Goal: Information Seeking & Learning: Learn about a topic

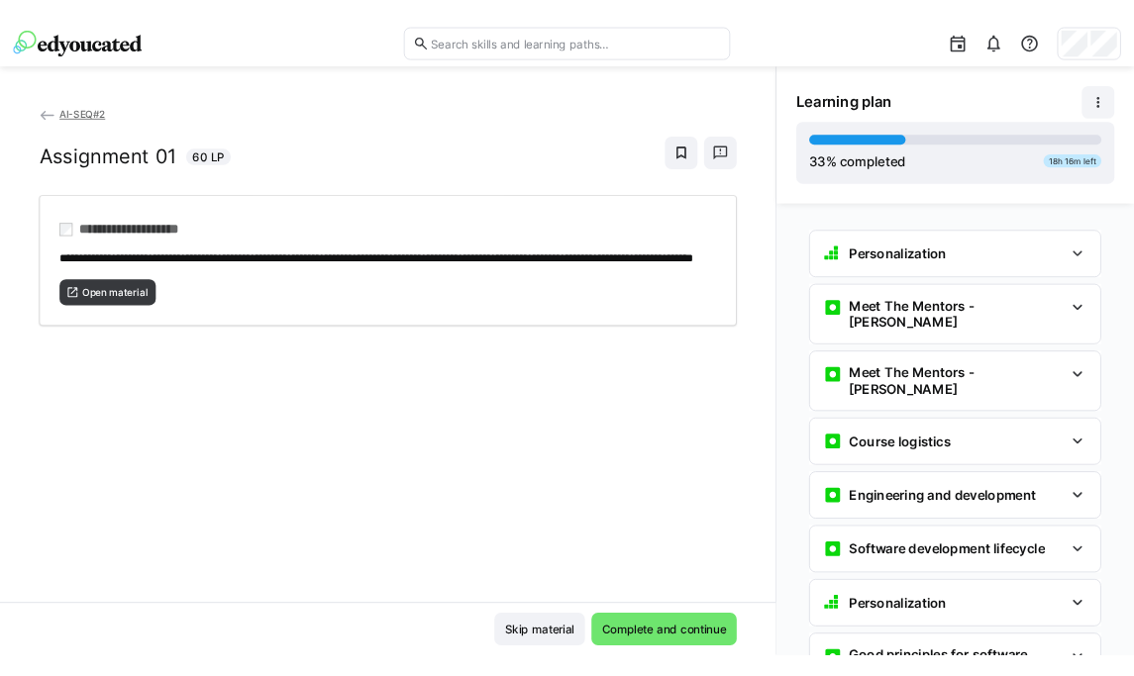
scroll to position [1790, 0]
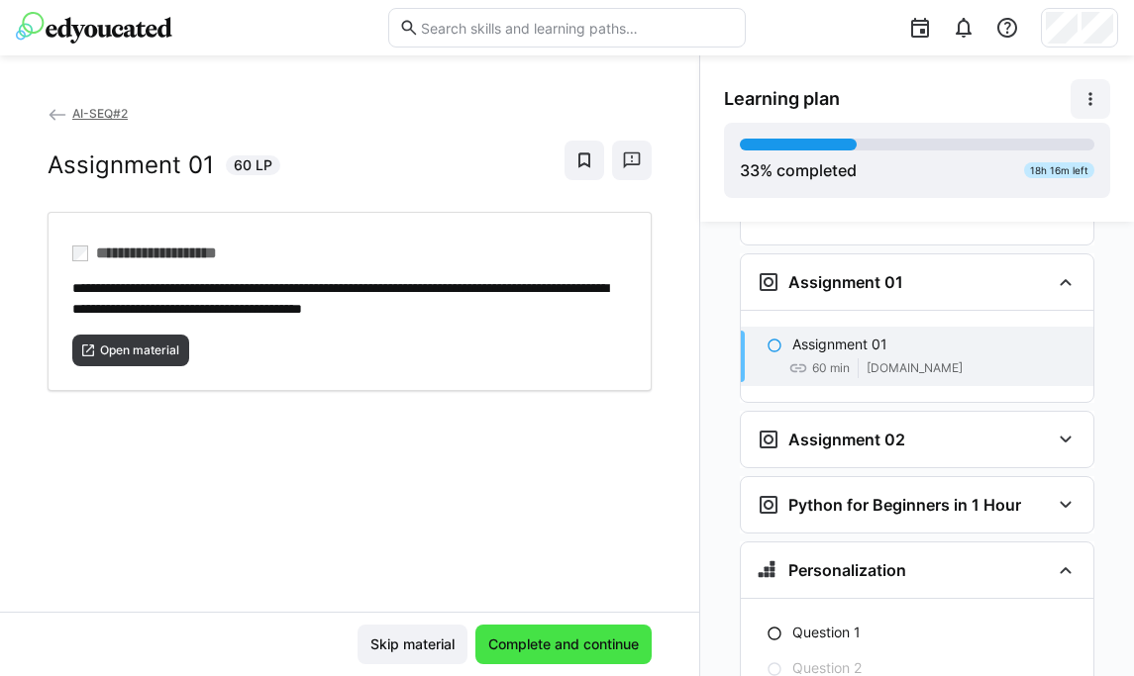
click at [571, 648] on span "Complete and continue" at bounding box center [563, 645] width 156 height 20
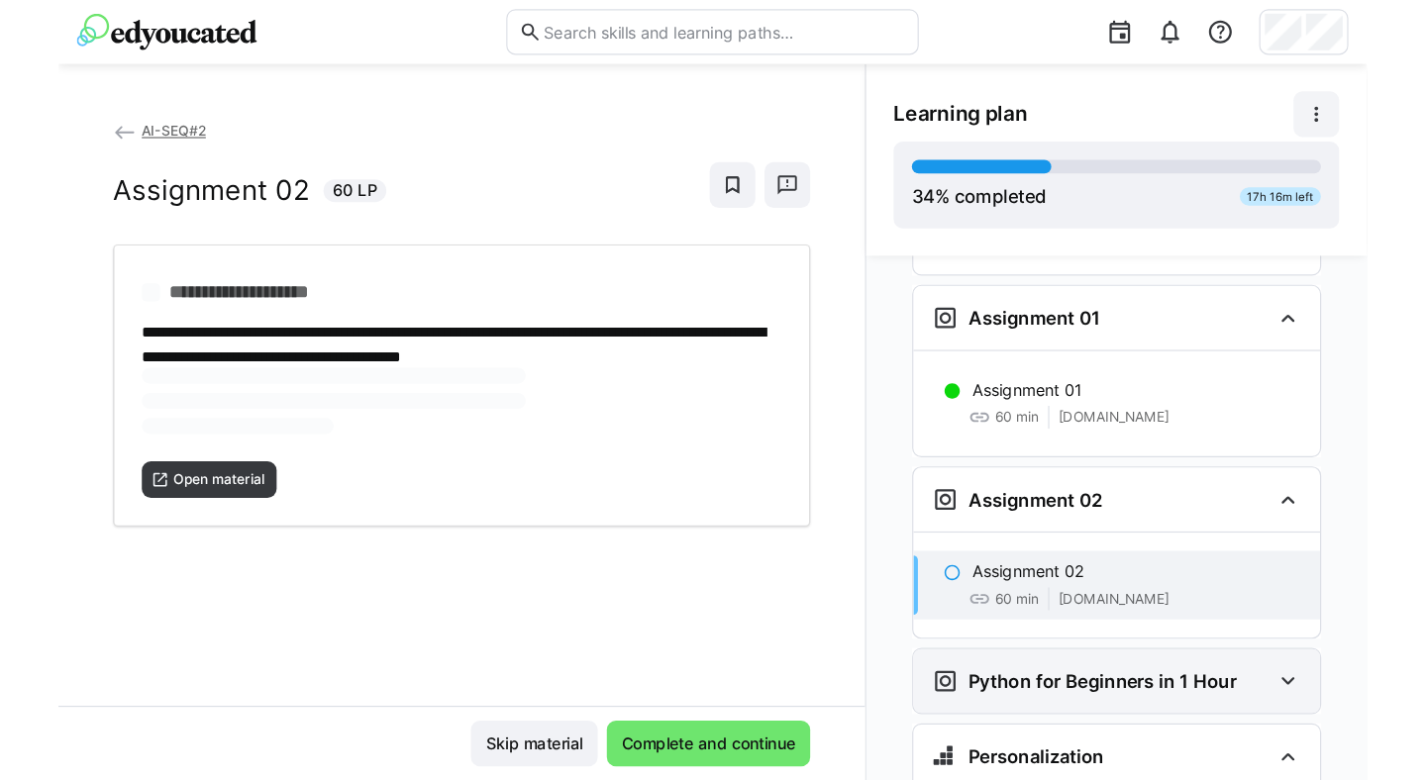
scroll to position [1794, 0]
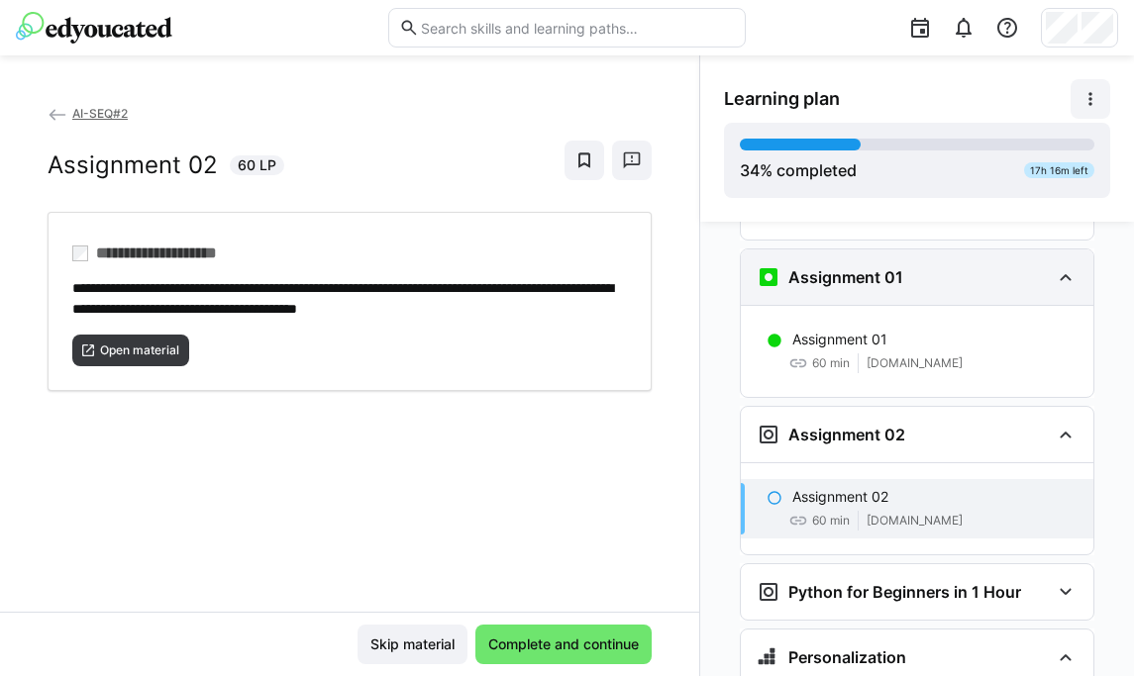
click at [1057, 265] on eds-icon at bounding box center [1066, 277] width 24 height 24
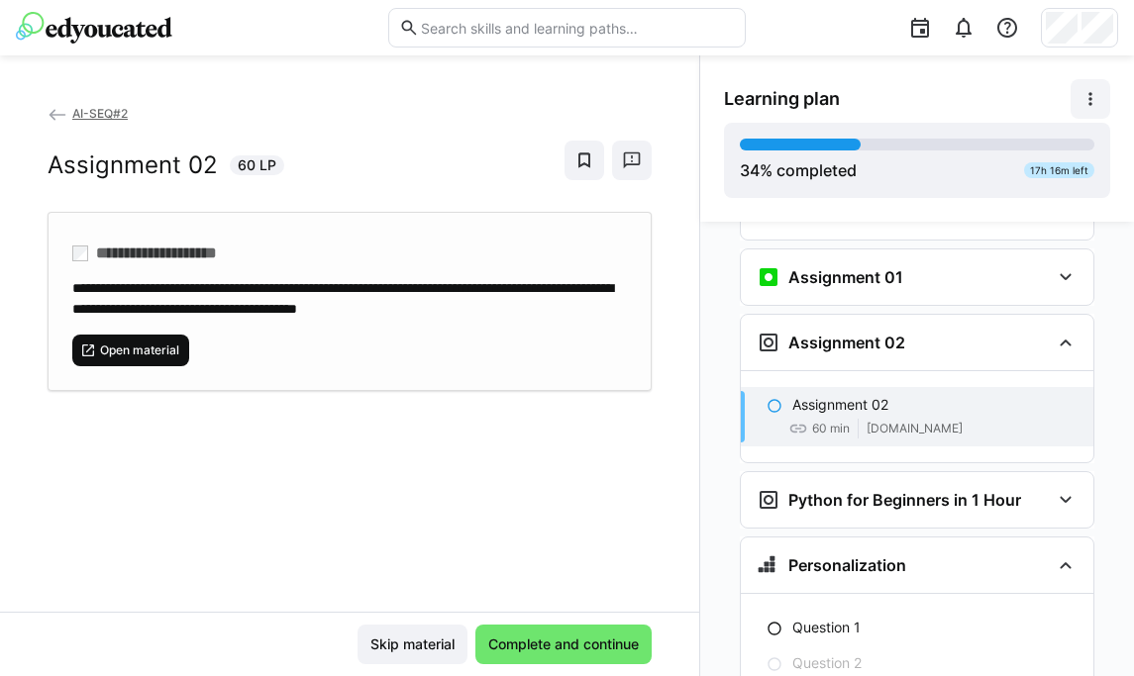
click at [167, 347] on span "Open material" at bounding box center [139, 351] width 83 height 16
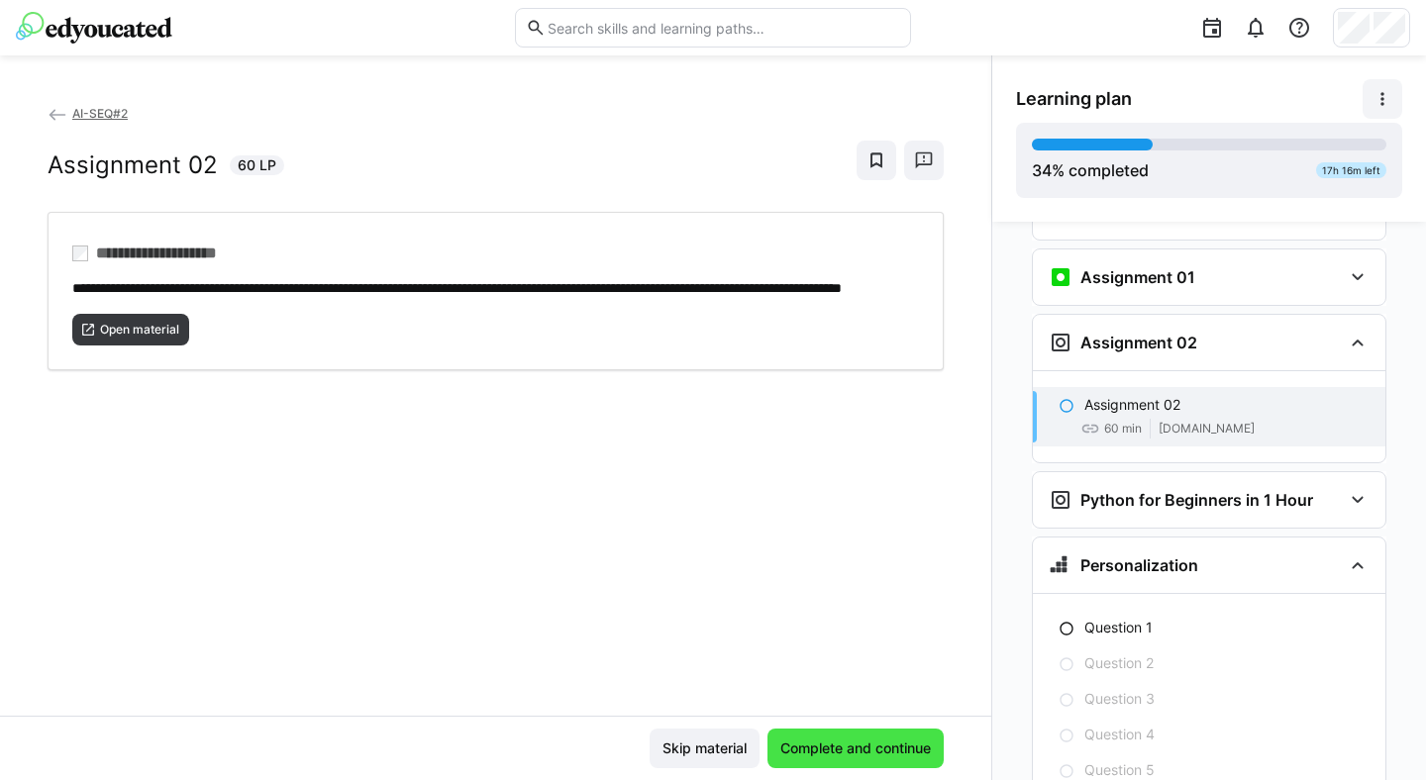
click at [874, 743] on span "Complete and continue" at bounding box center [855, 749] width 156 height 20
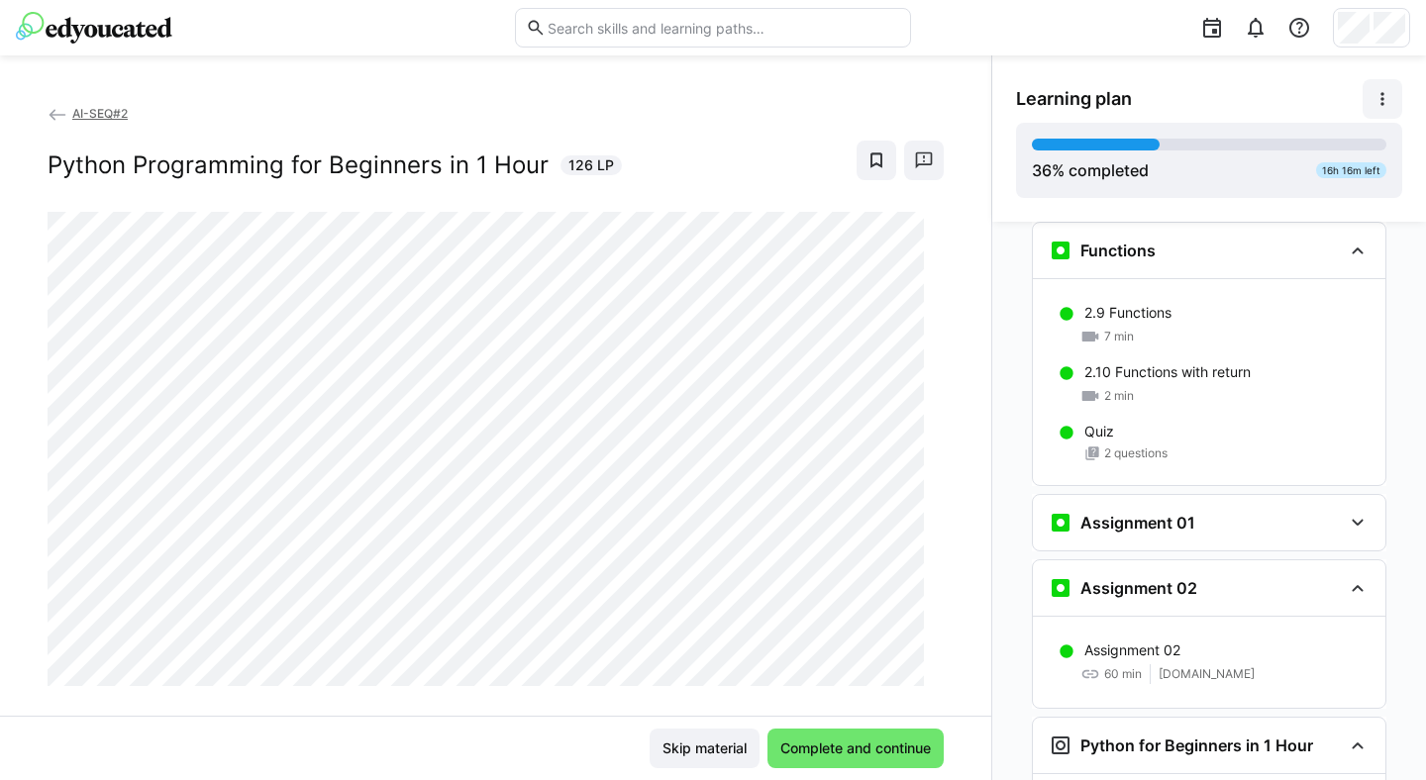
scroll to position [1536, 0]
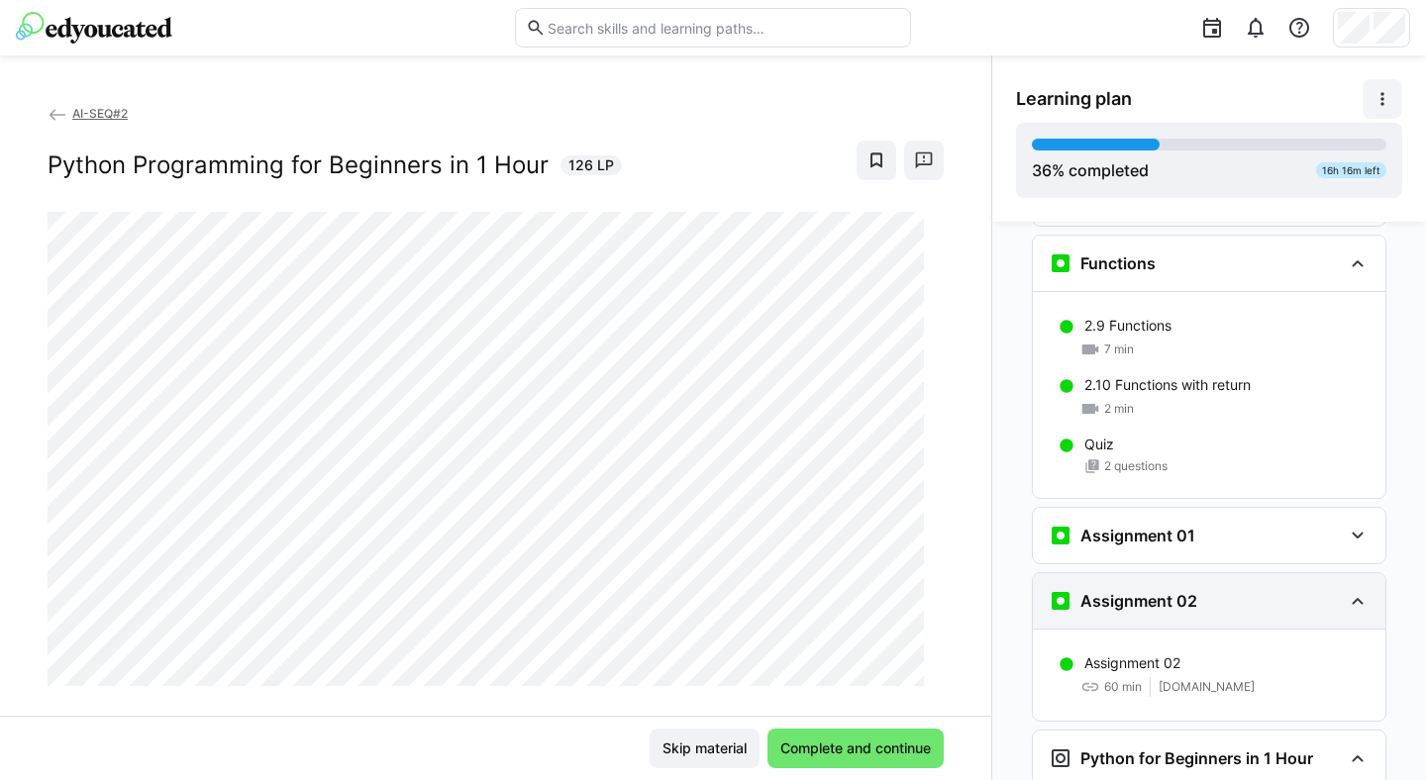
click at [1353, 589] on eds-icon at bounding box center [1358, 601] width 24 height 24
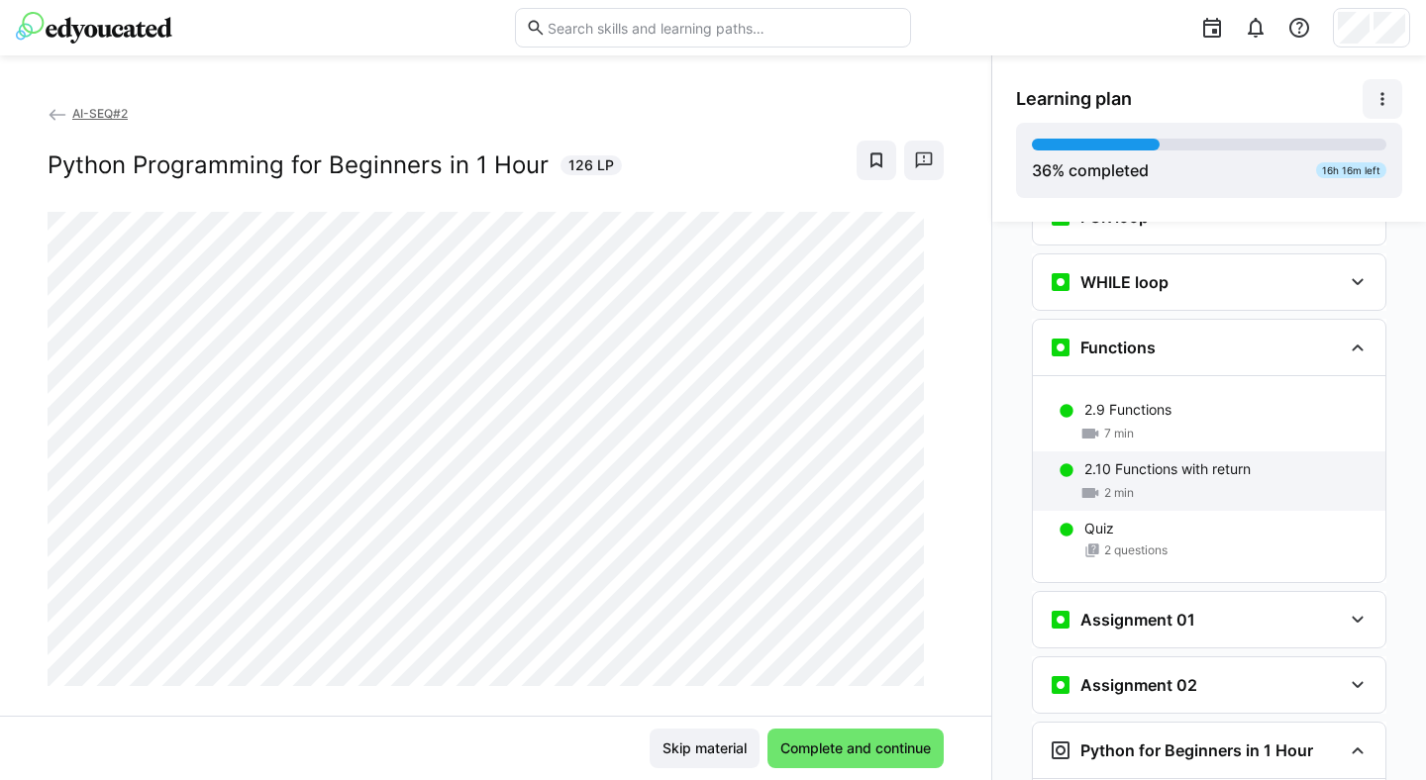
scroll to position [1423, 0]
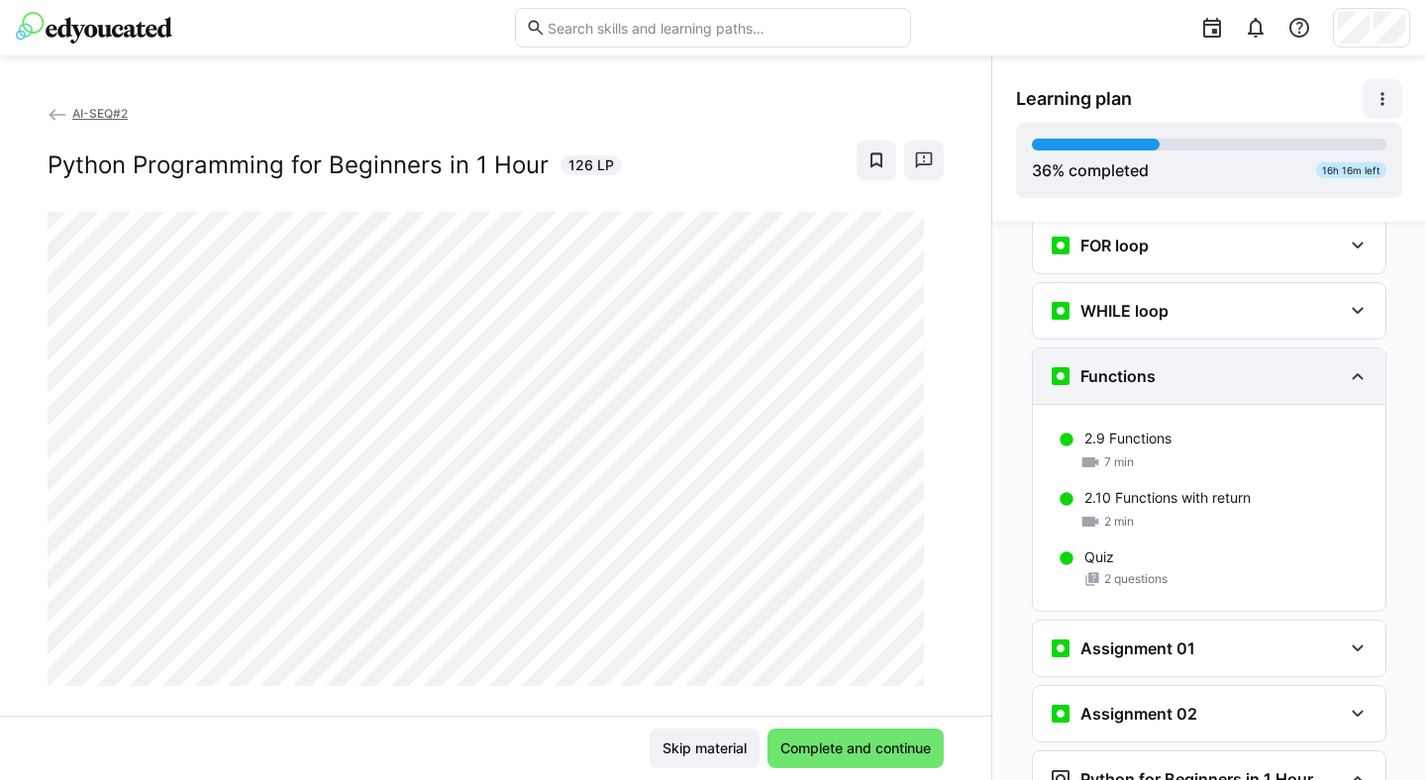
click at [1346, 364] on eds-icon at bounding box center [1358, 376] width 24 height 24
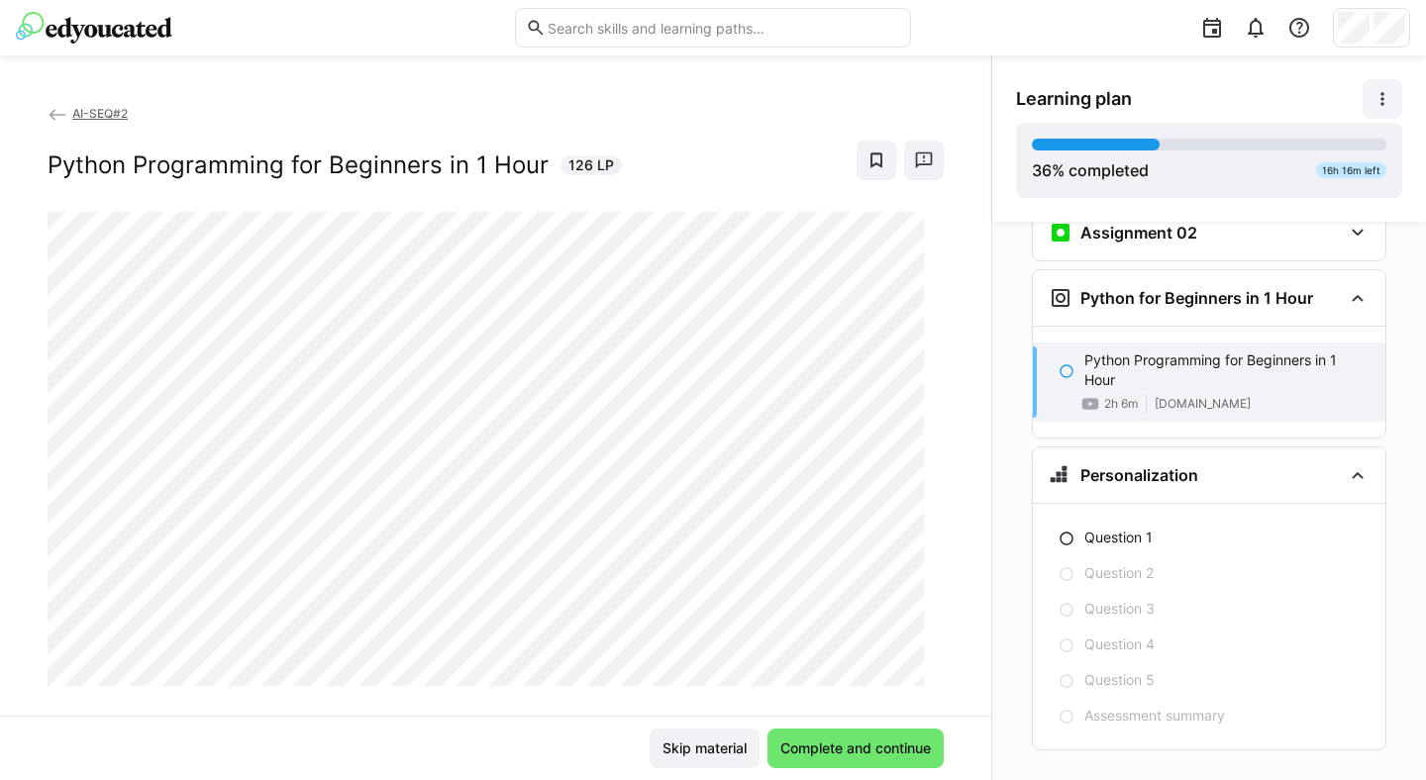
scroll to position [33, 0]
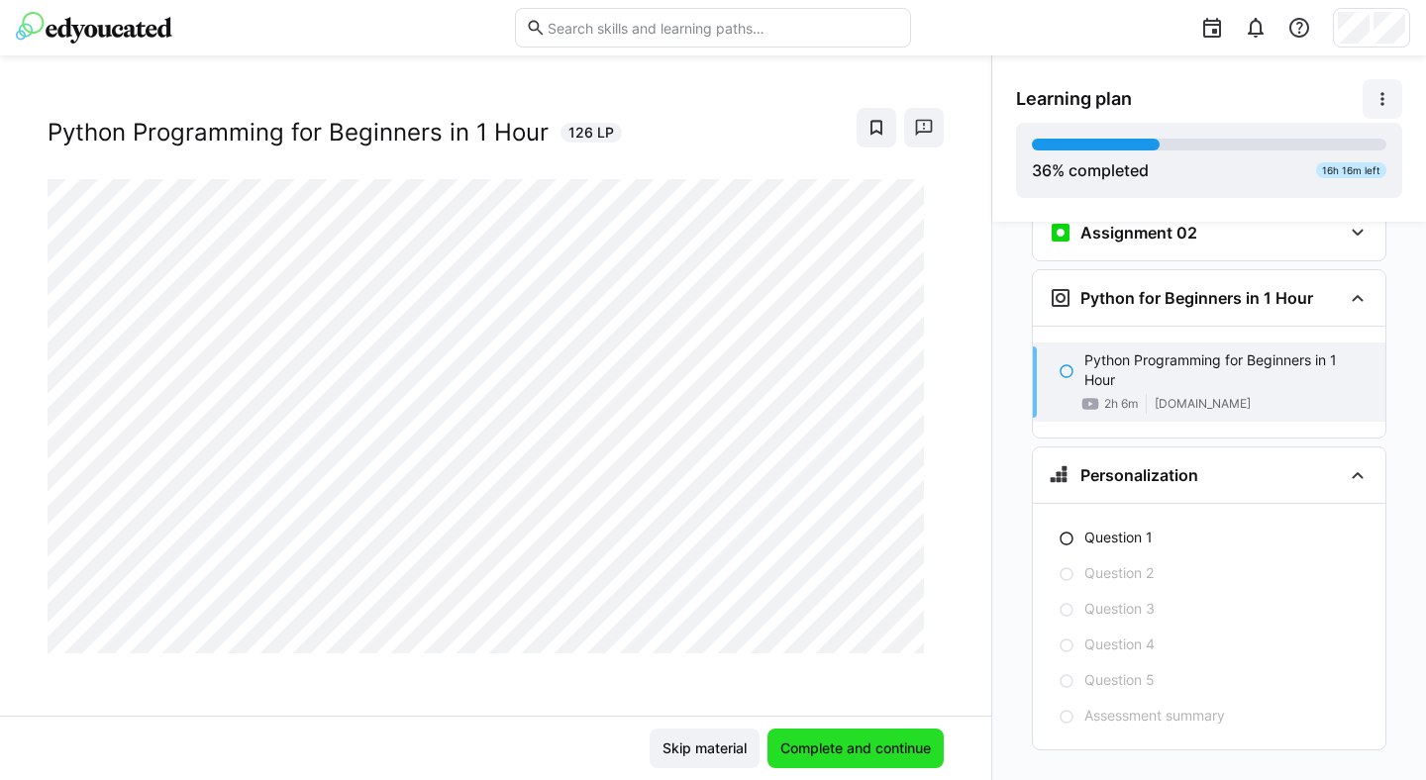
click at [838, 749] on span "Complete and continue" at bounding box center [855, 749] width 156 height 20
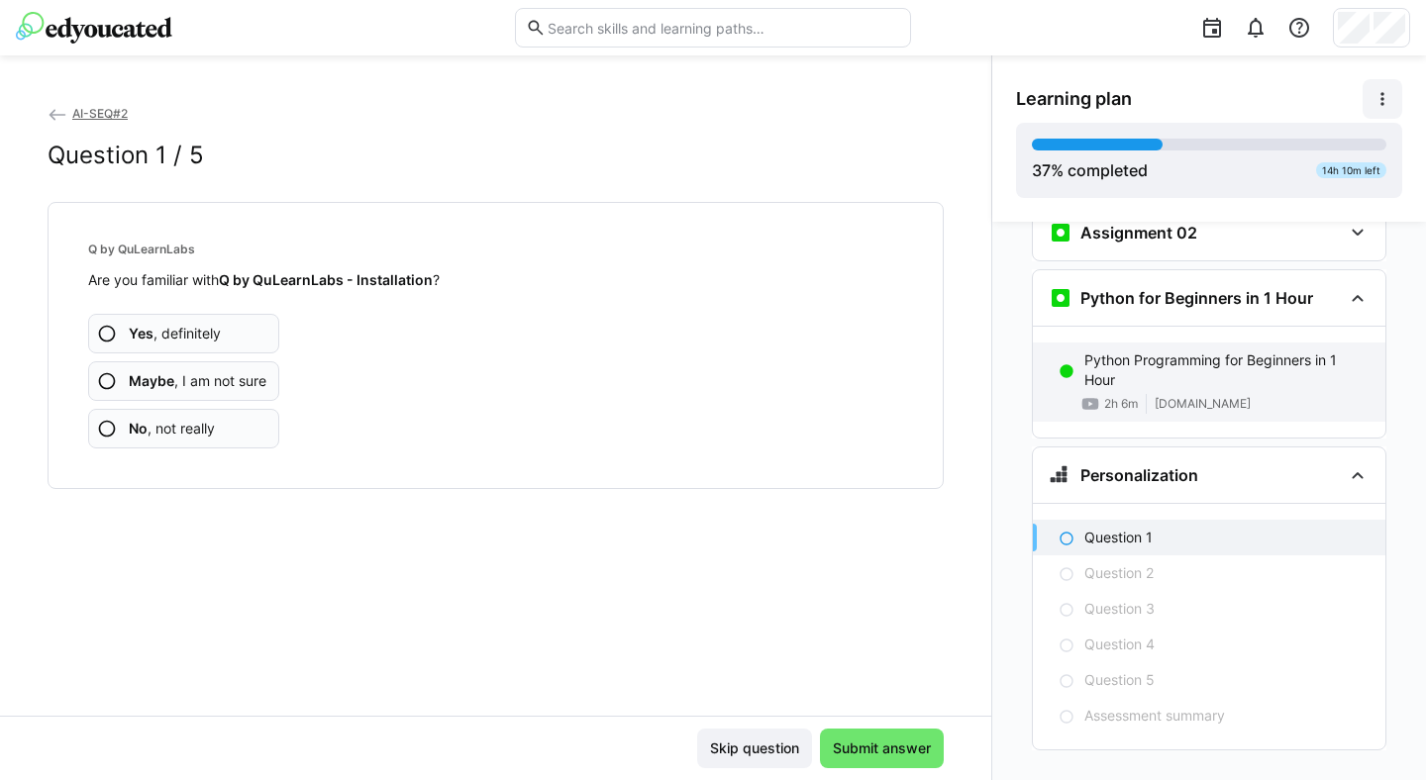
click at [1094, 351] on p "Python Programming for Beginners in 1 Hour" at bounding box center [1226, 371] width 285 height 40
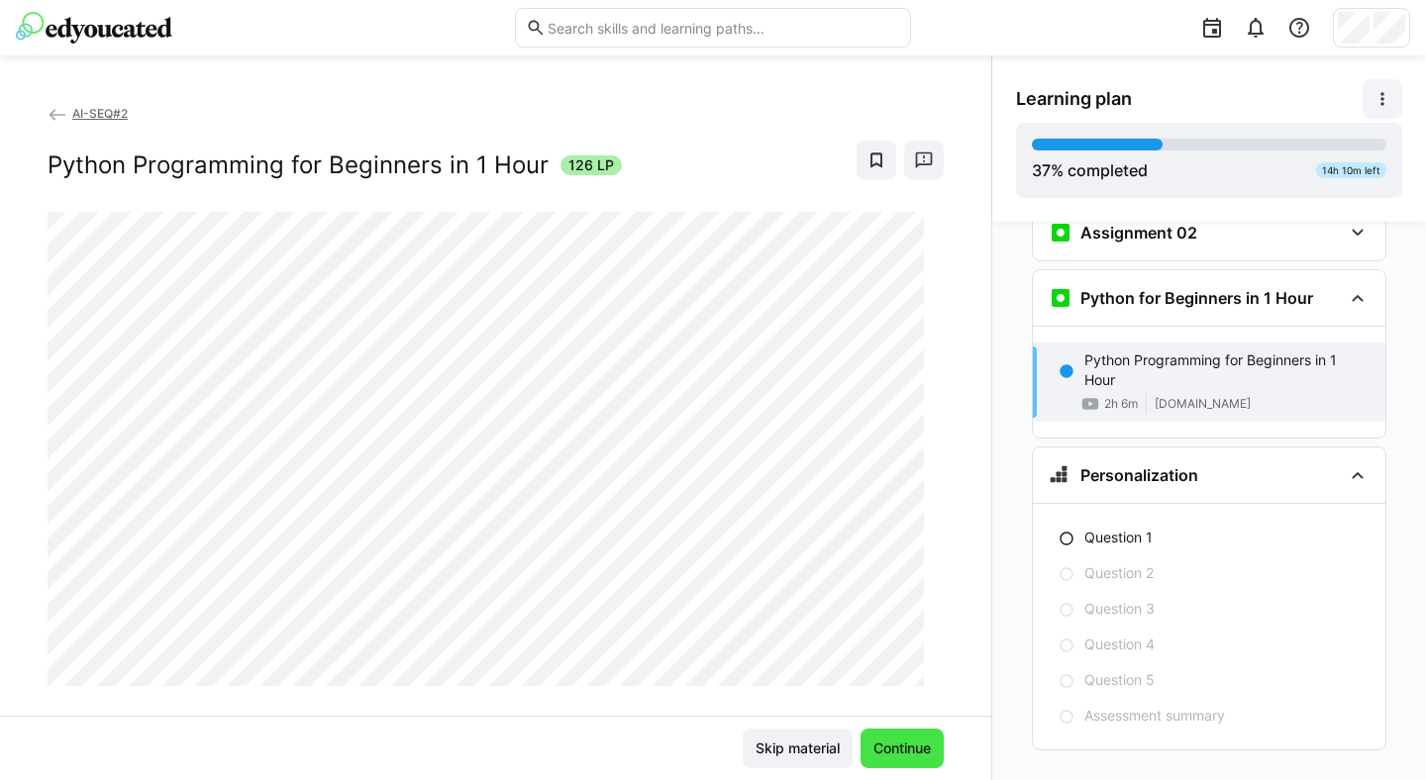
click at [883, 743] on span "Continue" at bounding box center [902, 749] width 63 height 20
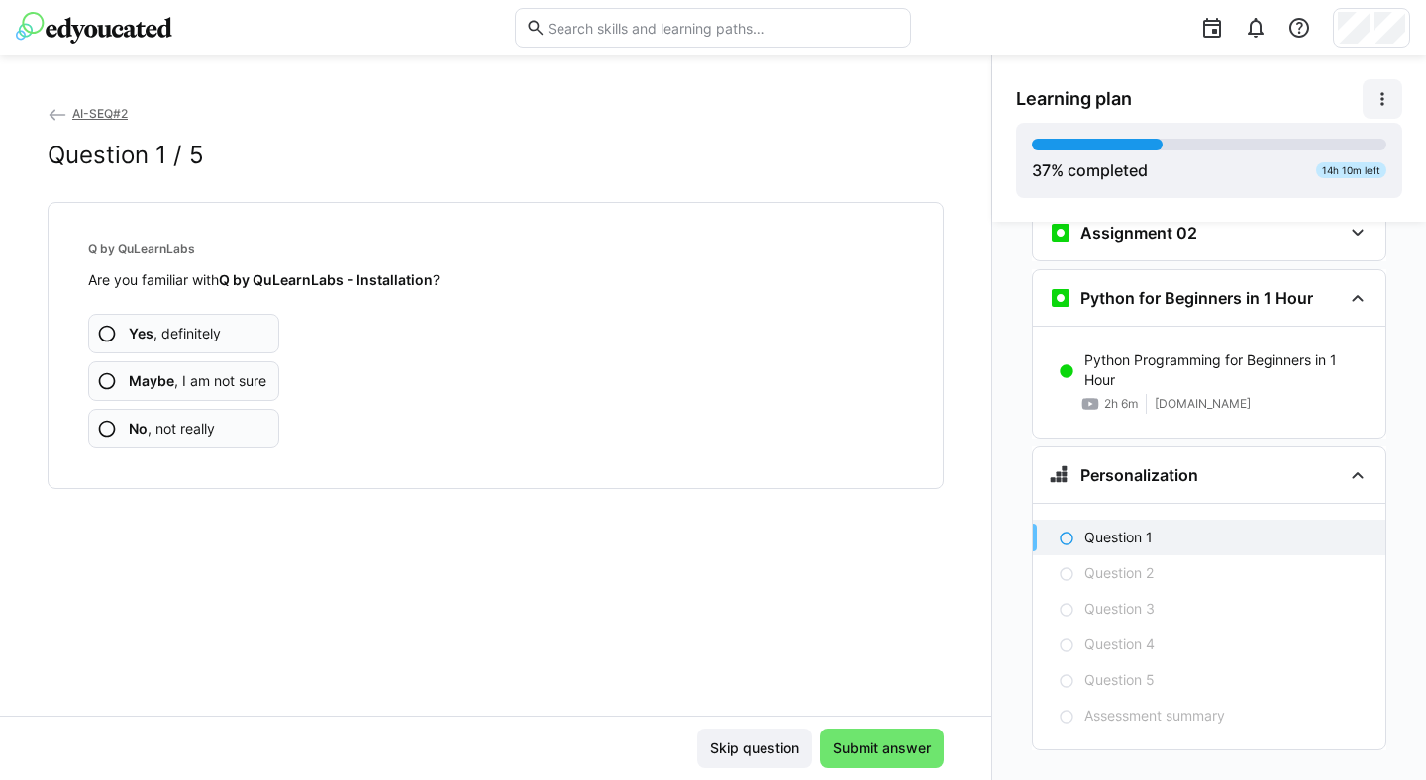
click at [168, 422] on span "No , not really" at bounding box center [172, 429] width 86 height 20
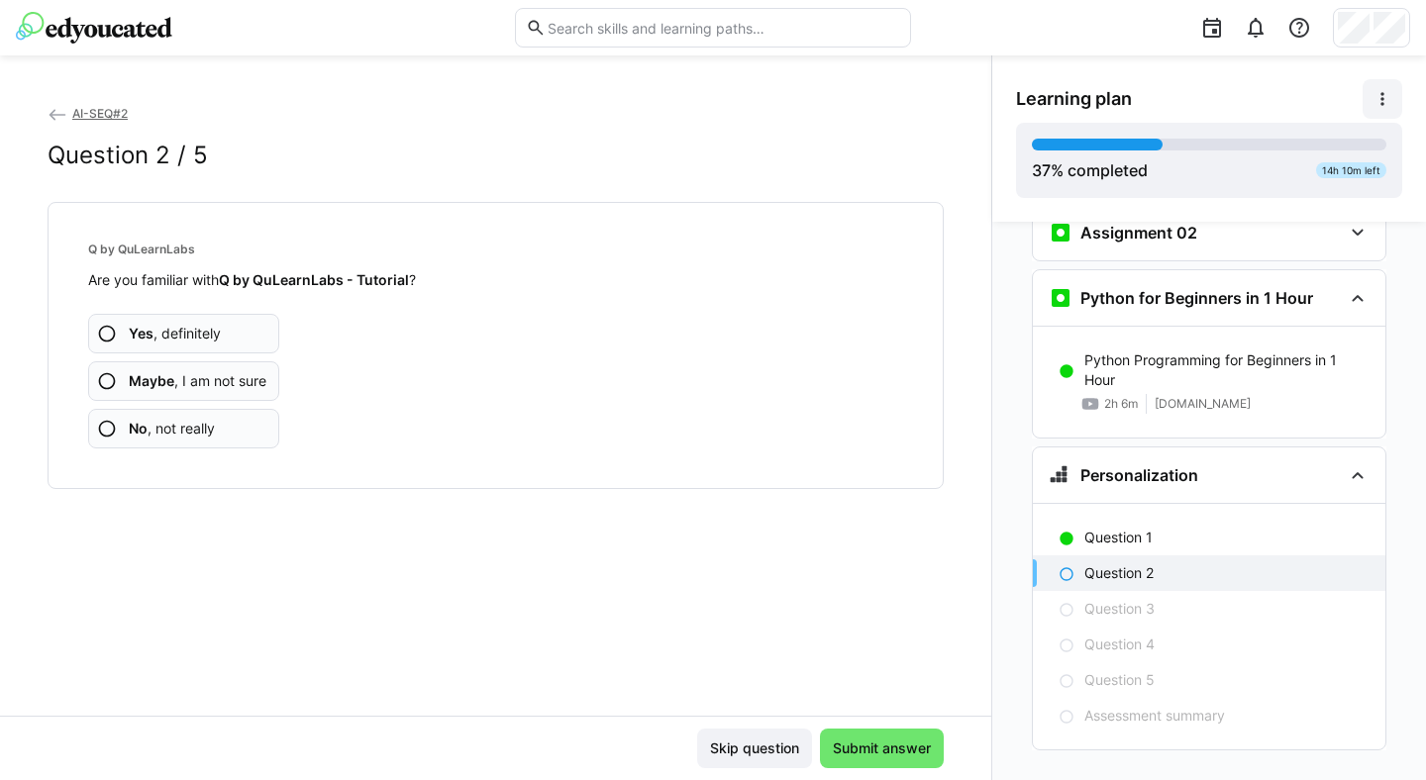
click at [167, 436] on span "No , not really" at bounding box center [172, 429] width 86 height 20
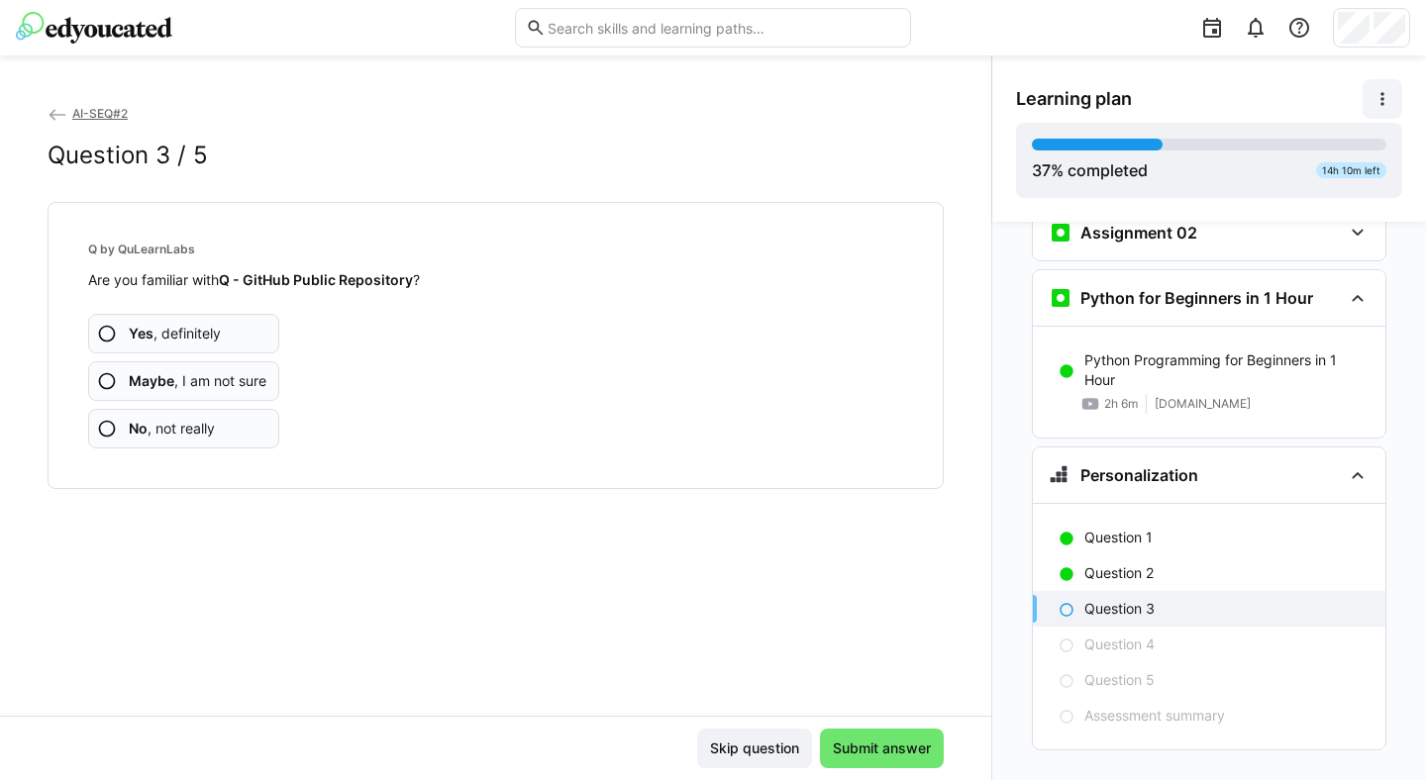
click at [167, 436] on span "No , not really" at bounding box center [172, 429] width 86 height 20
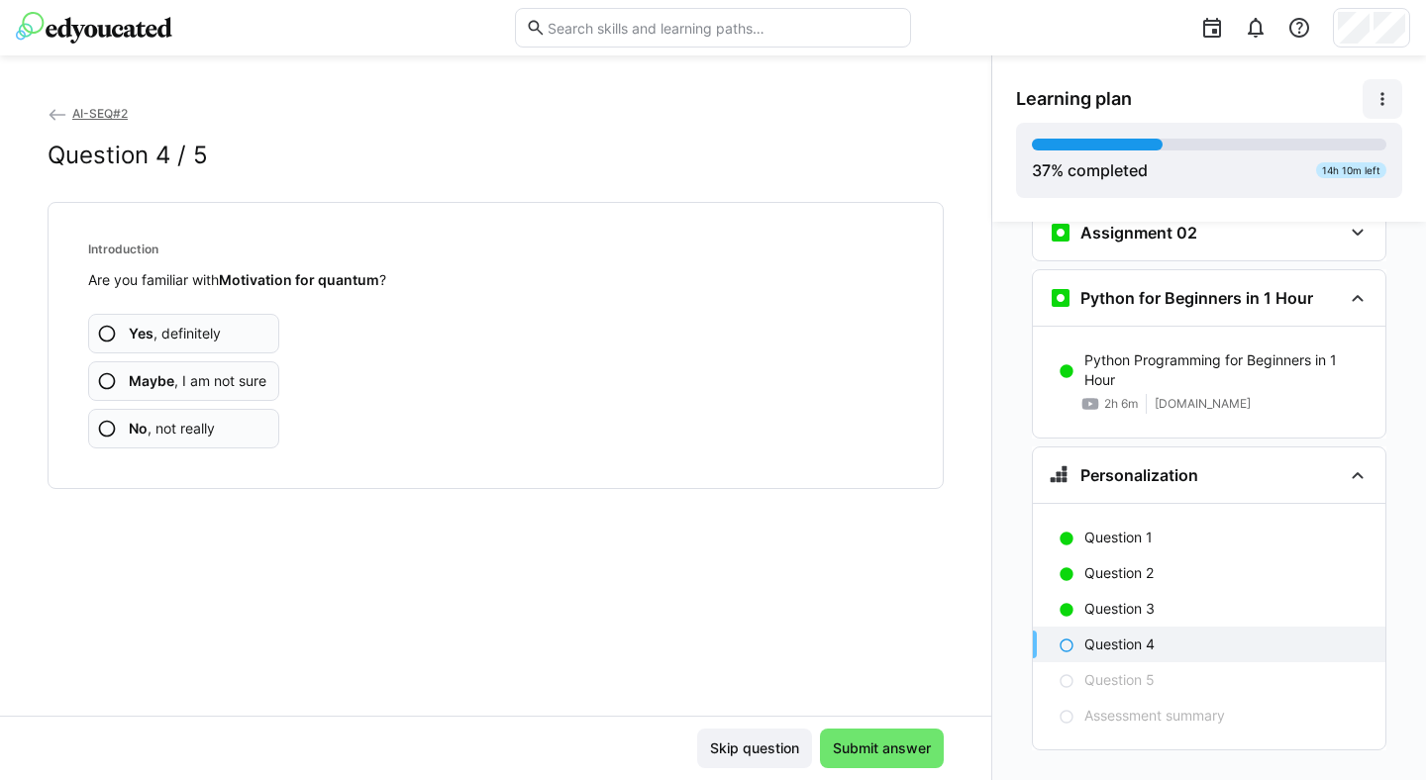
click at [167, 436] on span "No , not really" at bounding box center [172, 429] width 86 height 20
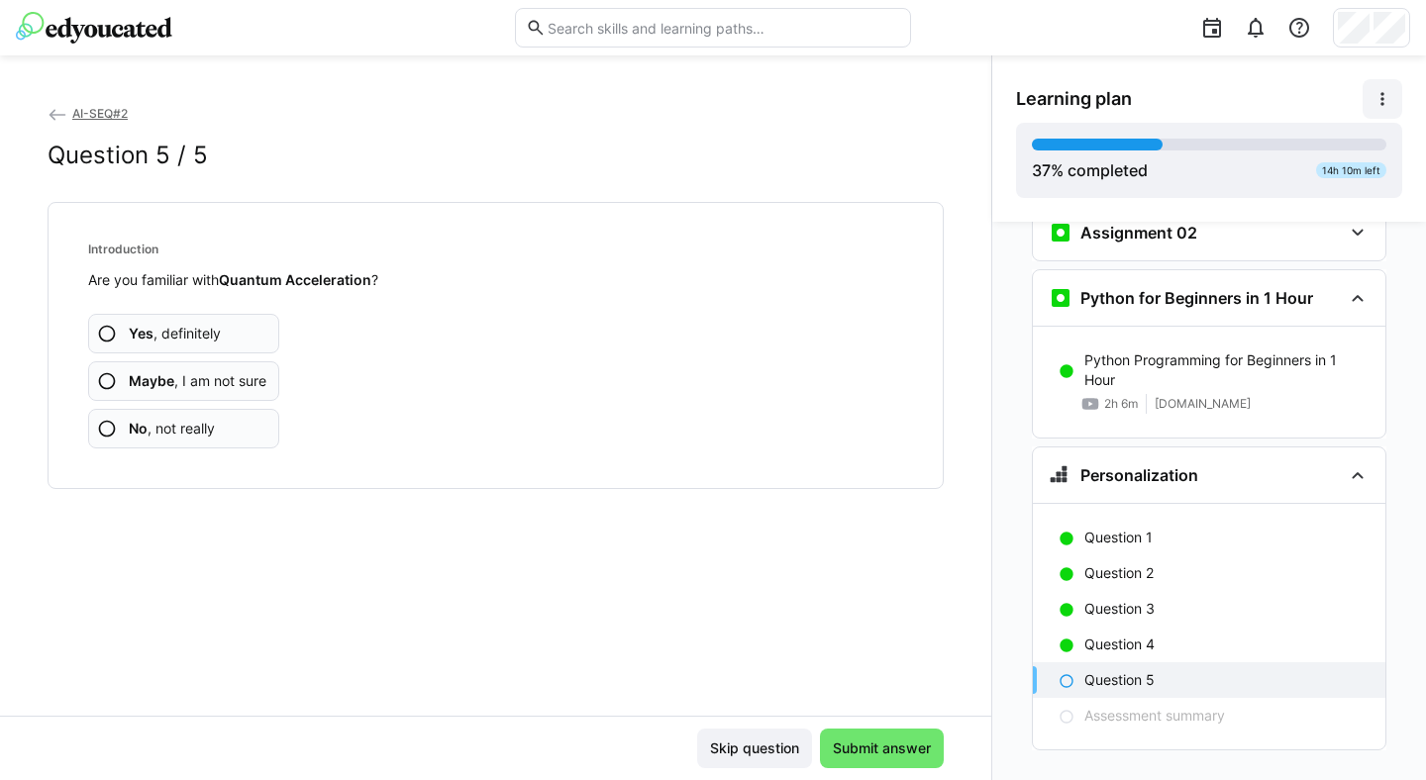
click at [167, 436] on span "No , not really" at bounding box center [172, 429] width 86 height 20
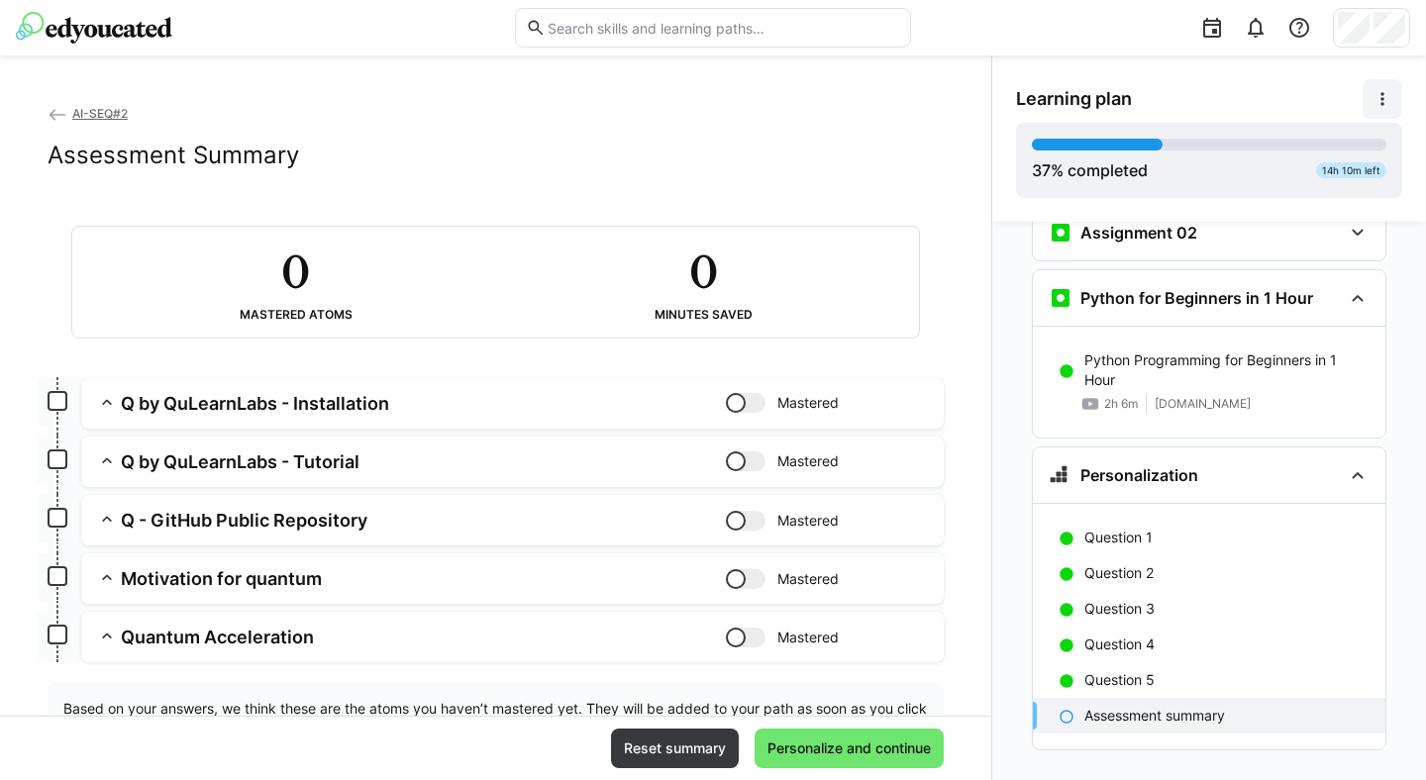
scroll to position [86, 0]
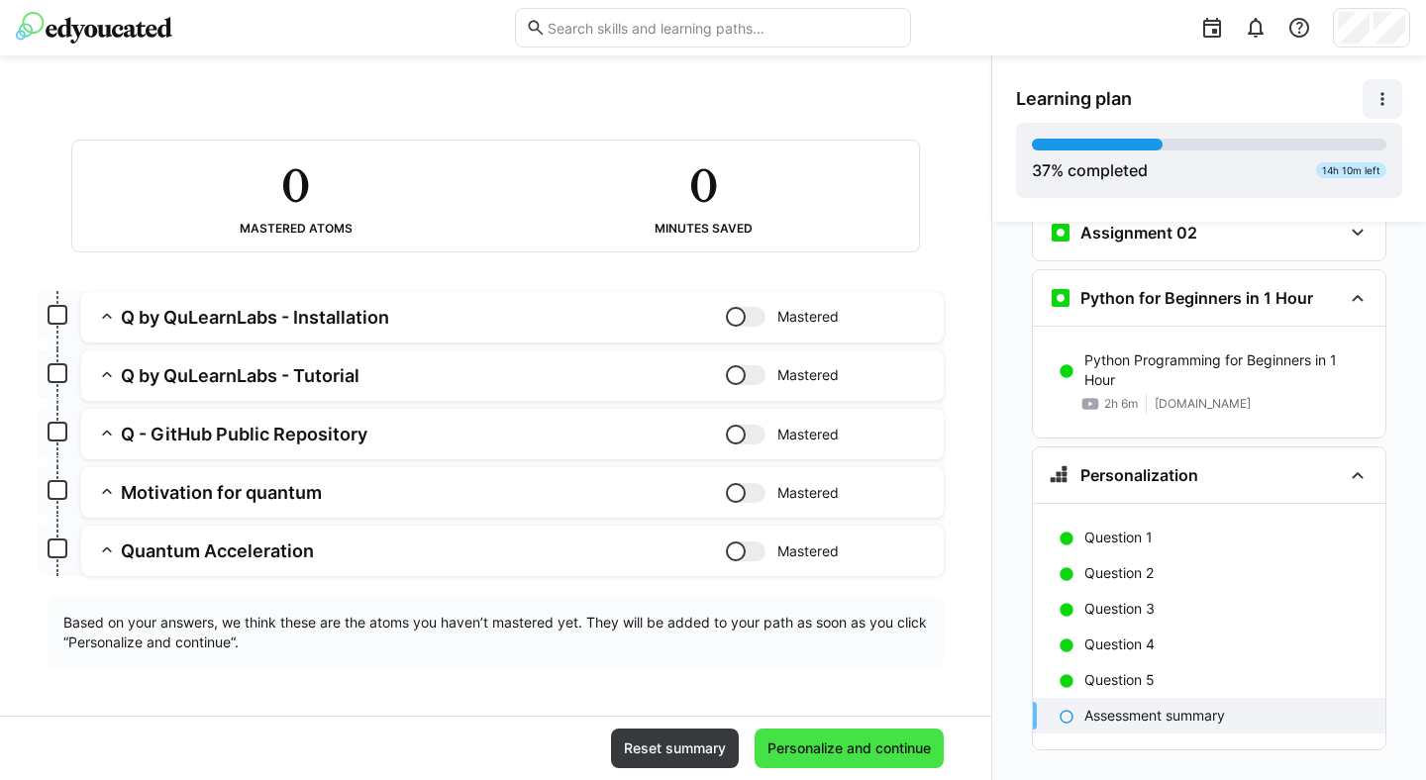
click at [856, 744] on span "Personalize and continue" at bounding box center [849, 749] width 169 height 20
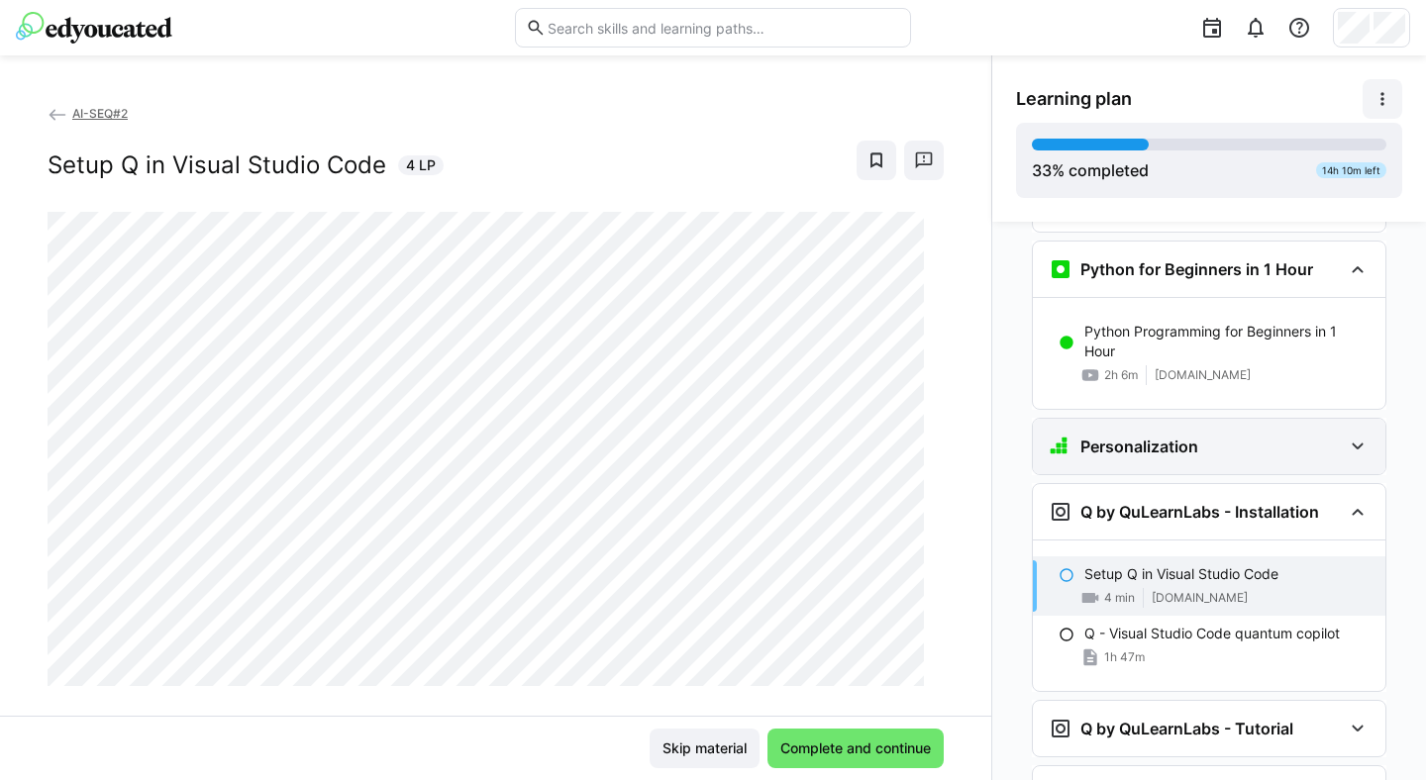
scroll to position [1712, 0]
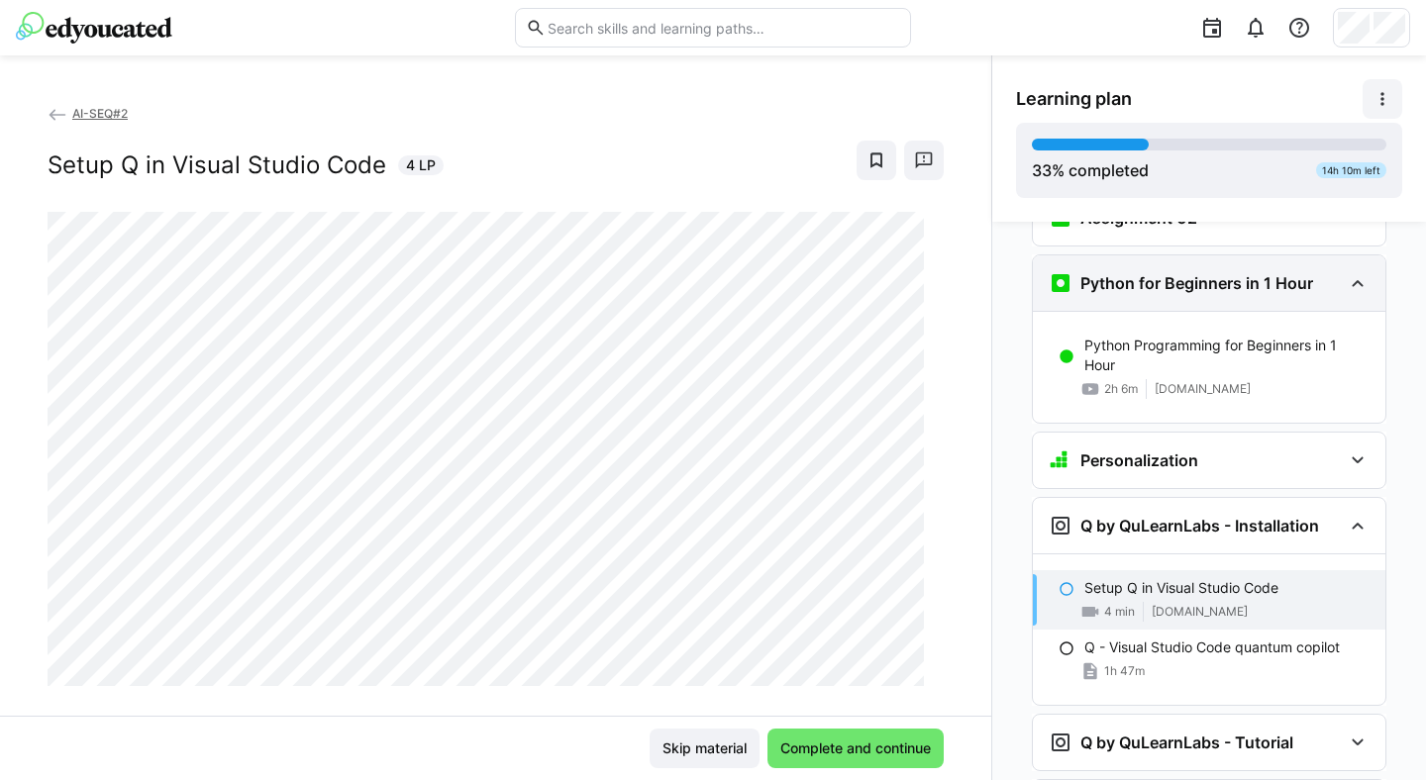
click at [1346, 271] on eds-icon at bounding box center [1358, 283] width 24 height 24
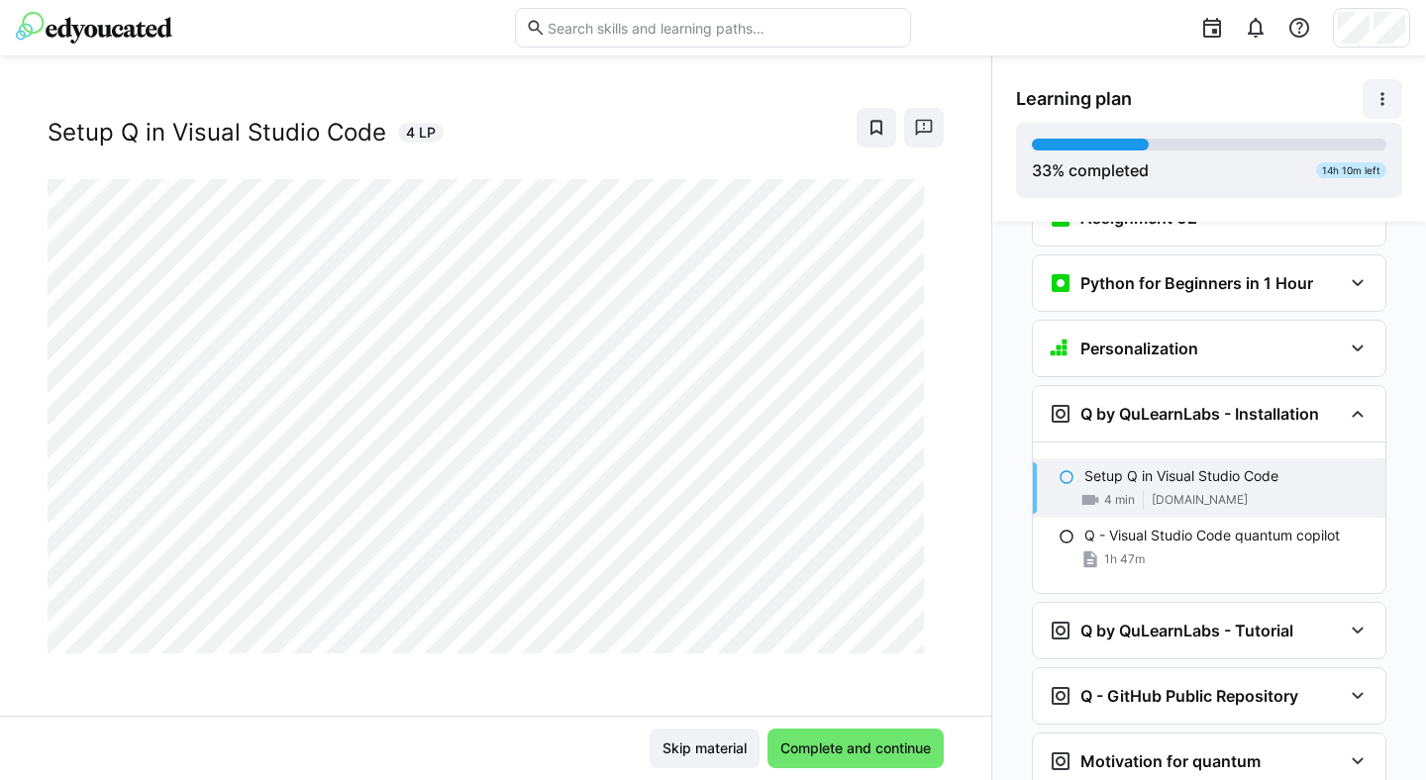
scroll to position [0, 0]
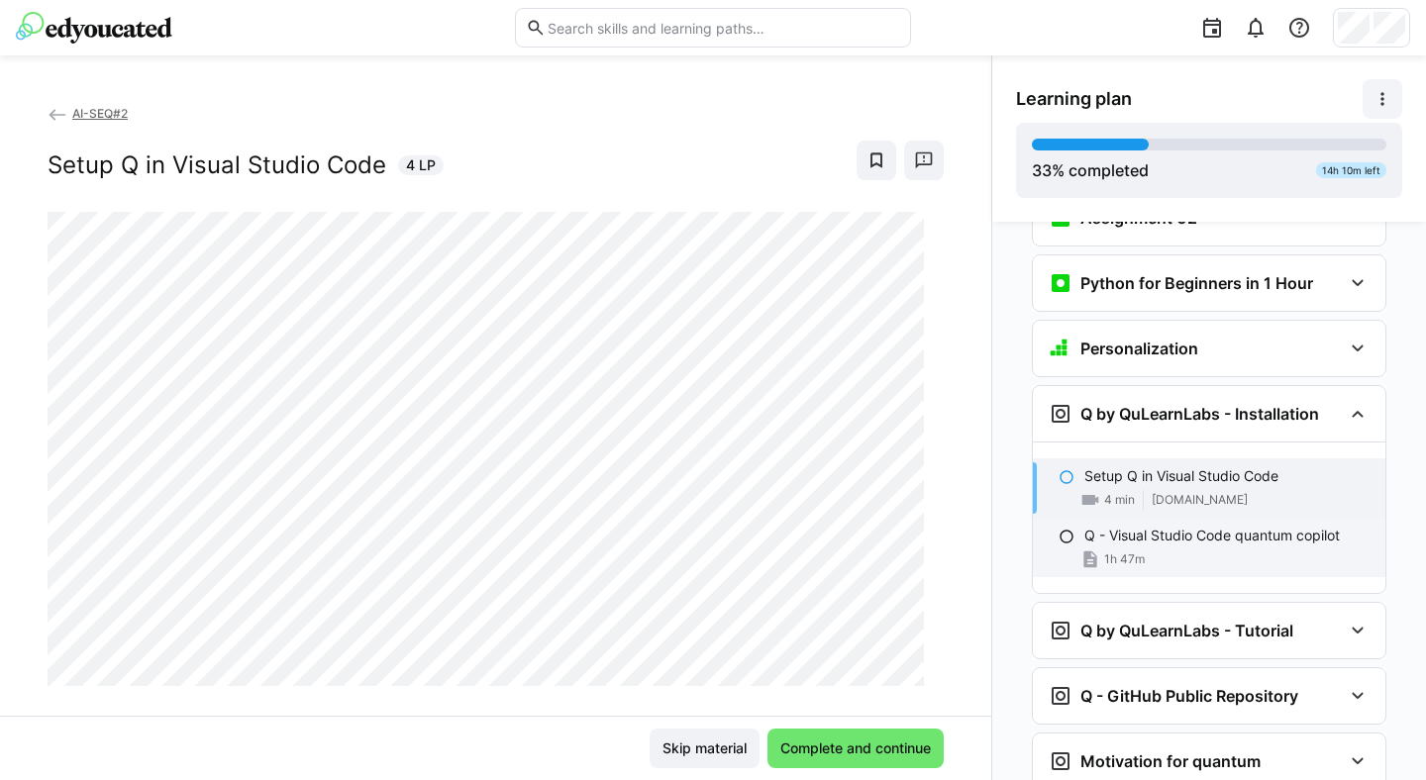
click at [1236, 526] on p "Q - Visual Studio Code quantum copilot" at bounding box center [1212, 536] width 256 height 20
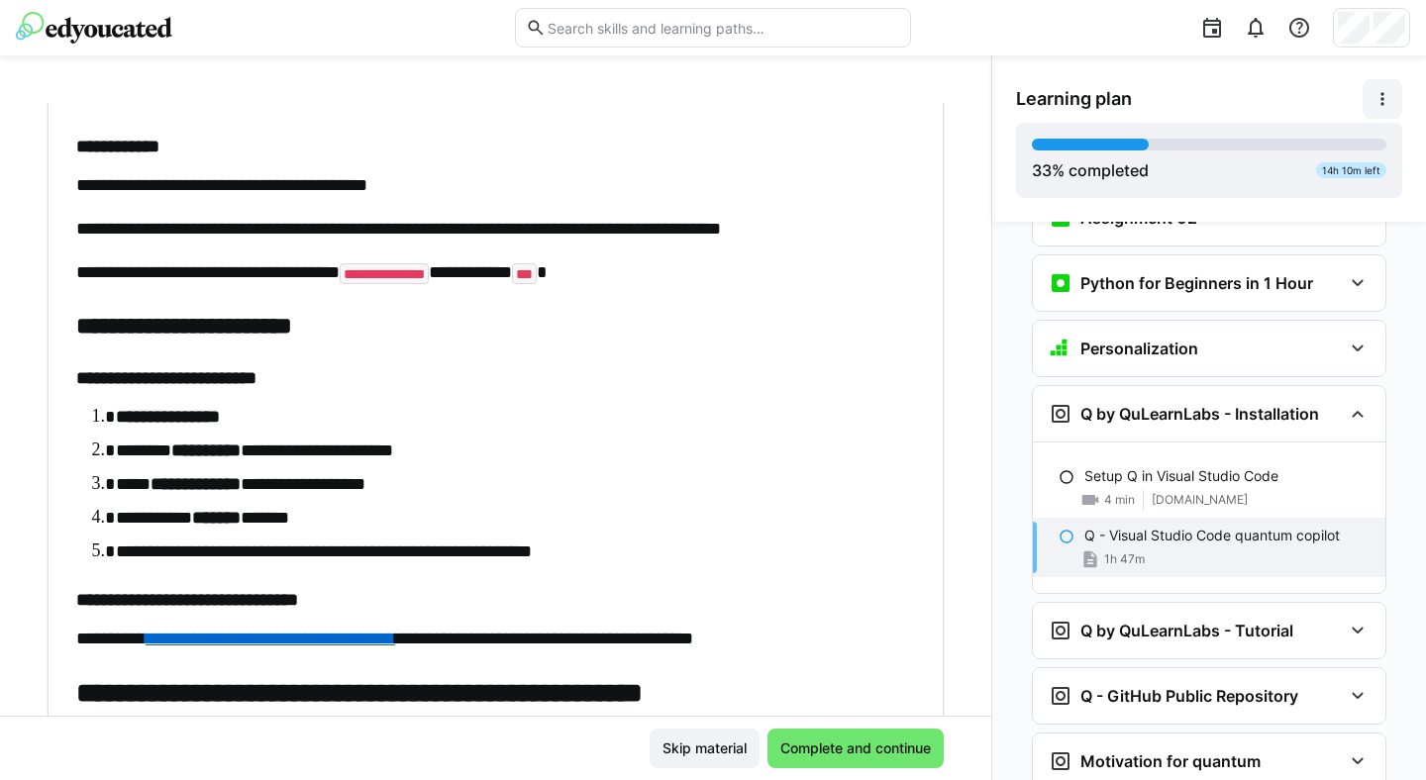
scroll to position [2677, 0]
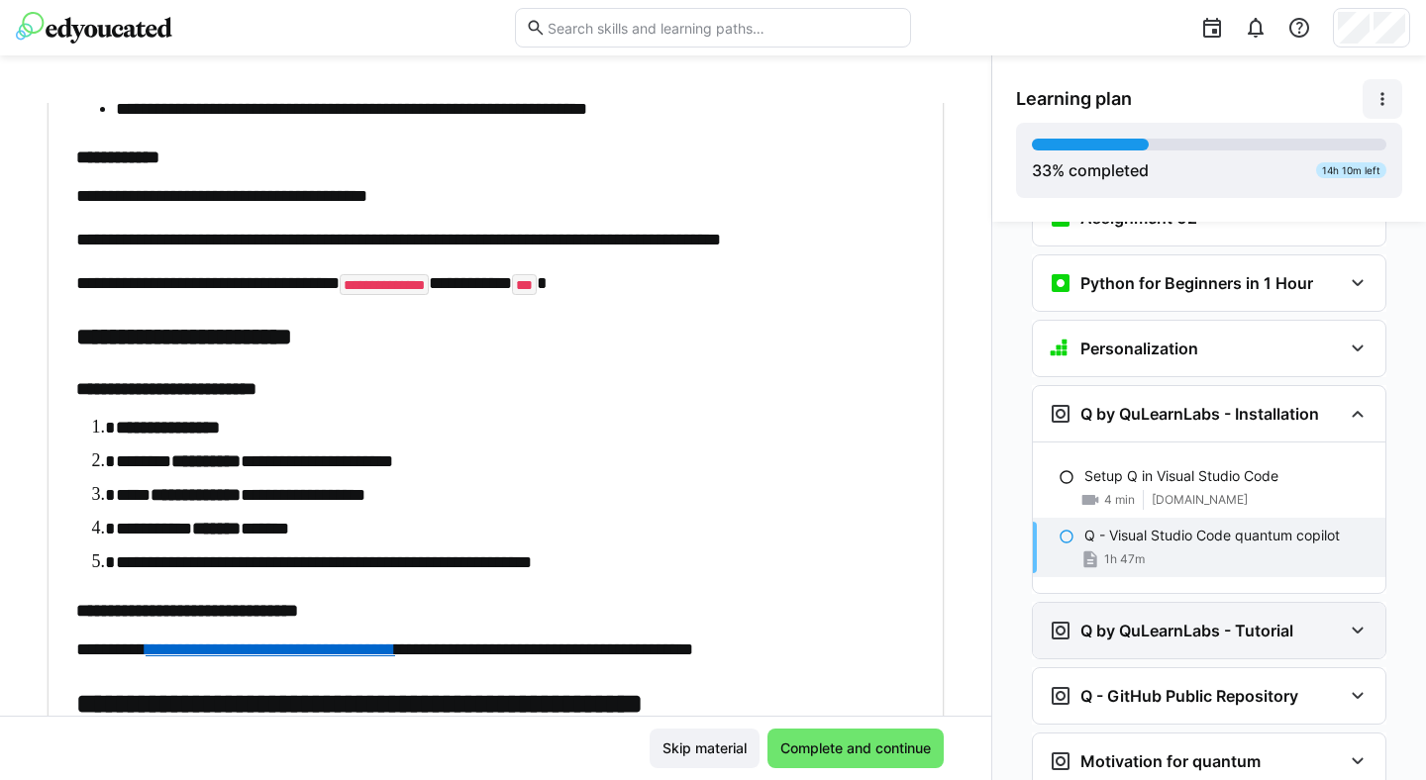
click at [1192, 621] on h3 "Q by QuLearnLabs - Tutorial" at bounding box center [1186, 631] width 213 height 20
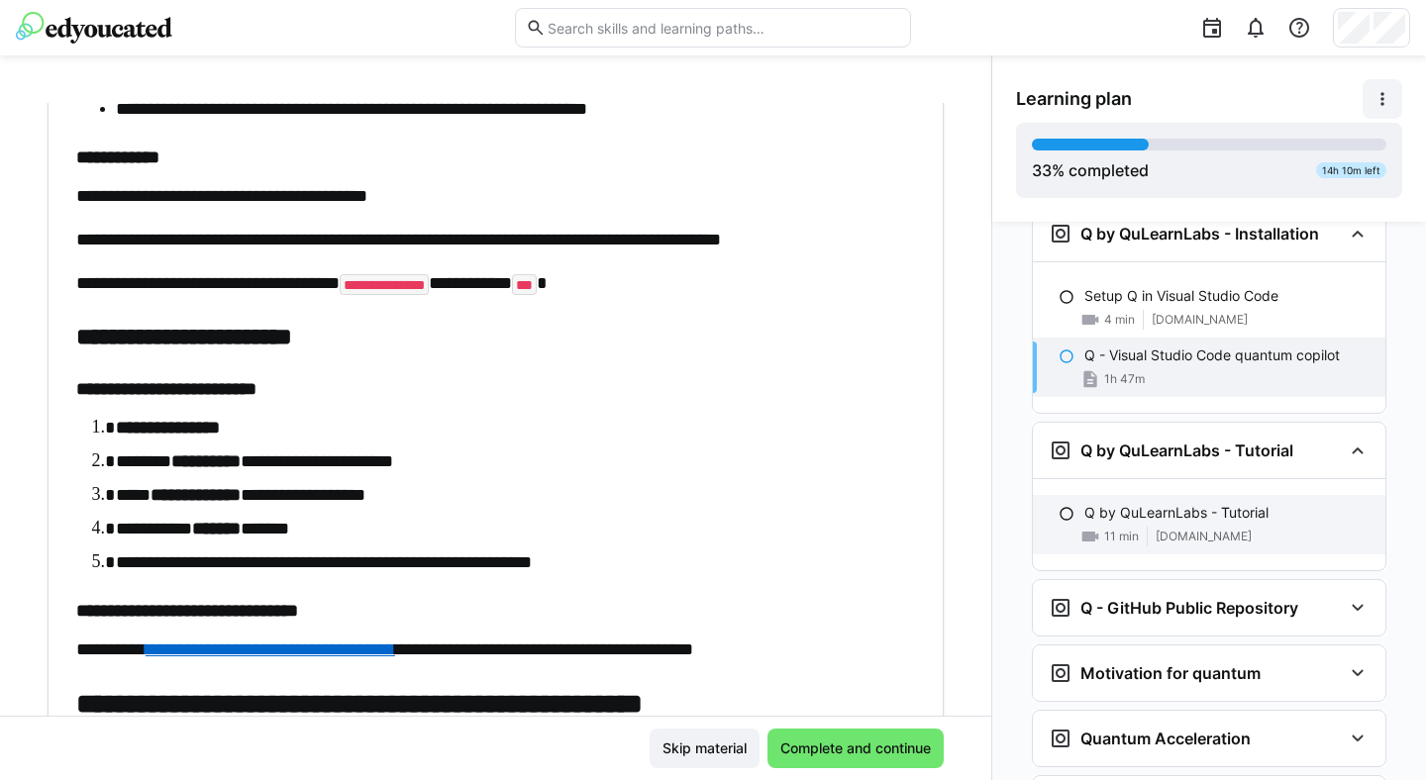
scroll to position [1895, 0]
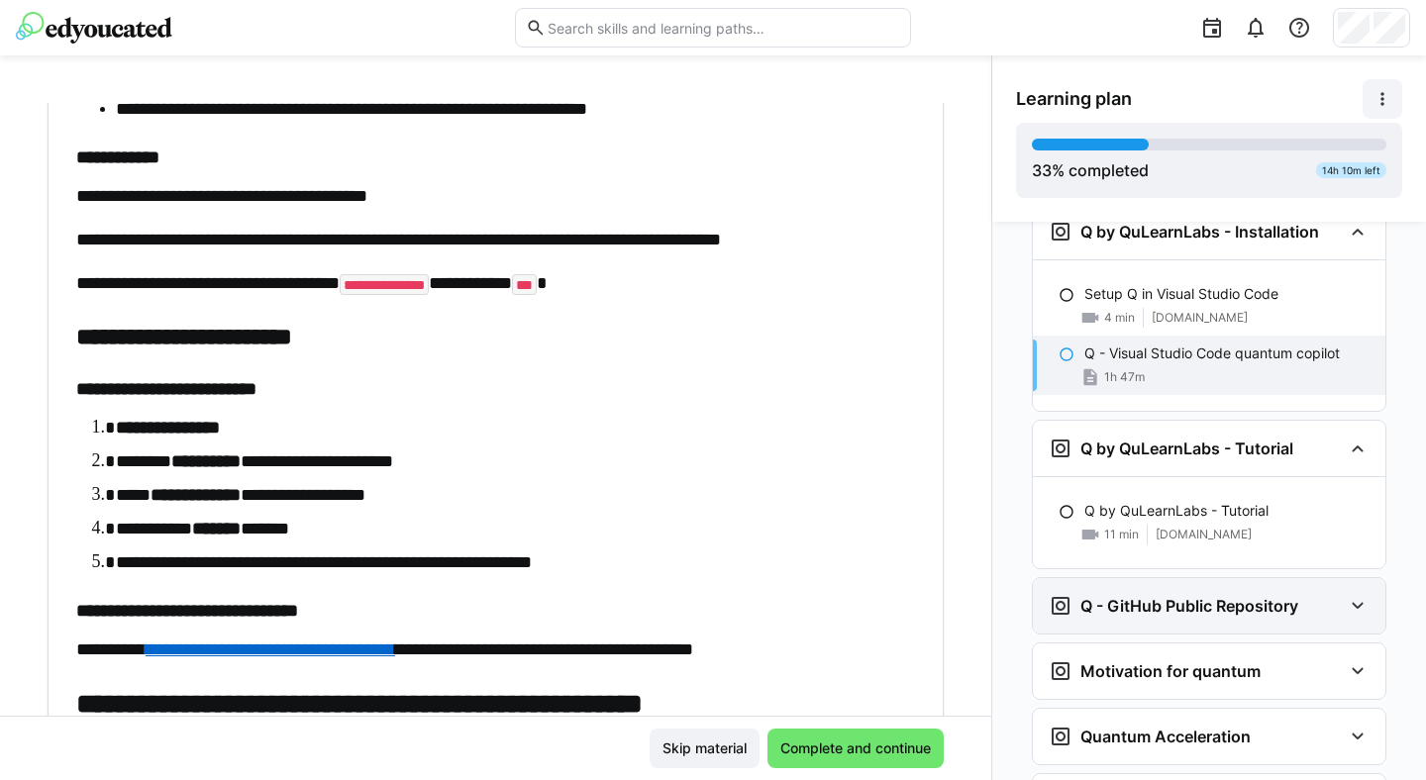
click at [1197, 596] on h3 "Q - GitHub Public Repository" at bounding box center [1189, 606] width 218 height 20
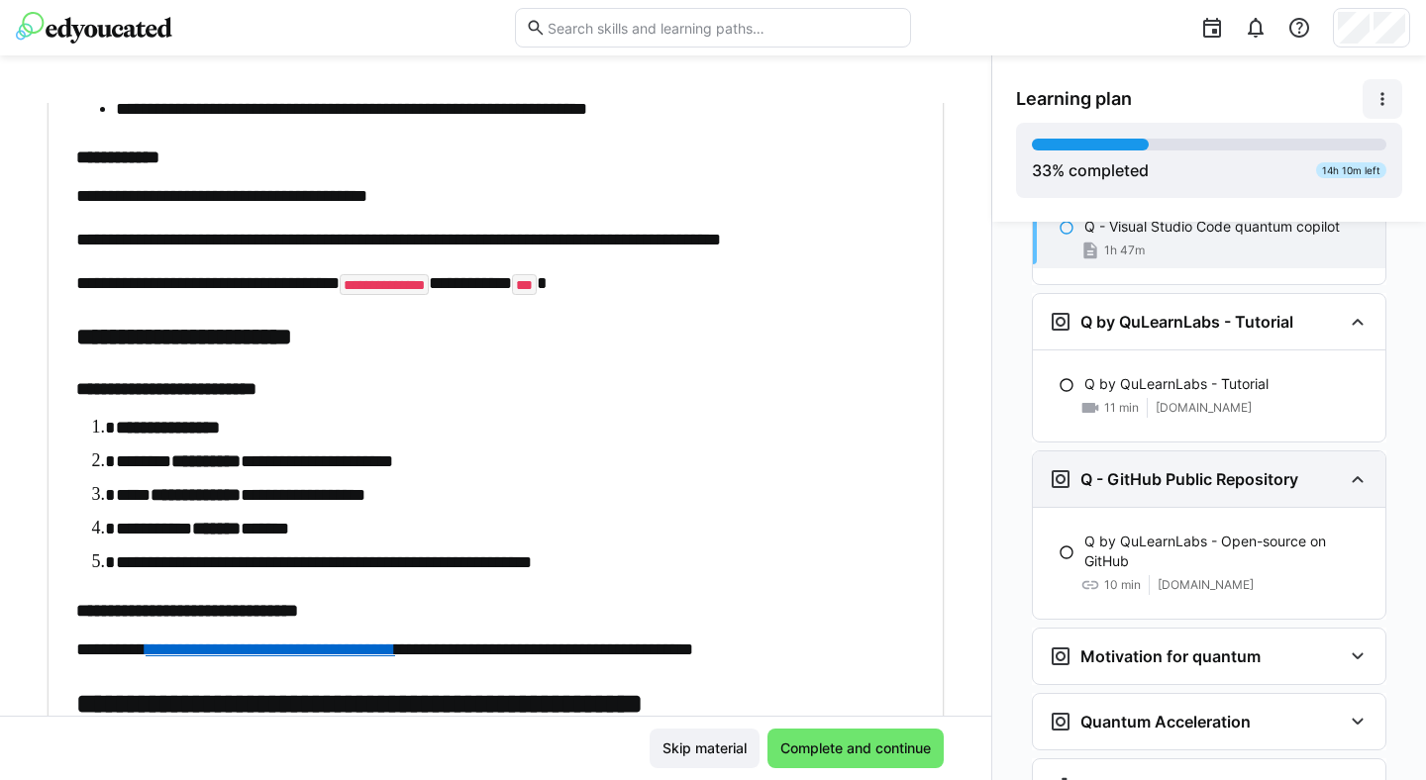
scroll to position [2036, 0]
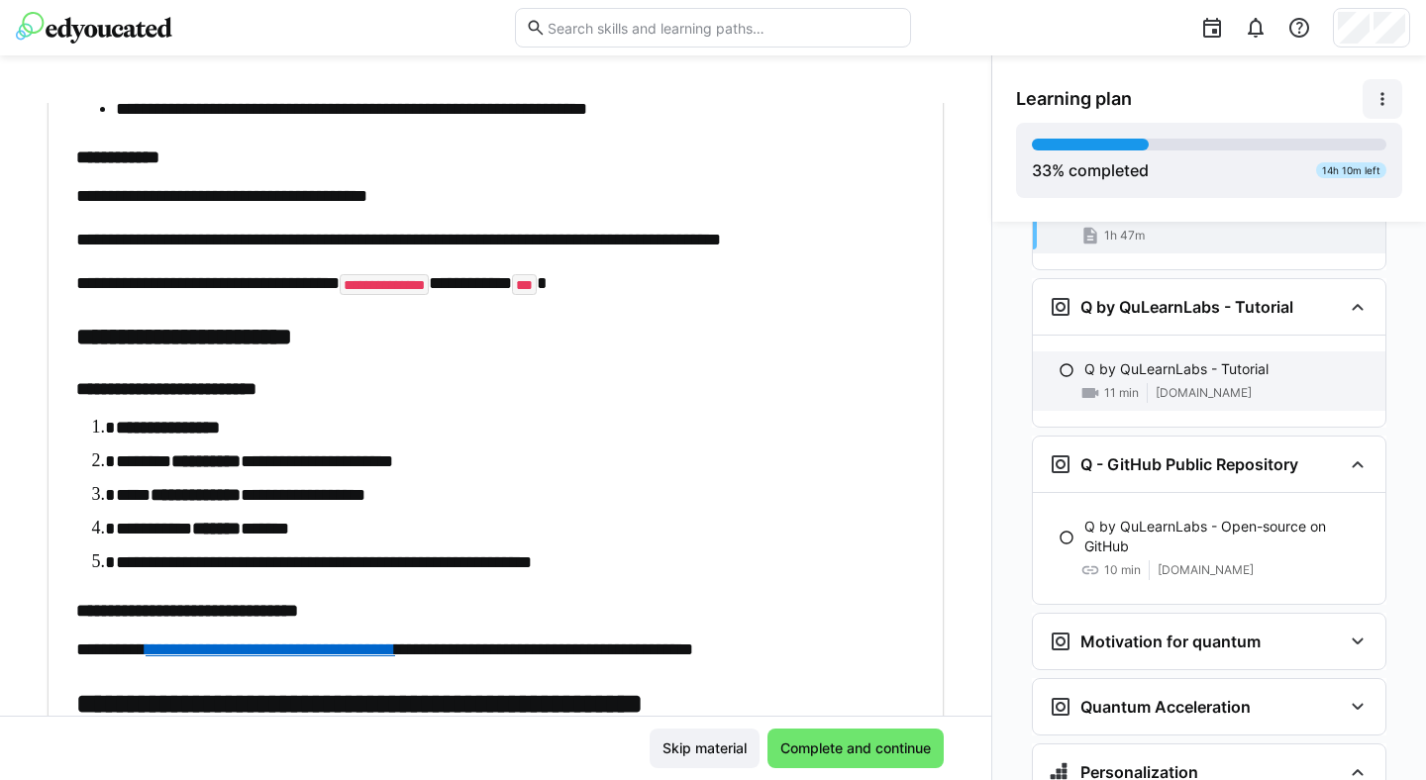
click at [1156, 385] on span "www.loom.com" at bounding box center [1204, 393] width 96 height 16
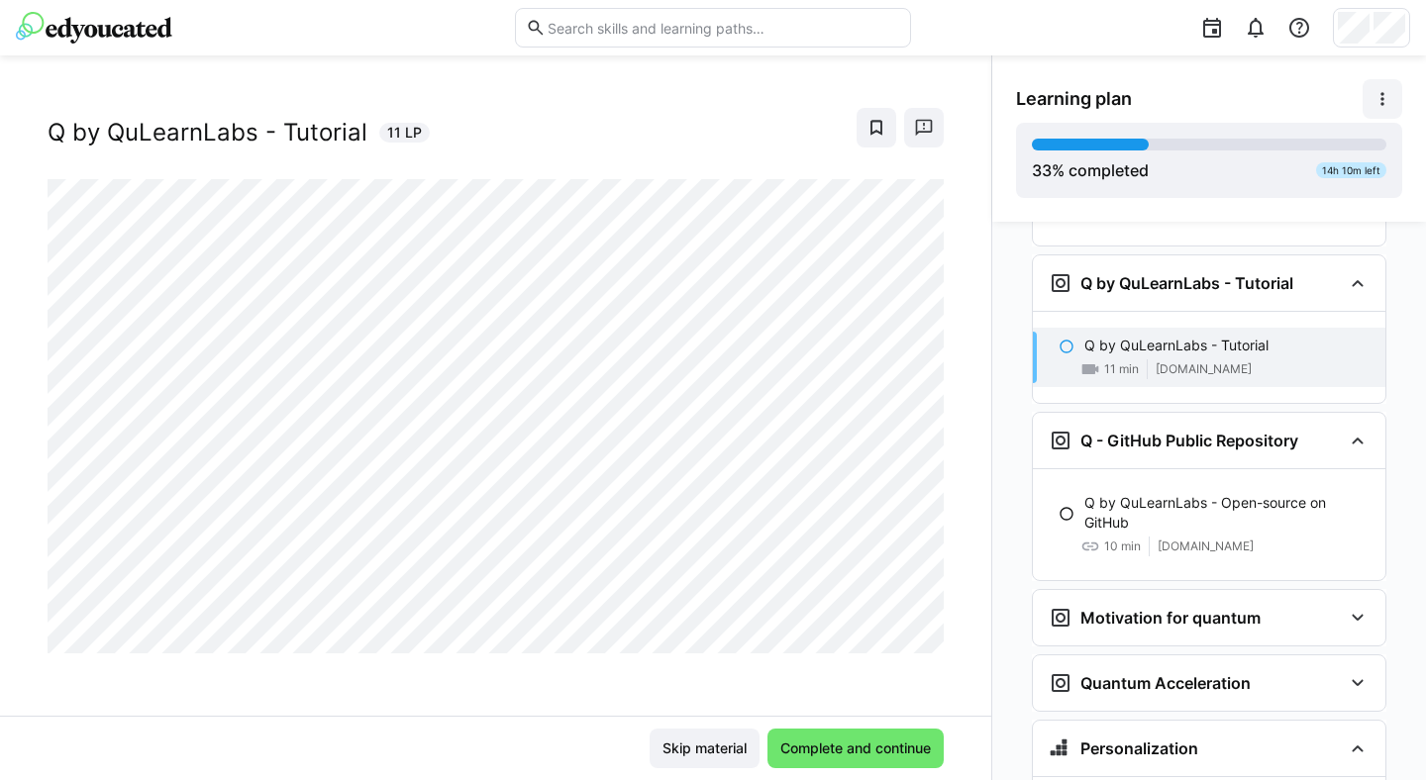
scroll to position [2061, 0]
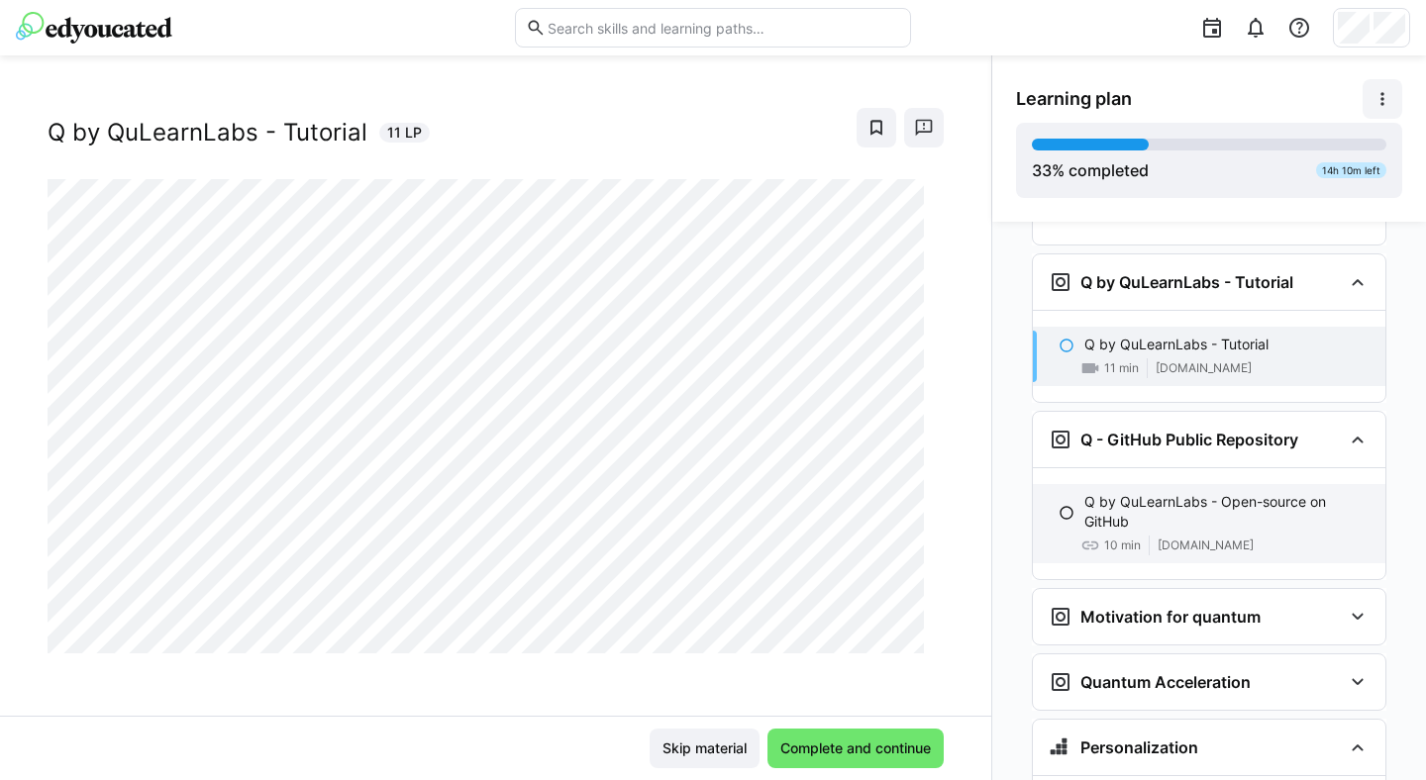
click at [1252, 492] on p "Q by QuLearnLabs - Open-source on GitHub" at bounding box center [1226, 512] width 285 height 40
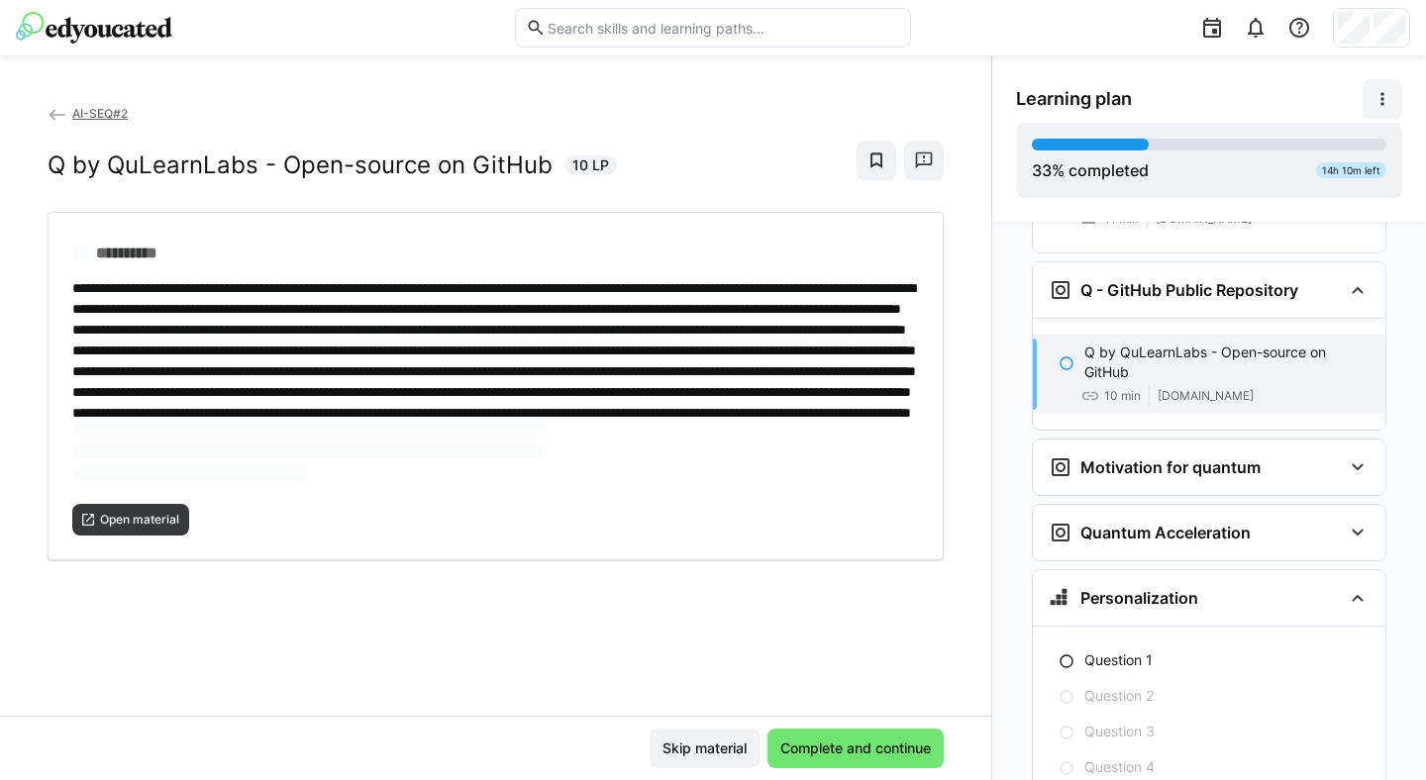
scroll to position [2218, 0]
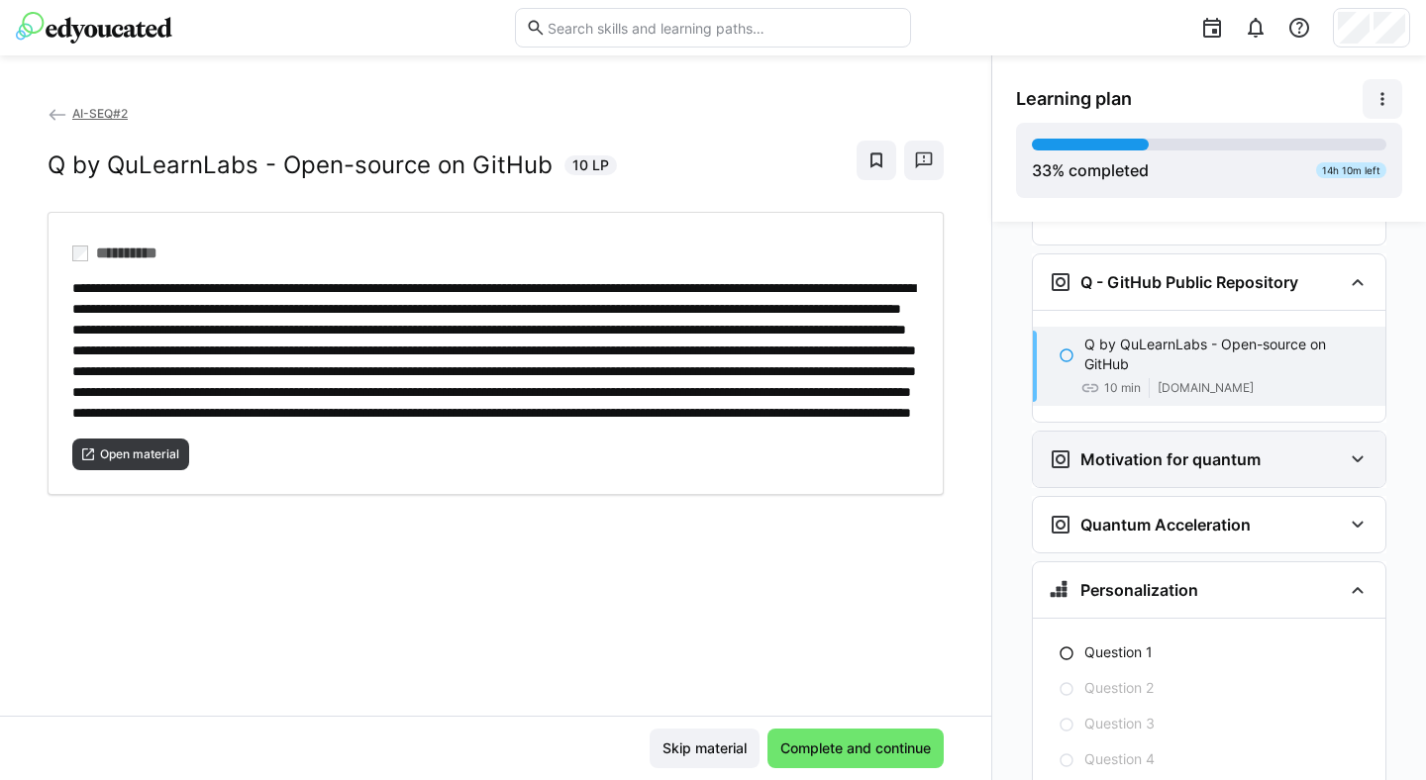
click at [1243, 450] on h3 "Motivation for quantum" at bounding box center [1170, 460] width 180 height 20
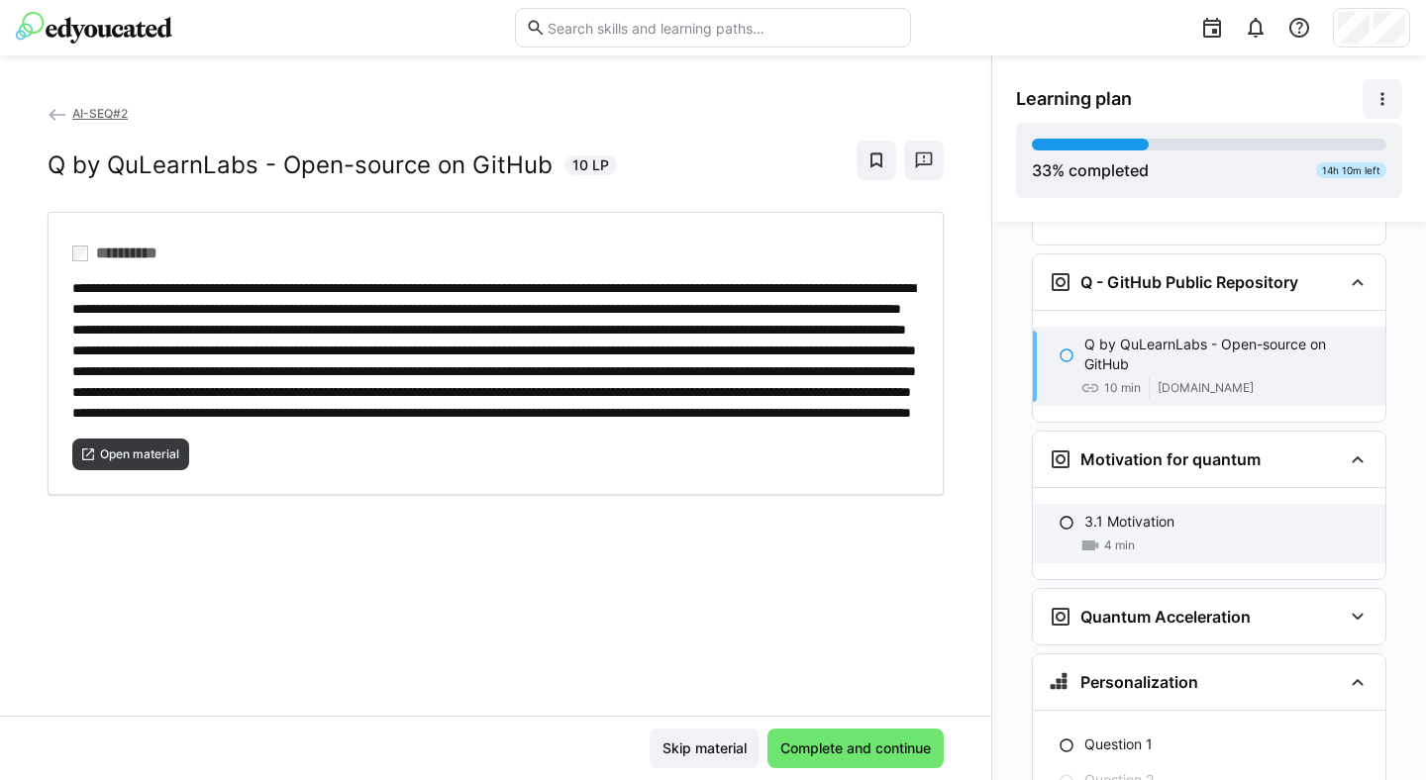
click at [1226, 504] on div "3.1 Motivation 4 min" at bounding box center [1209, 533] width 353 height 59
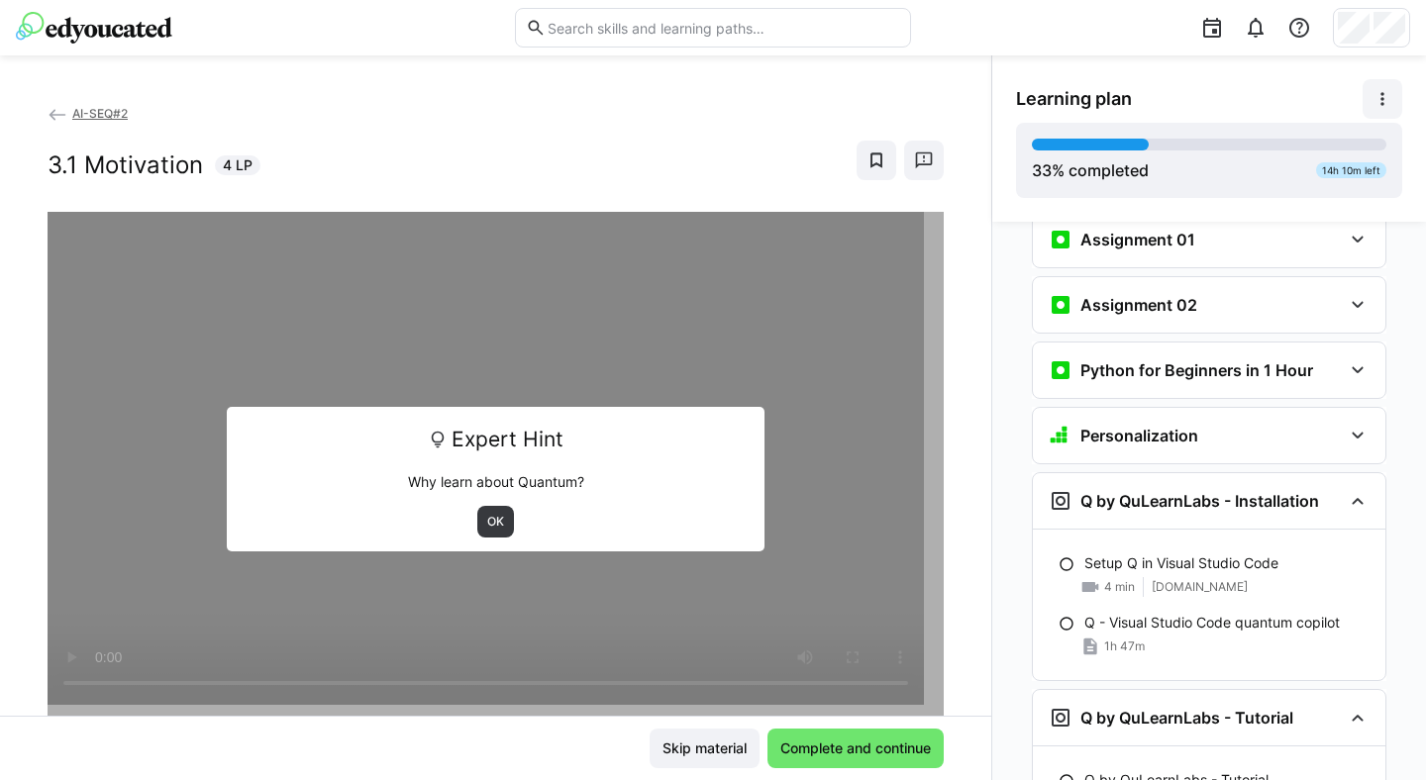
scroll to position [1624, 0]
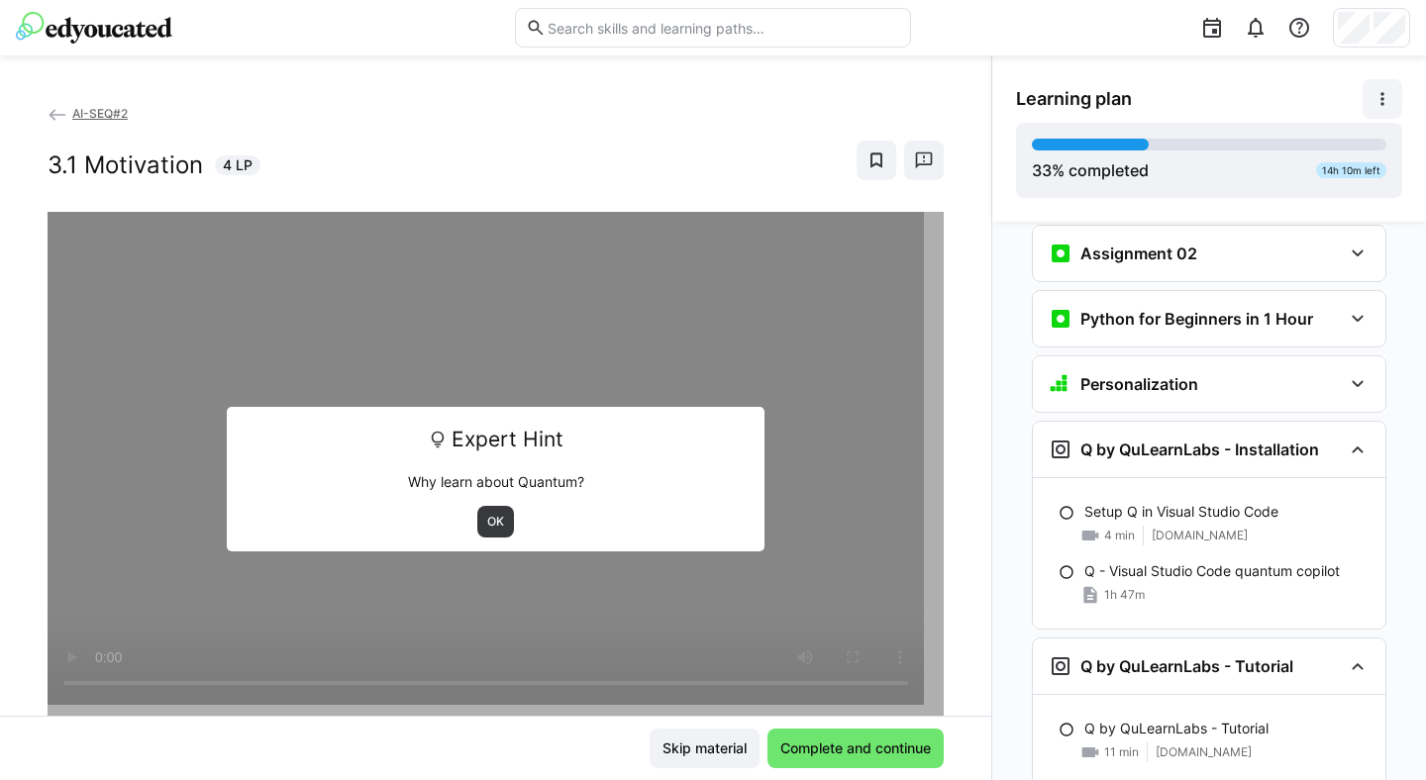
click at [1226, 528] on span "www.loom.com" at bounding box center [1200, 536] width 96 height 16
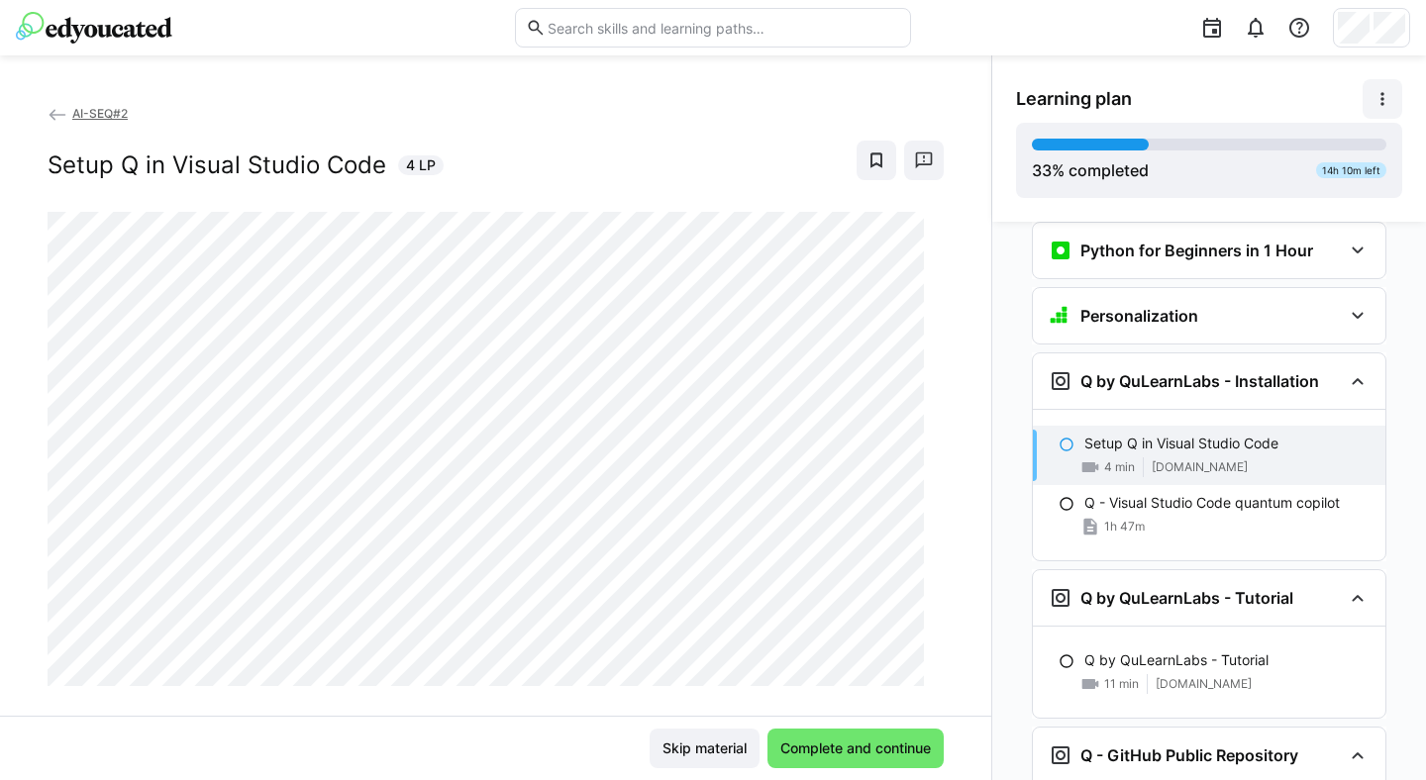
scroll to position [1800, 0]
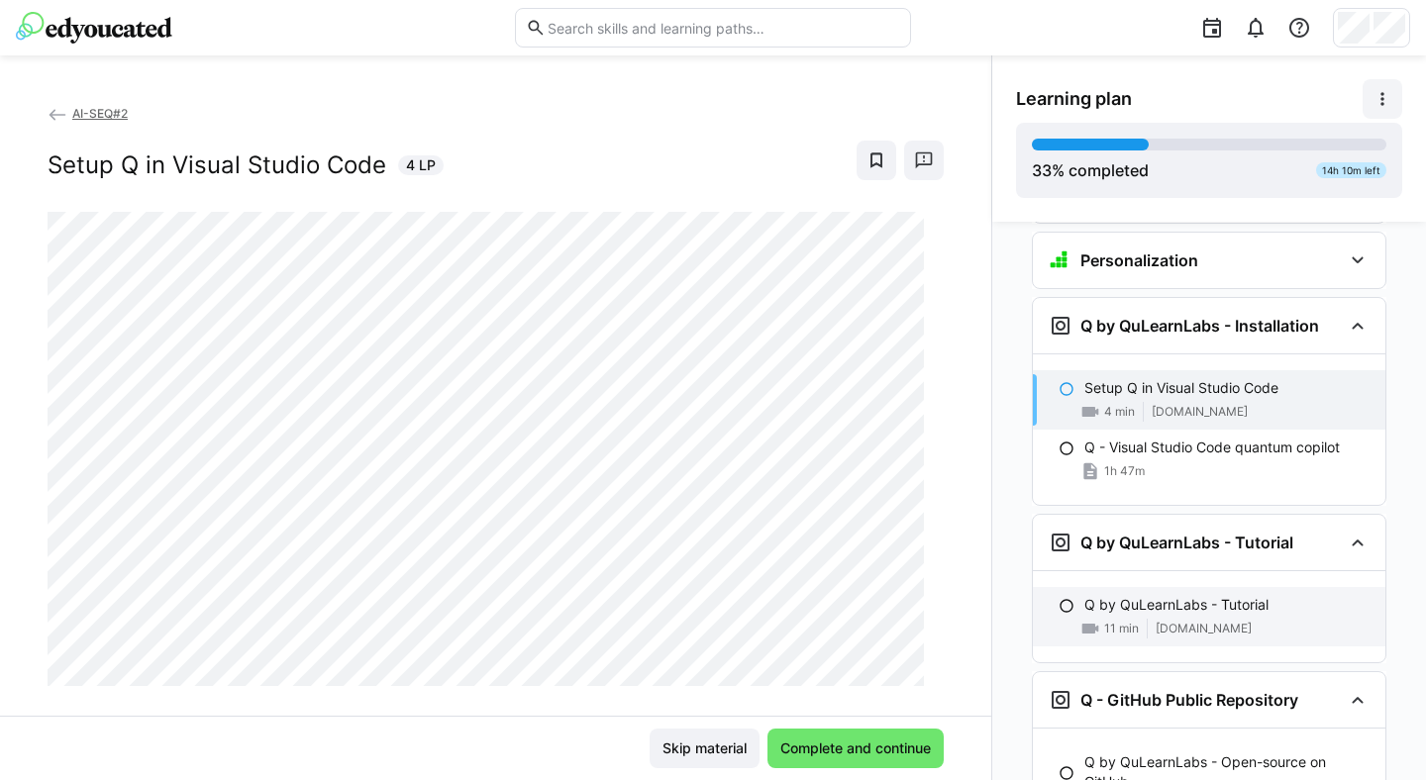
click at [1119, 595] on p "Q by QuLearnLabs - Tutorial" at bounding box center [1176, 605] width 184 height 20
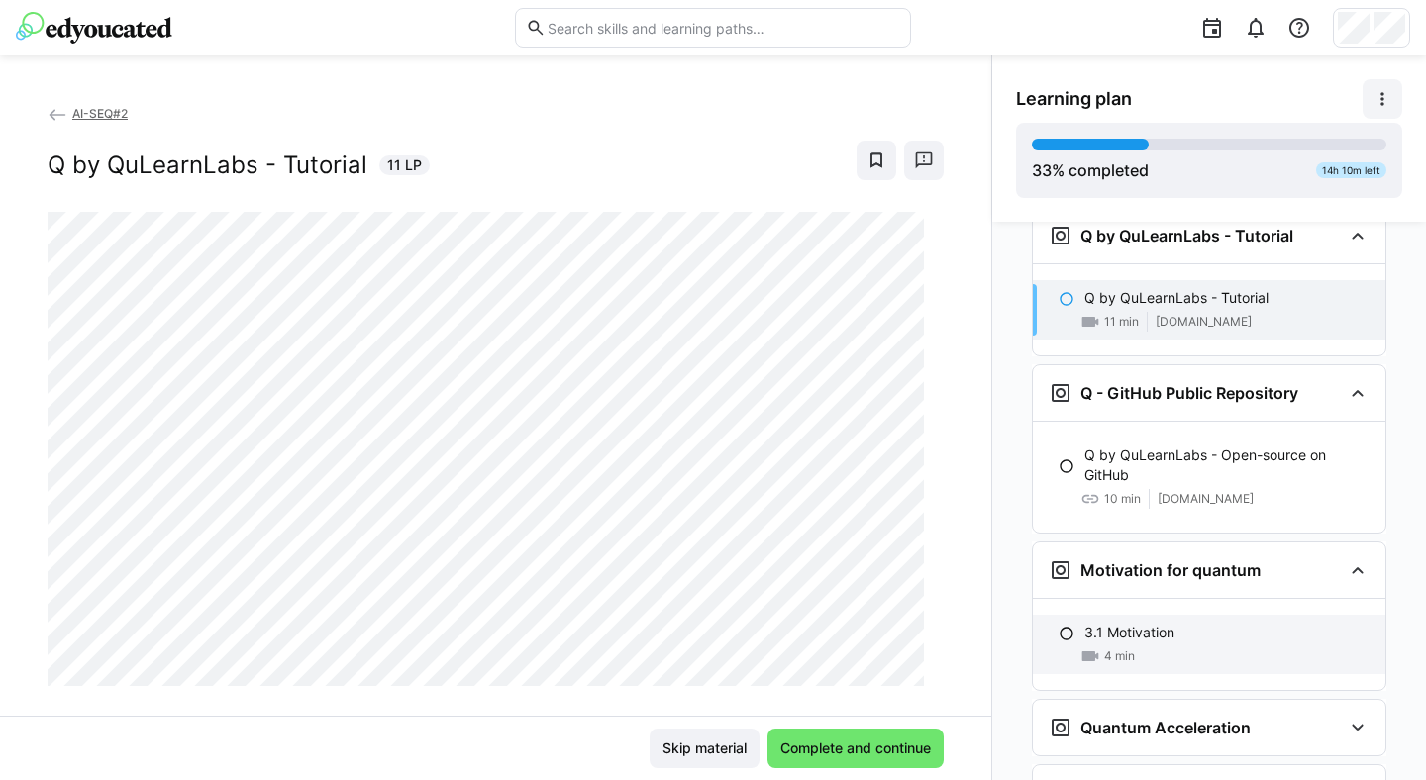
scroll to position [2115, 0]
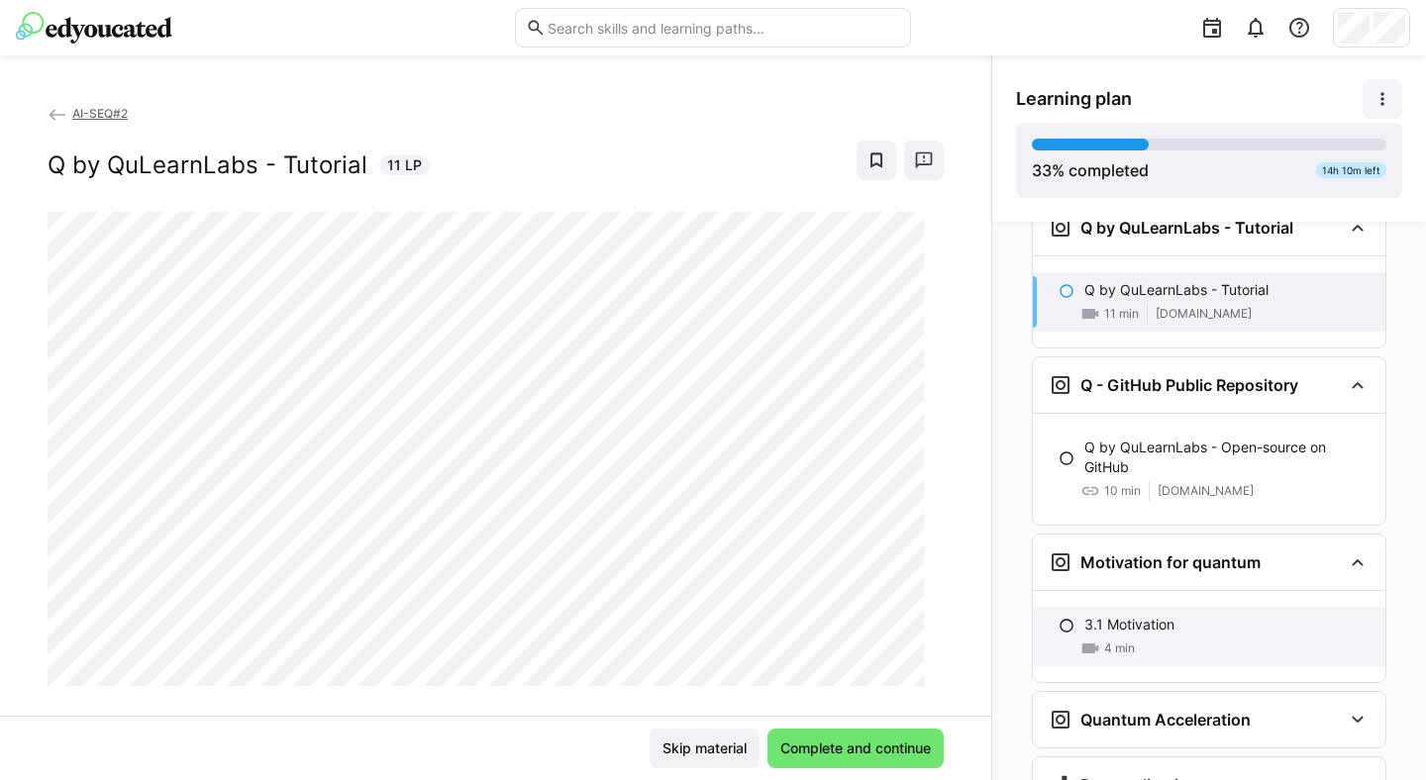
click at [1164, 639] on div "4 min" at bounding box center [1226, 649] width 285 height 20
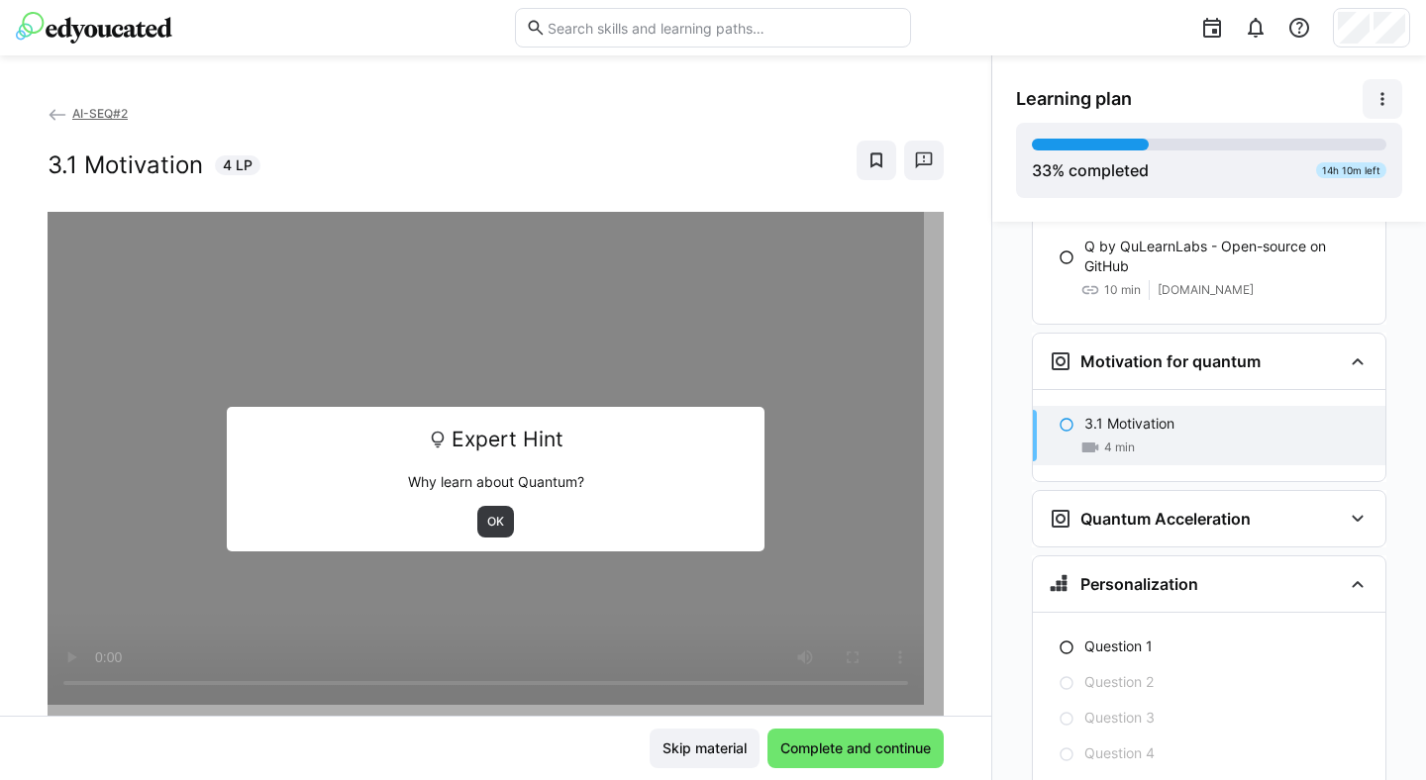
scroll to position [2310, 0]
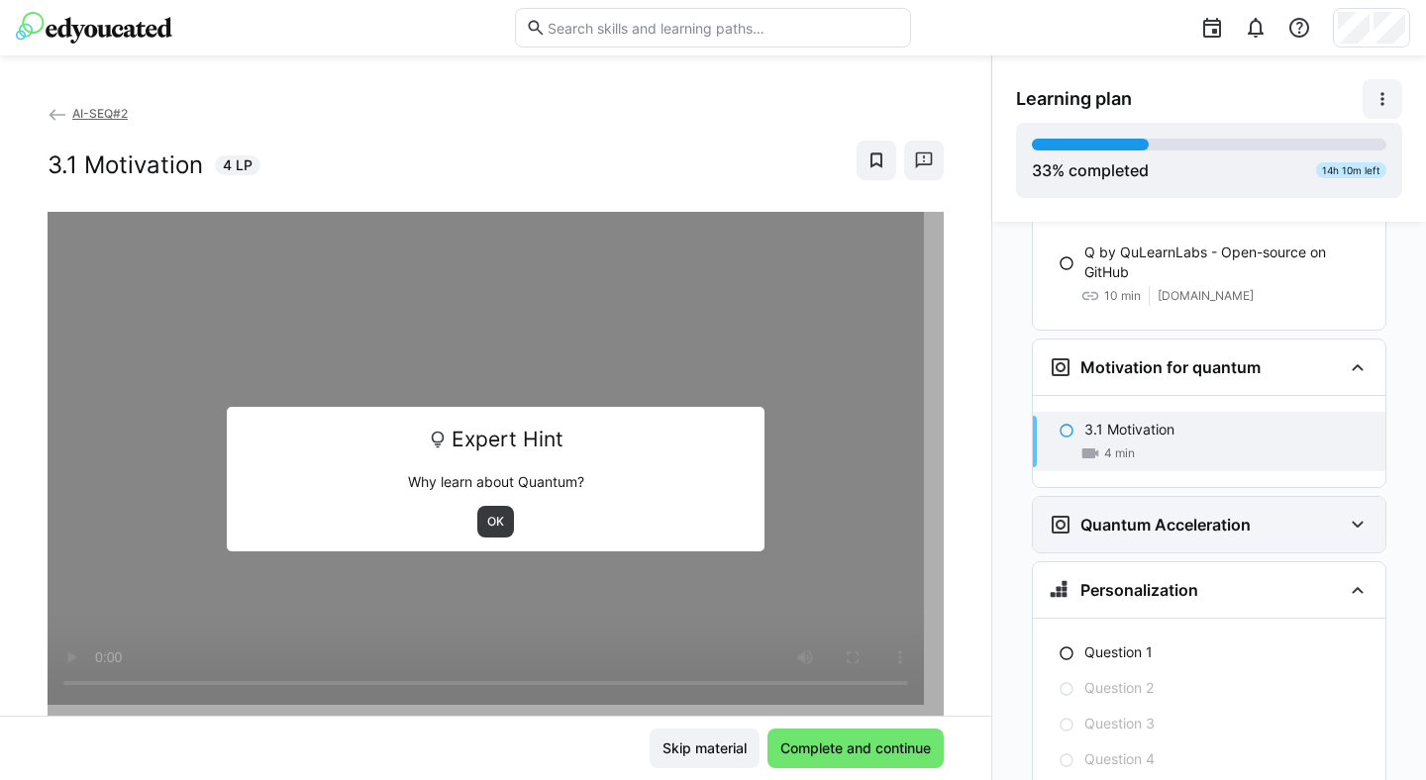
click at [1180, 513] on div "Quantum Acceleration" at bounding box center [1150, 525] width 202 height 24
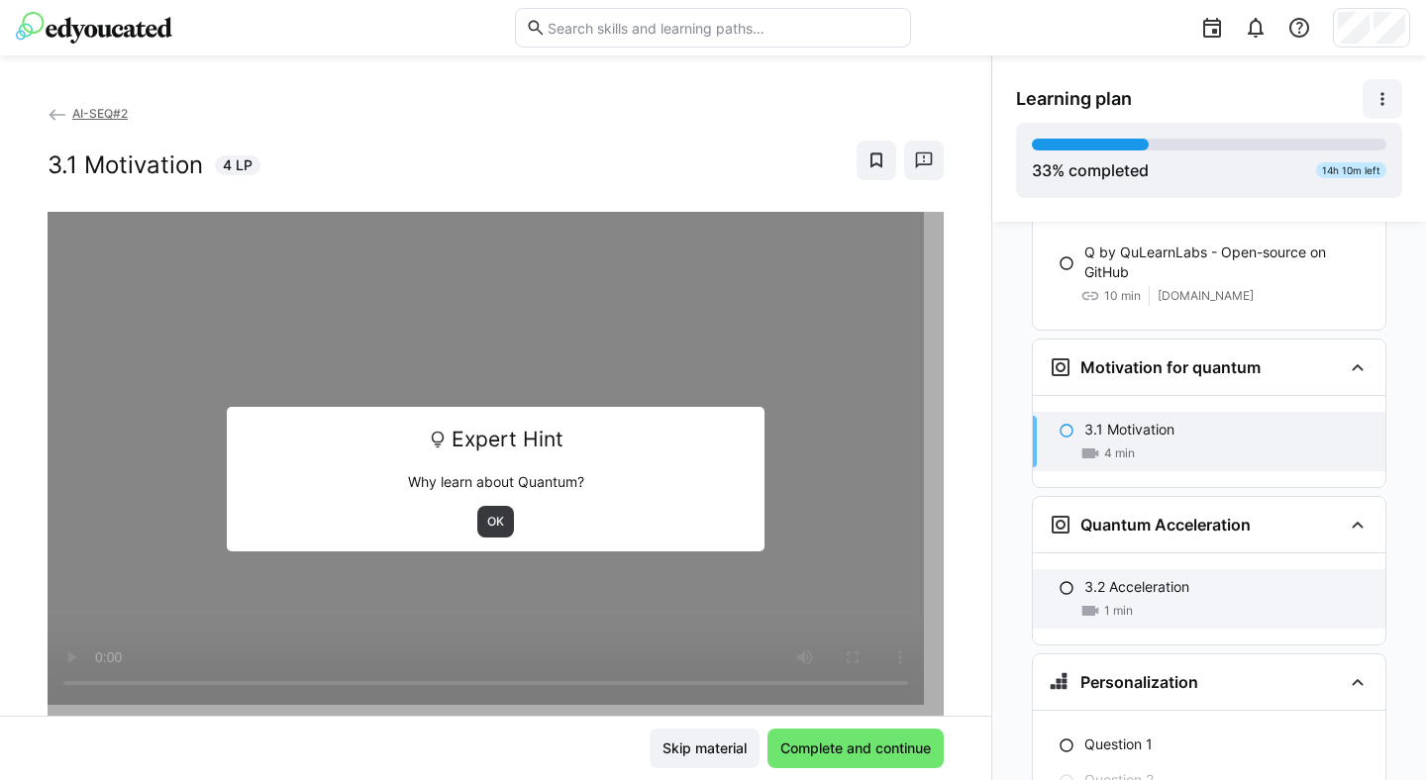
click at [1179, 577] on p "3.2 Acceleration" at bounding box center [1136, 587] width 105 height 20
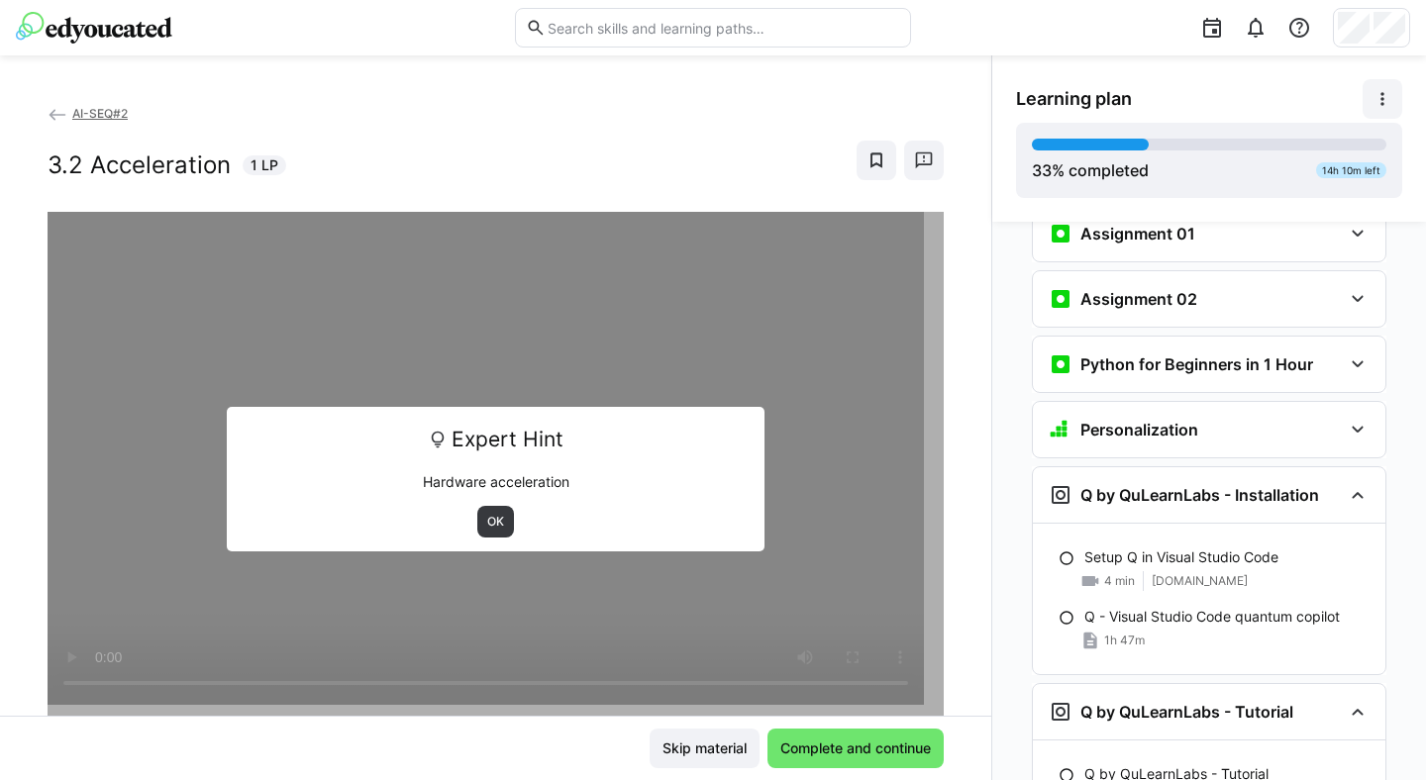
scroll to position [1638, 0]
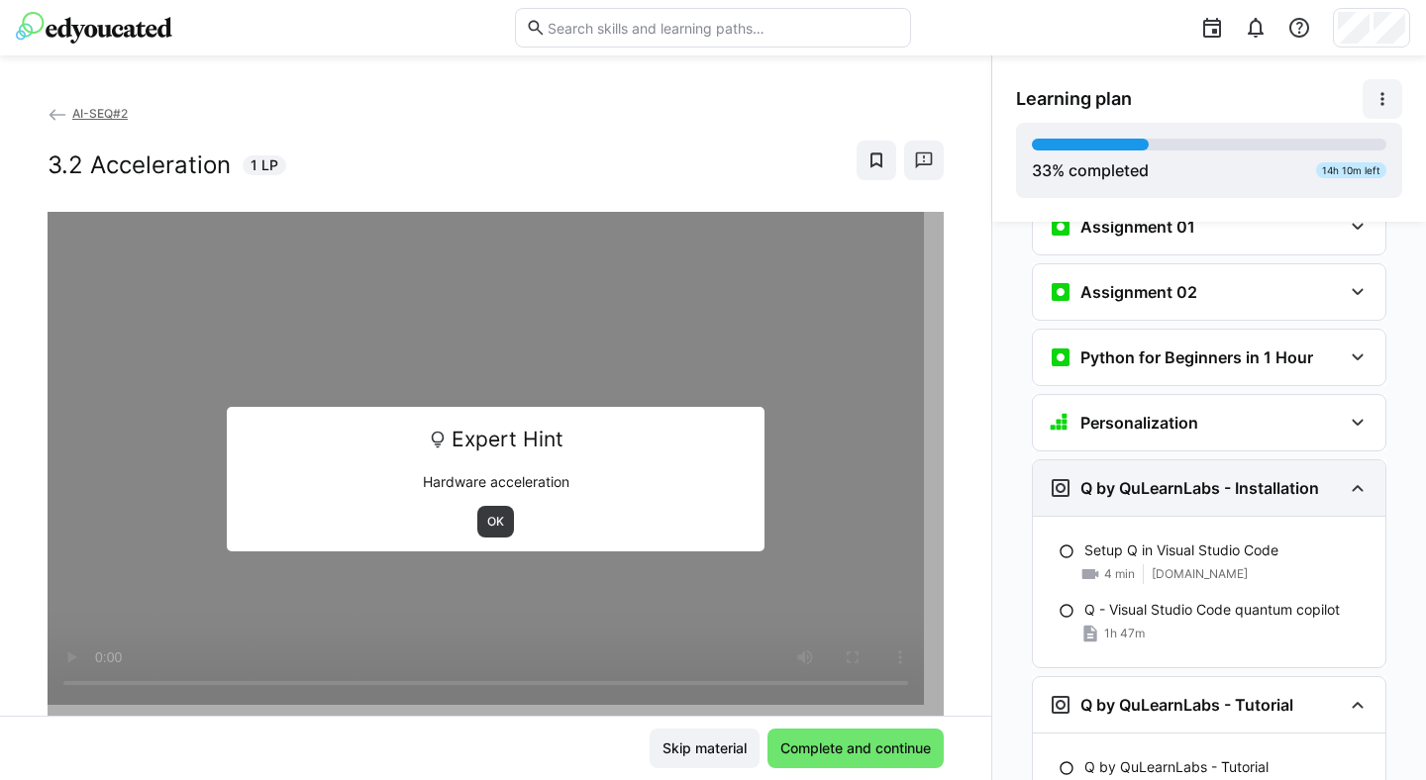
click at [1346, 476] on eds-icon at bounding box center [1358, 488] width 24 height 24
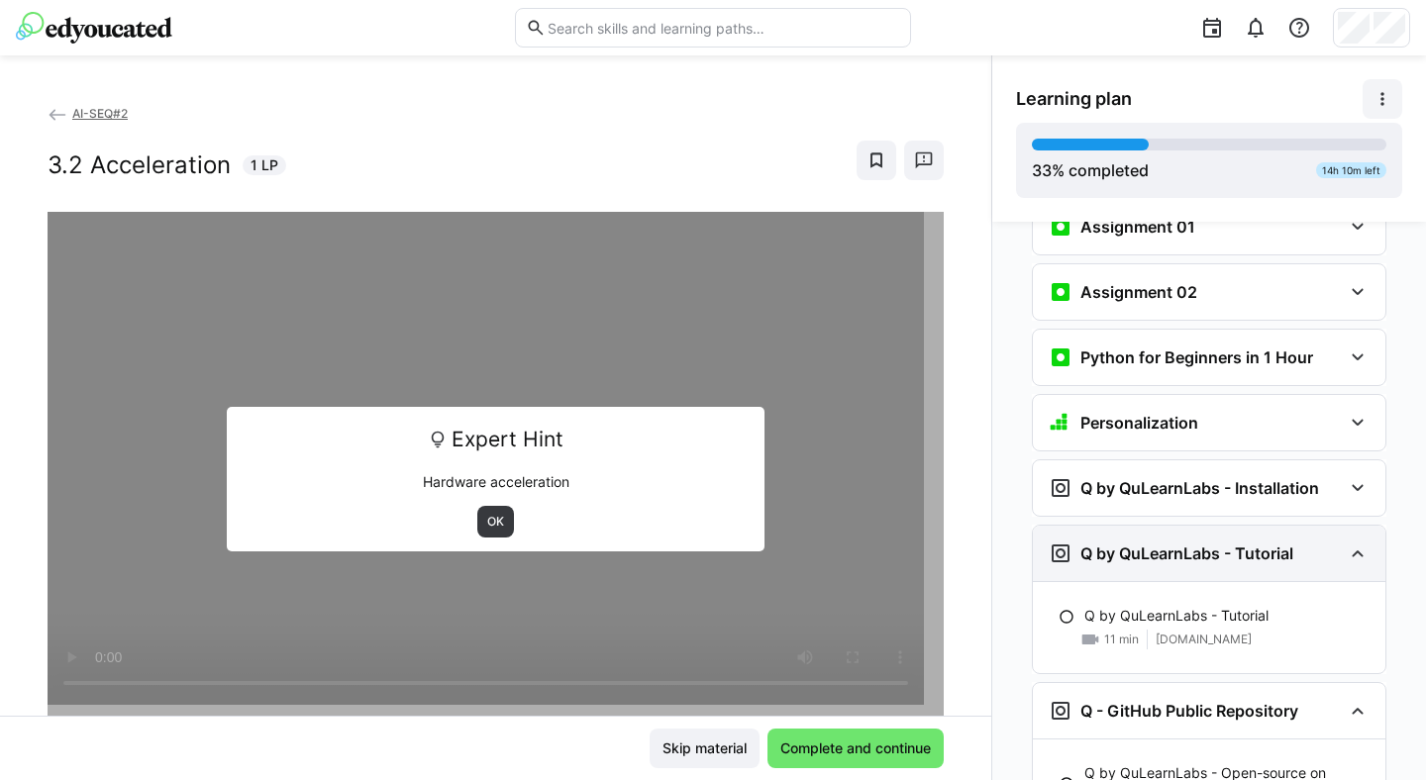
click at [1355, 542] on eds-icon at bounding box center [1358, 554] width 24 height 24
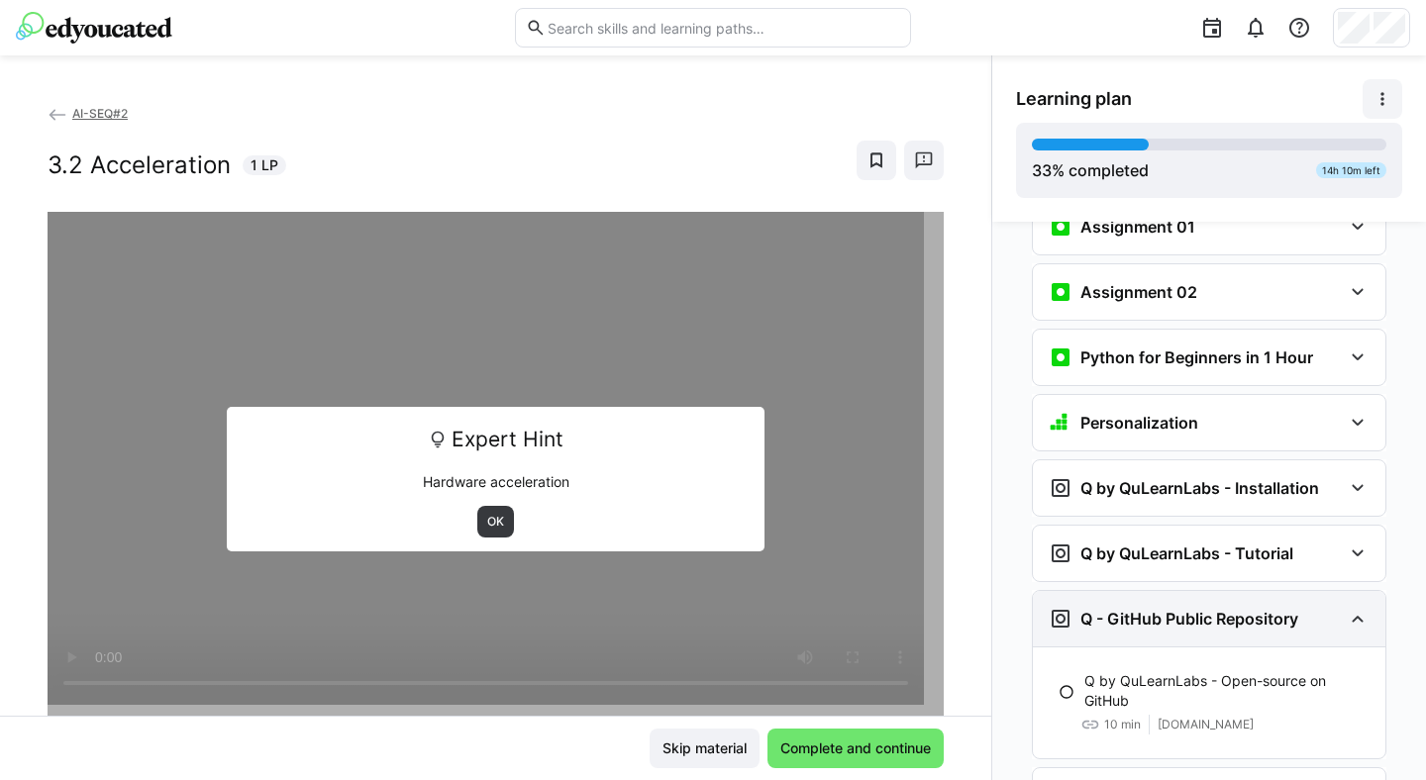
click at [1352, 607] on eds-icon at bounding box center [1358, 619] width 24 height 24
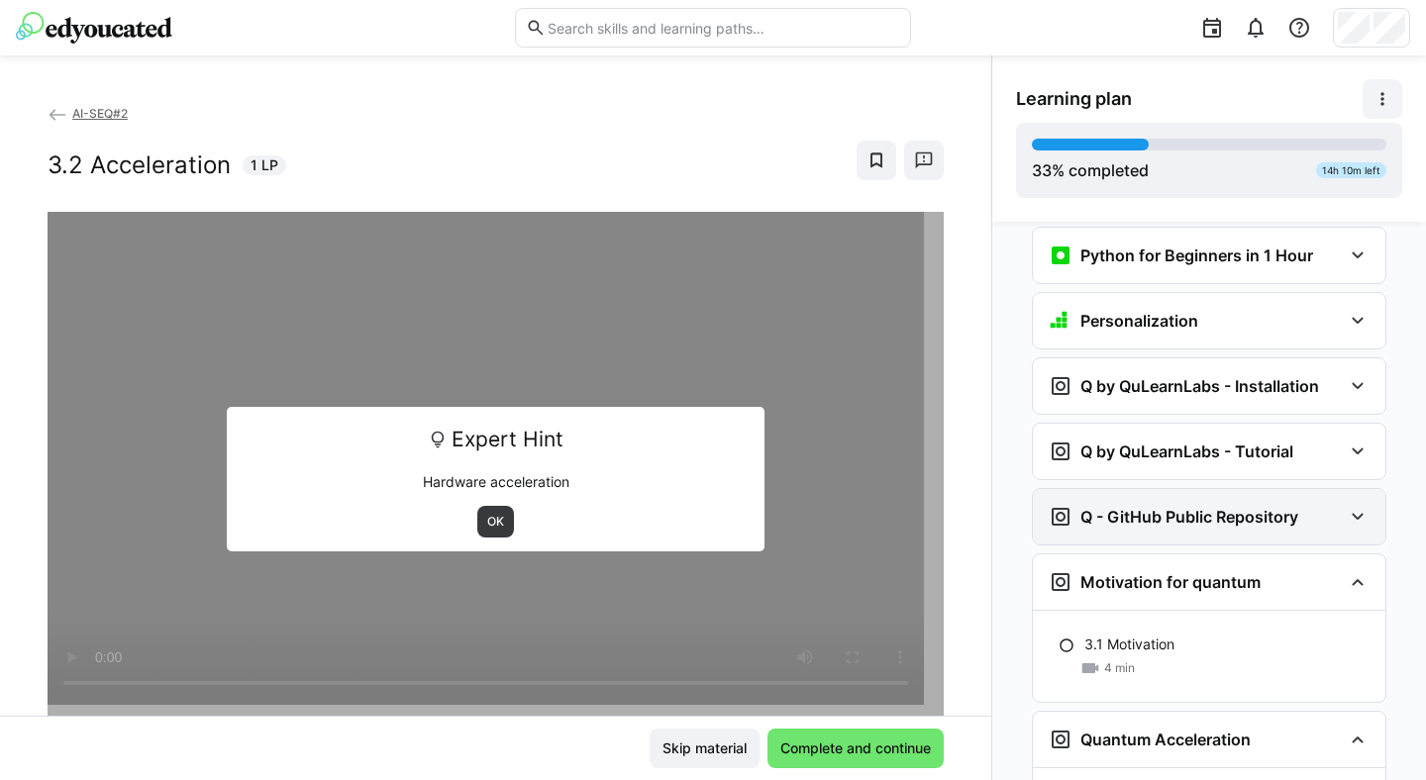
scroll to position [1741, 0]
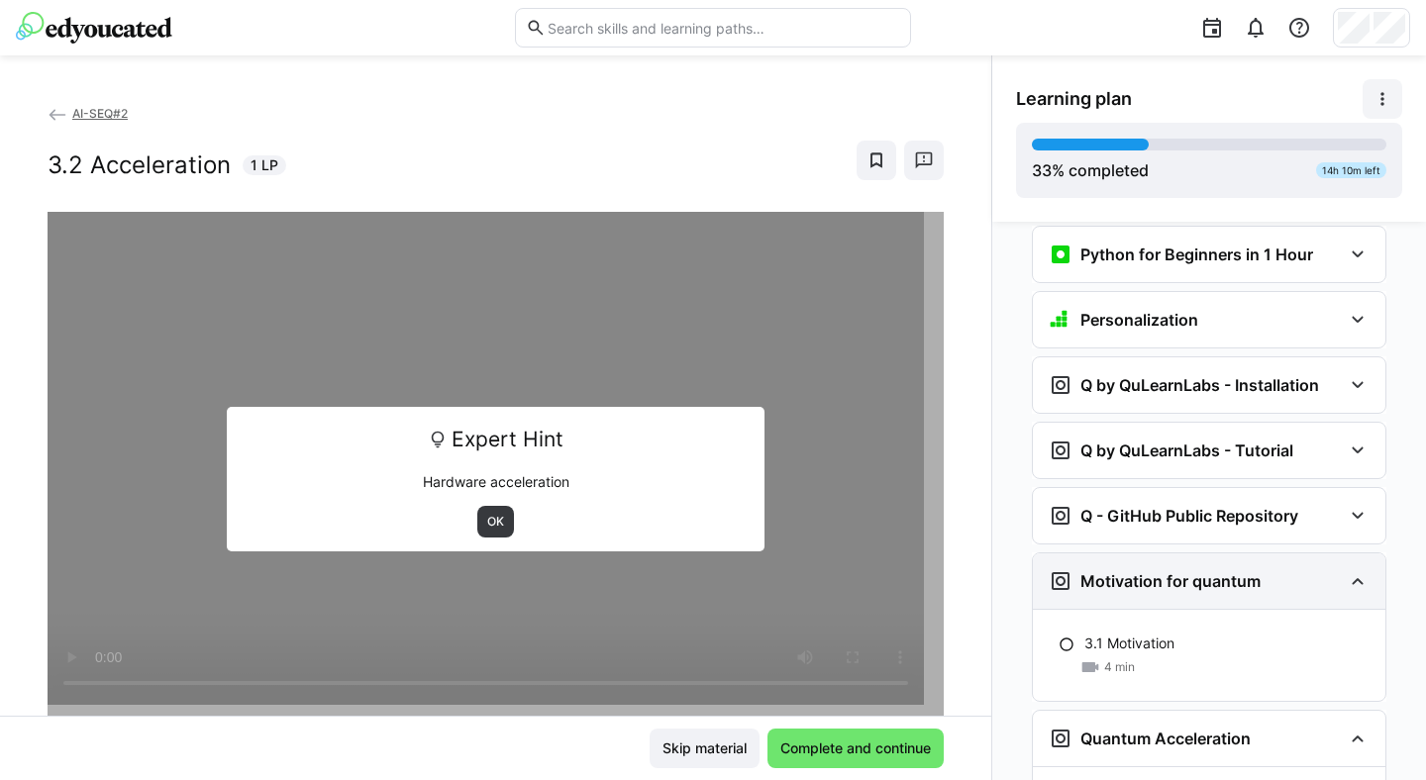
click at [1341, 562] on div "Motivation for quantum" at bounding box center [1209, 581] width 353 height 55
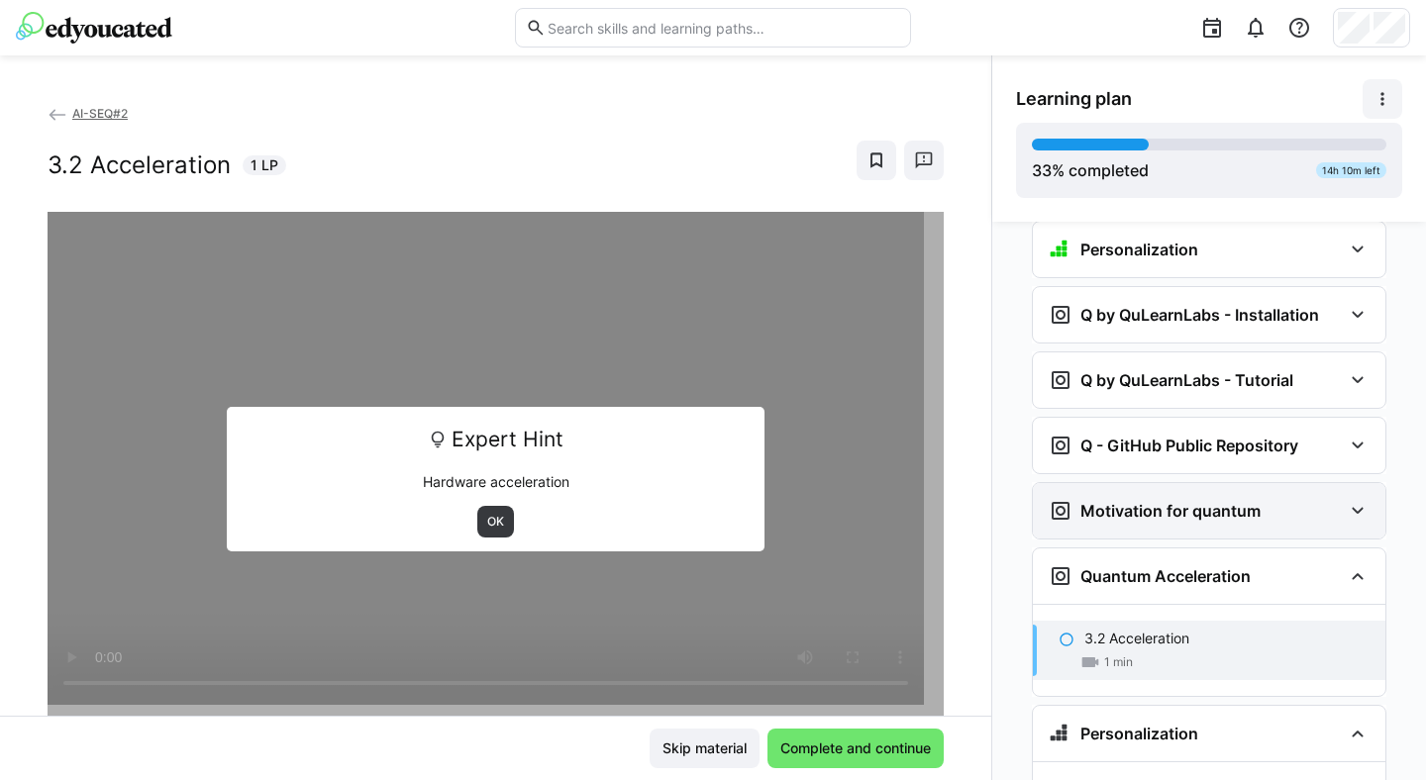
scroll to position [1812, 0]
click at [1341, 561] on div "Quantum Acceleration" at bounding box center [1209, 575] width 353 height 55
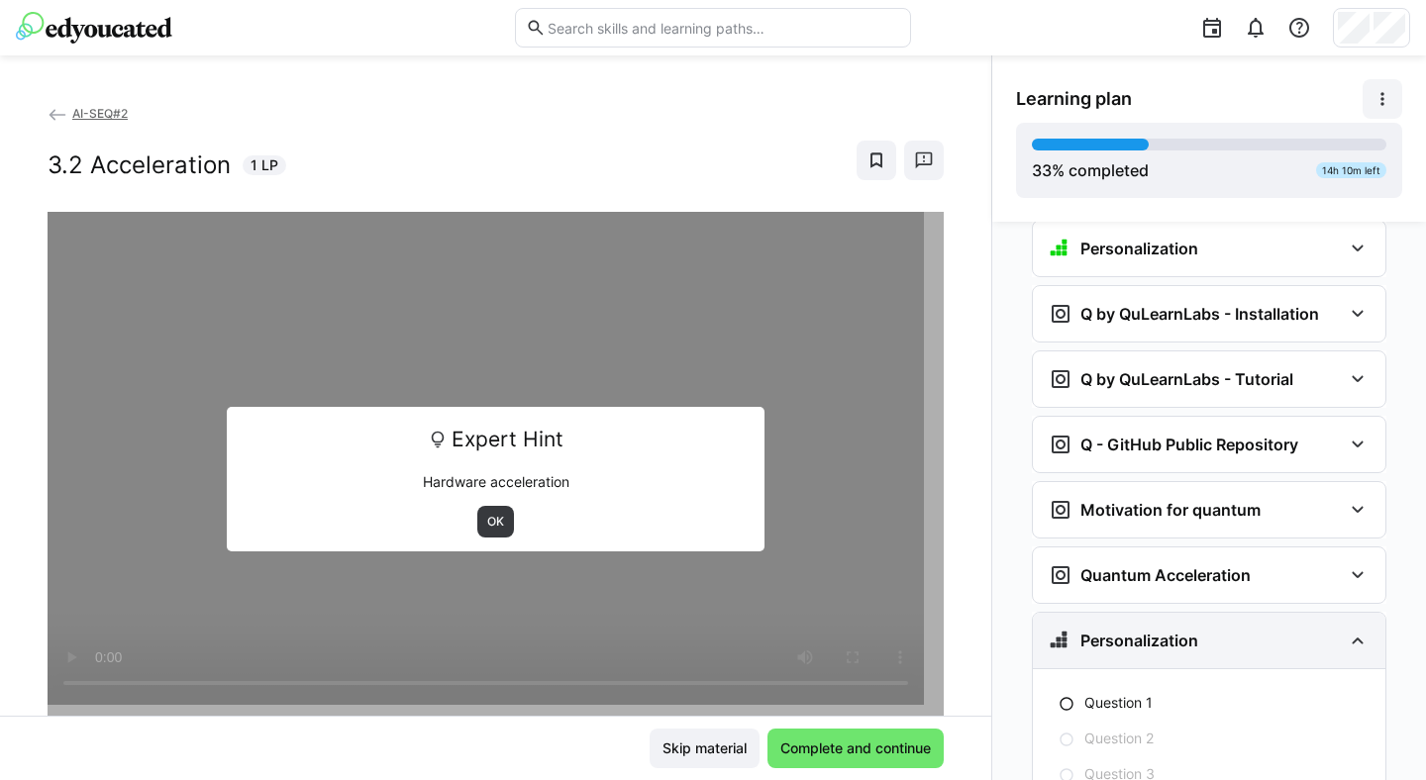
click at [1352, 629] on eds-icon at bounding box center [1358, 641] width 24 height 24
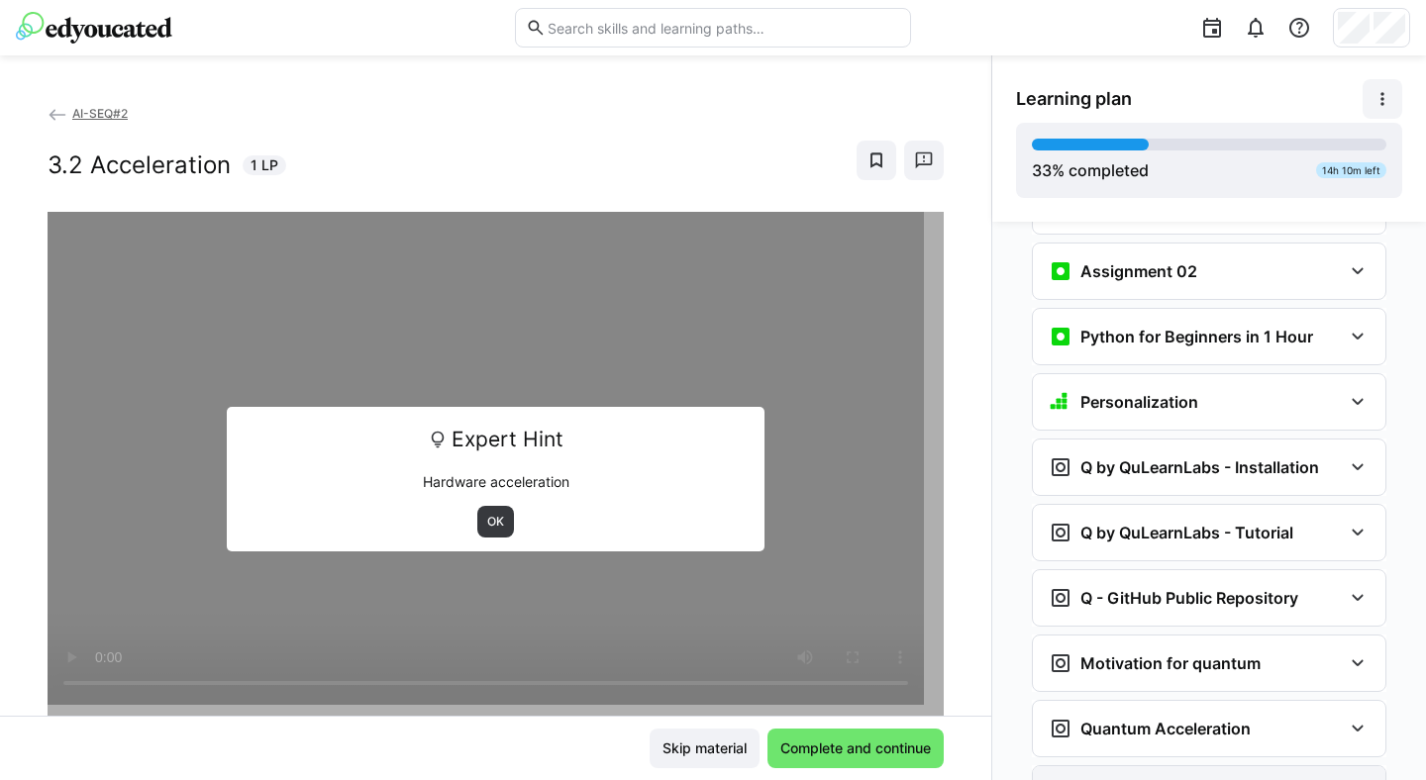
scroll to position [1731, 0]
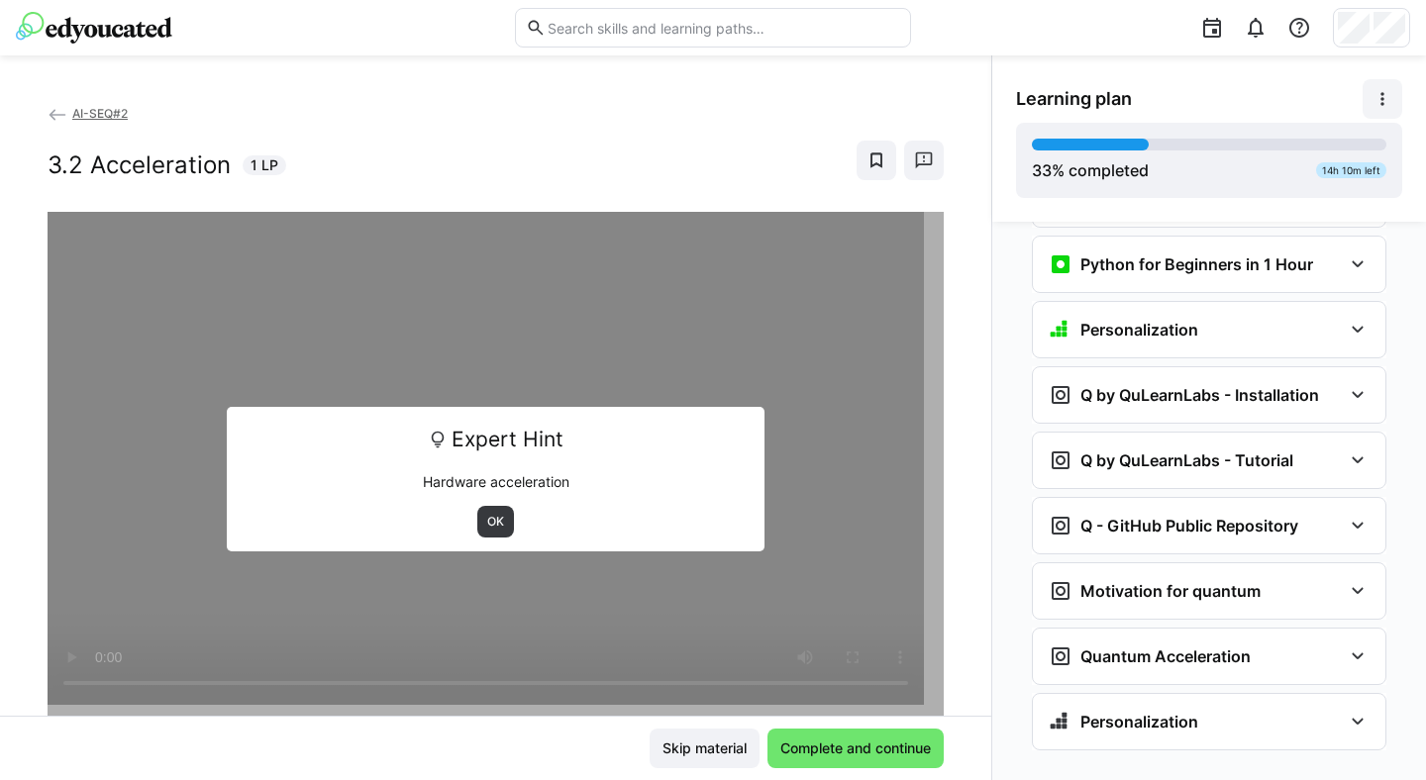
click at [67, 107] on link "AI-SEQ#2" at bounding box center [88, 113] width 80 height 15
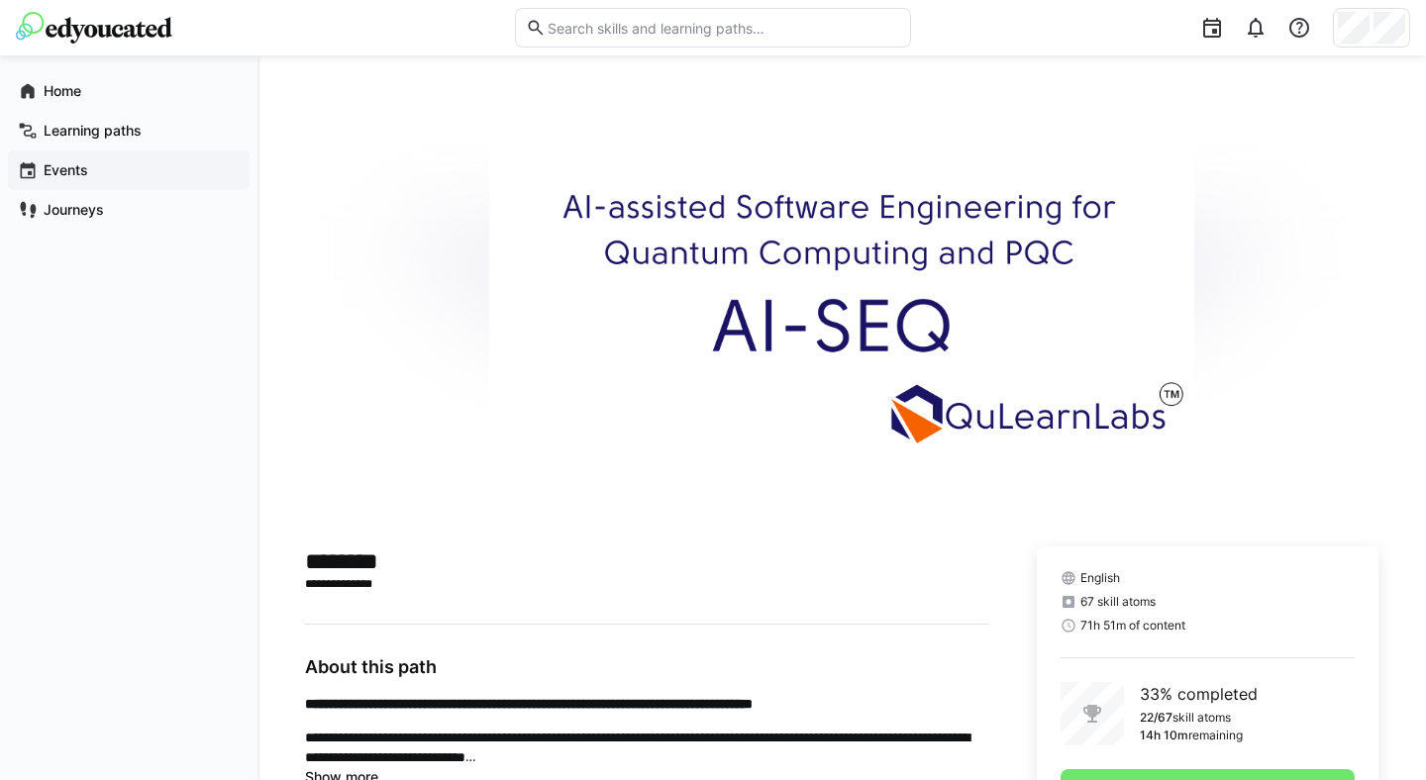
click at [0, 0] on app-navigation-label "Events" at bounding box center [0, 0] width 0 height 0
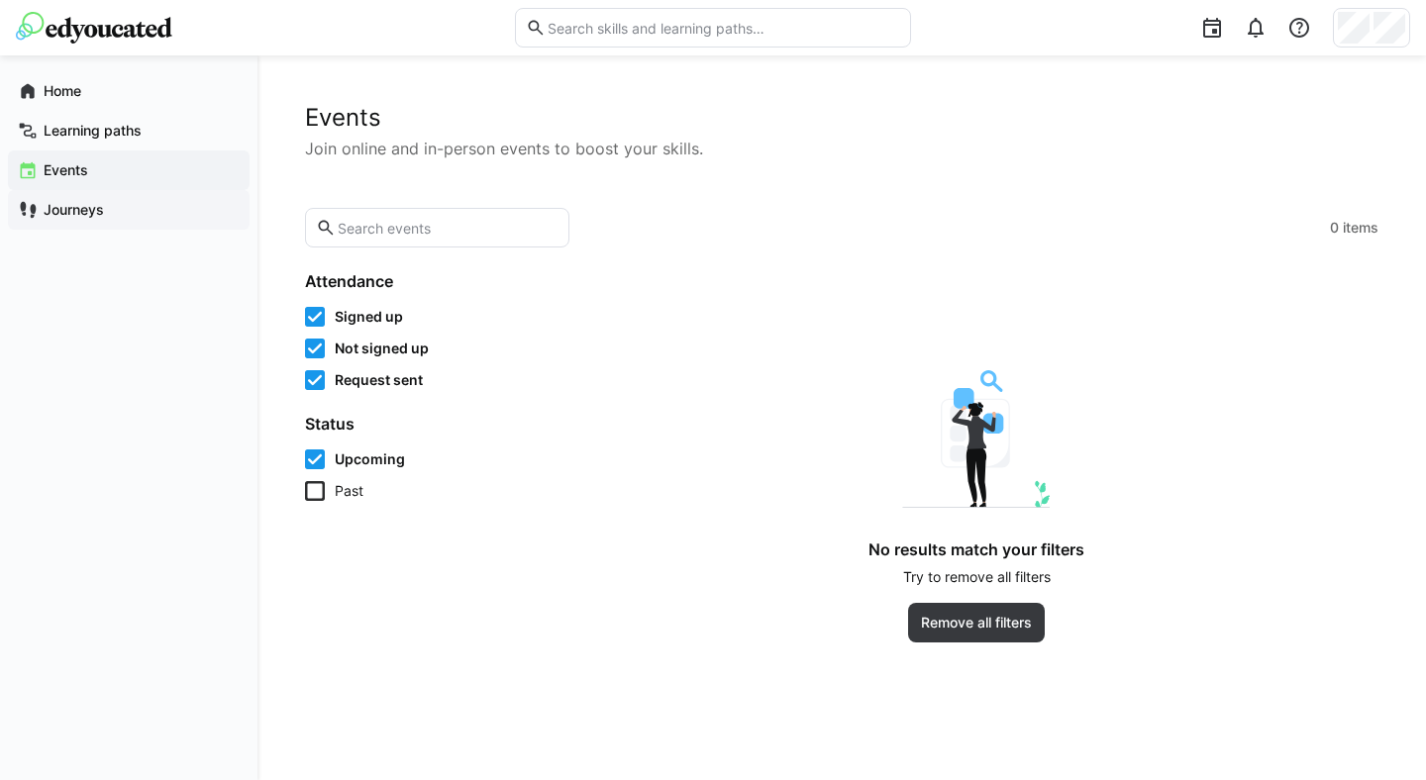
click at [118, 206] on span "Journeys" at bounding box center [140, 210] width 199 height 20
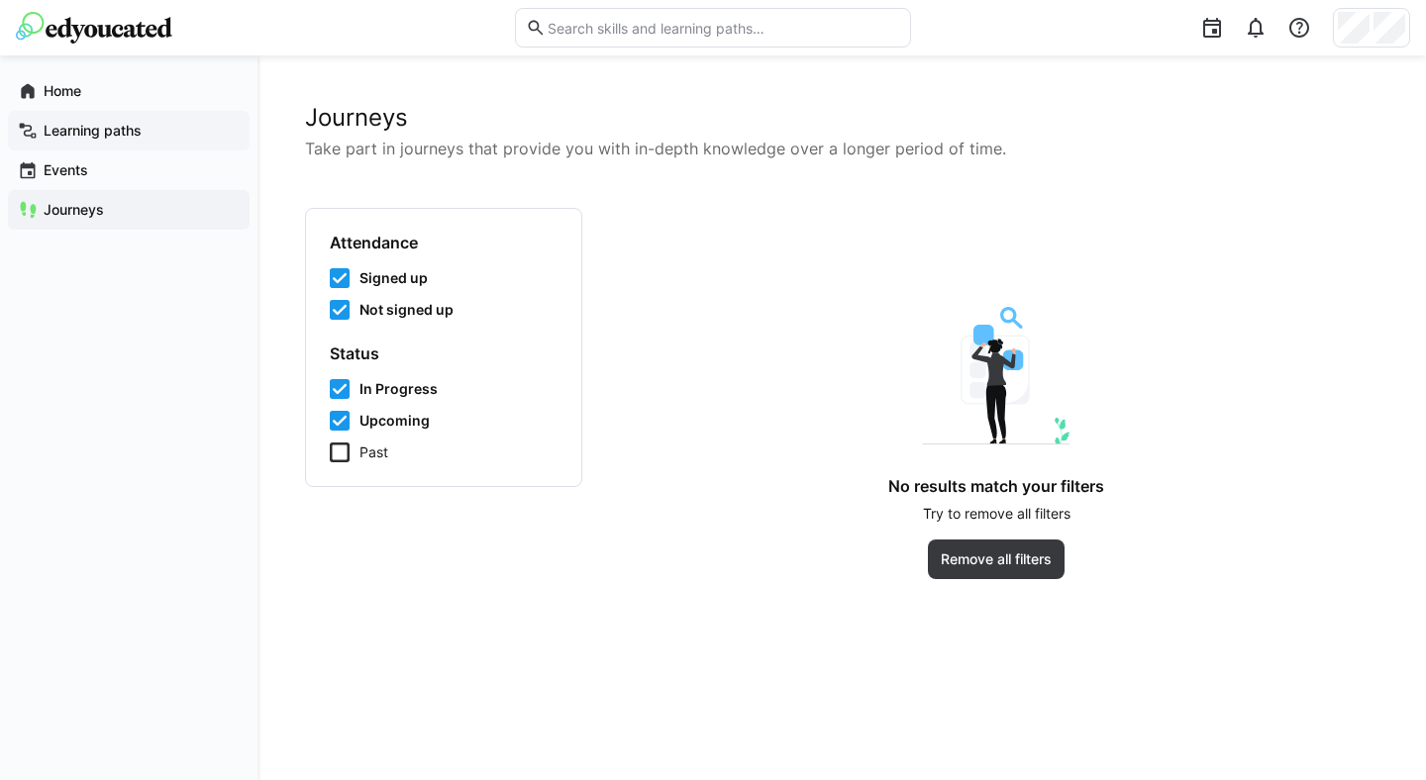
click at [0, 0] on app-navigation-label "Learning paths" at bounding box center [0, 0] width 0 height 0
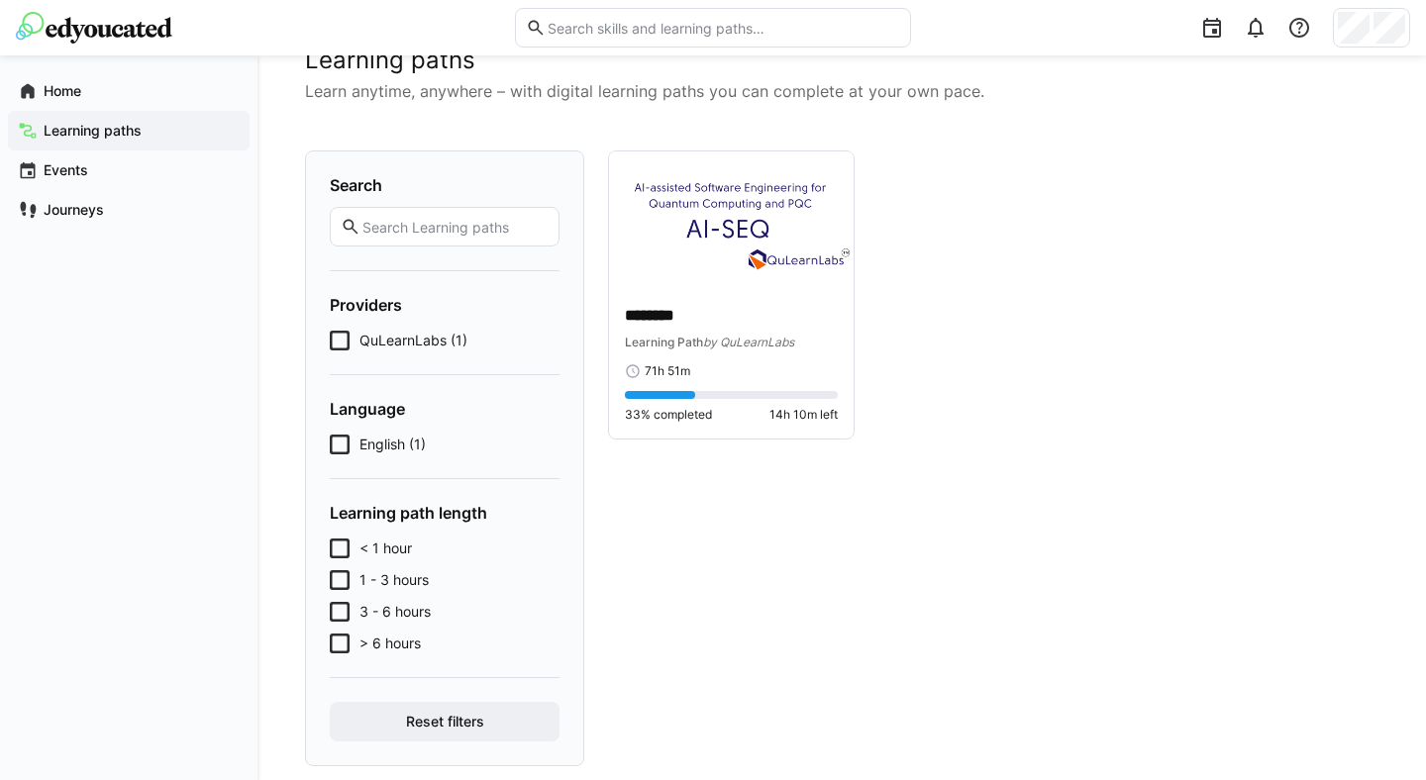
scroll to position [91, 0]
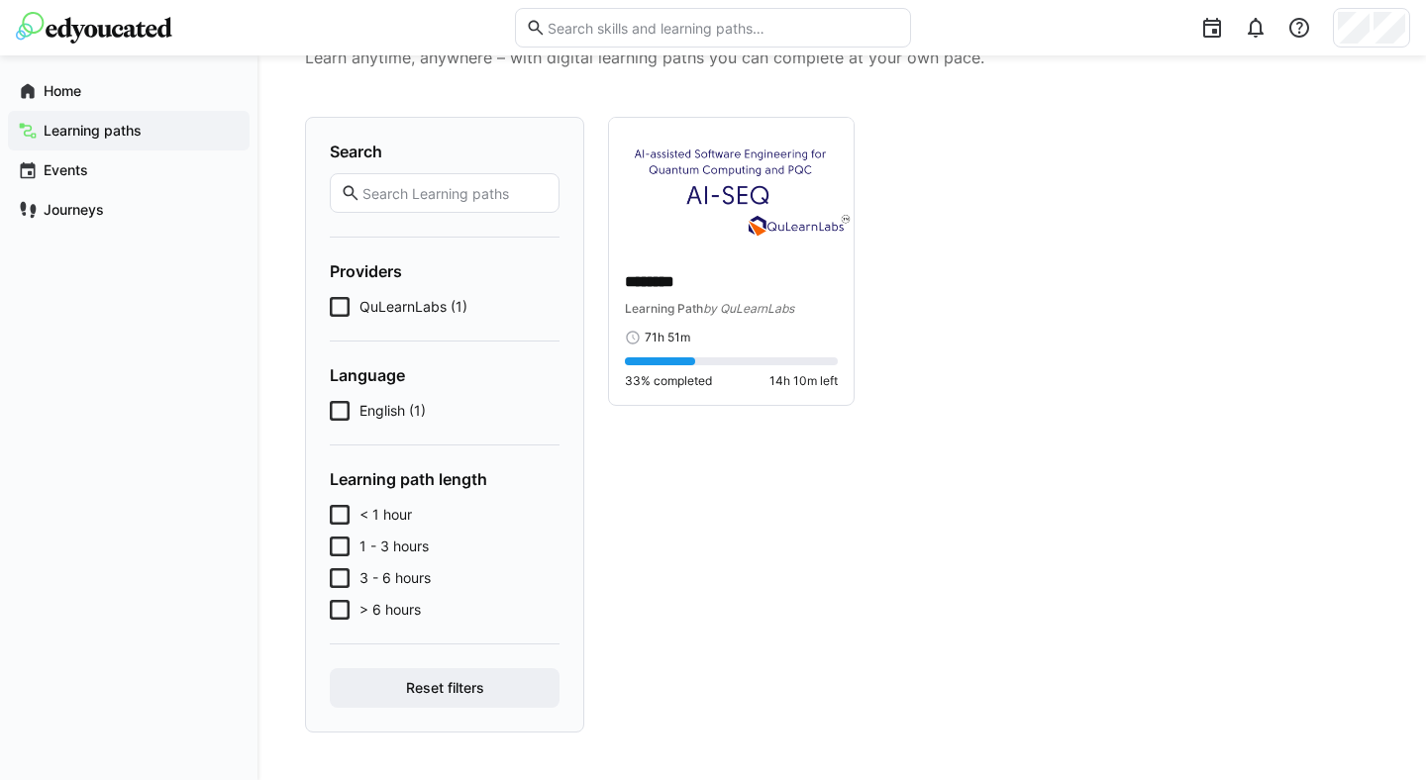
click at [342, 307] on icon at bounding box center [340, 307] width 20 height 20
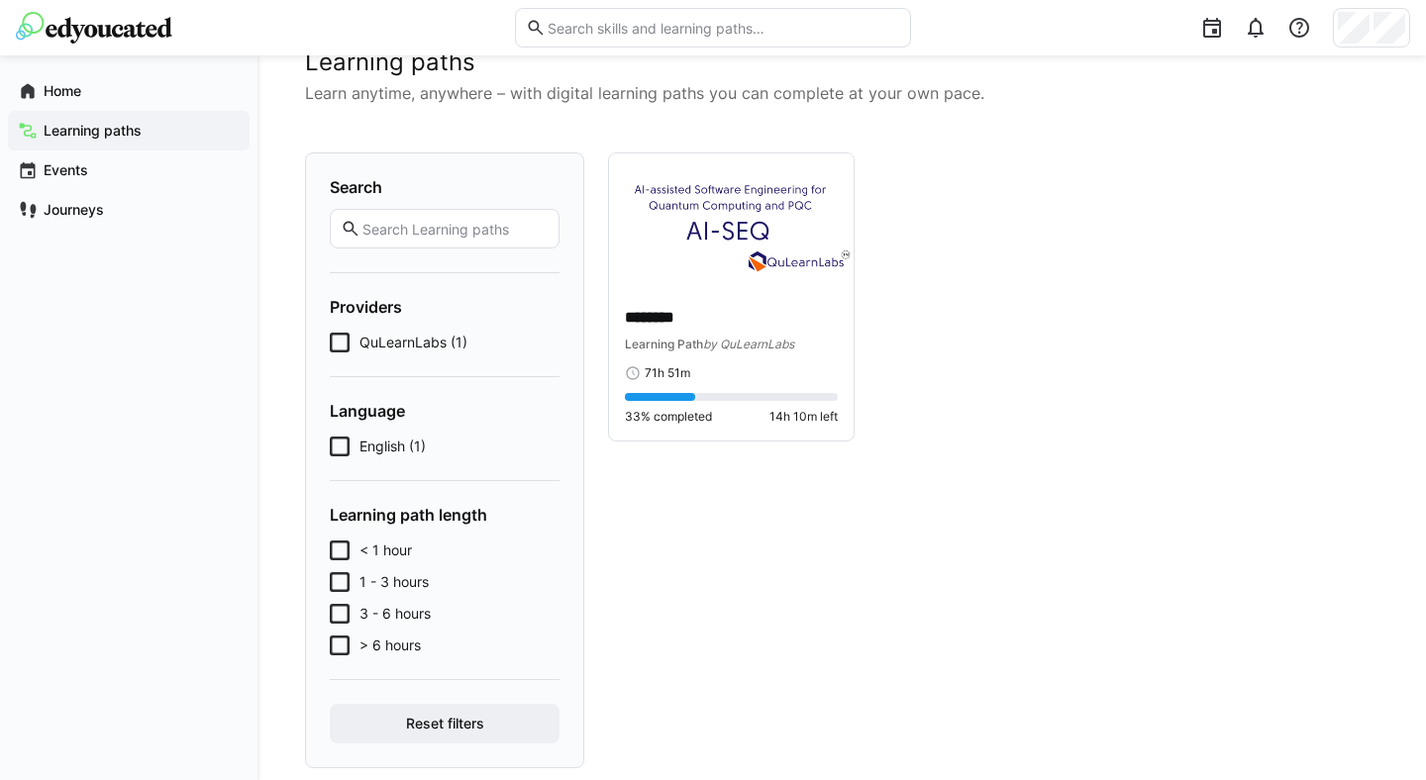
scroll to position [0, 0]
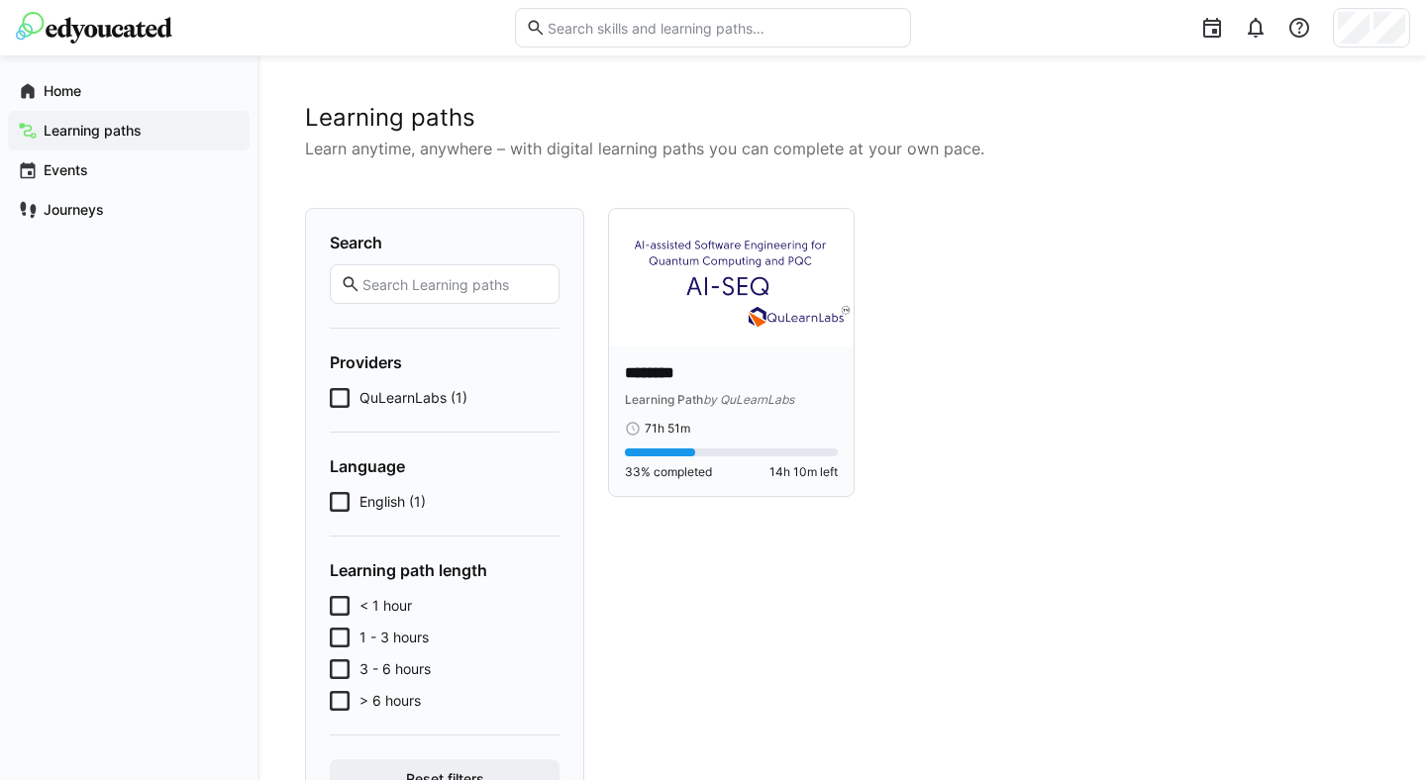
click at [738, 393] on span "by QuLearnLabs" at bounding box center [748, 399] width 91 height 15
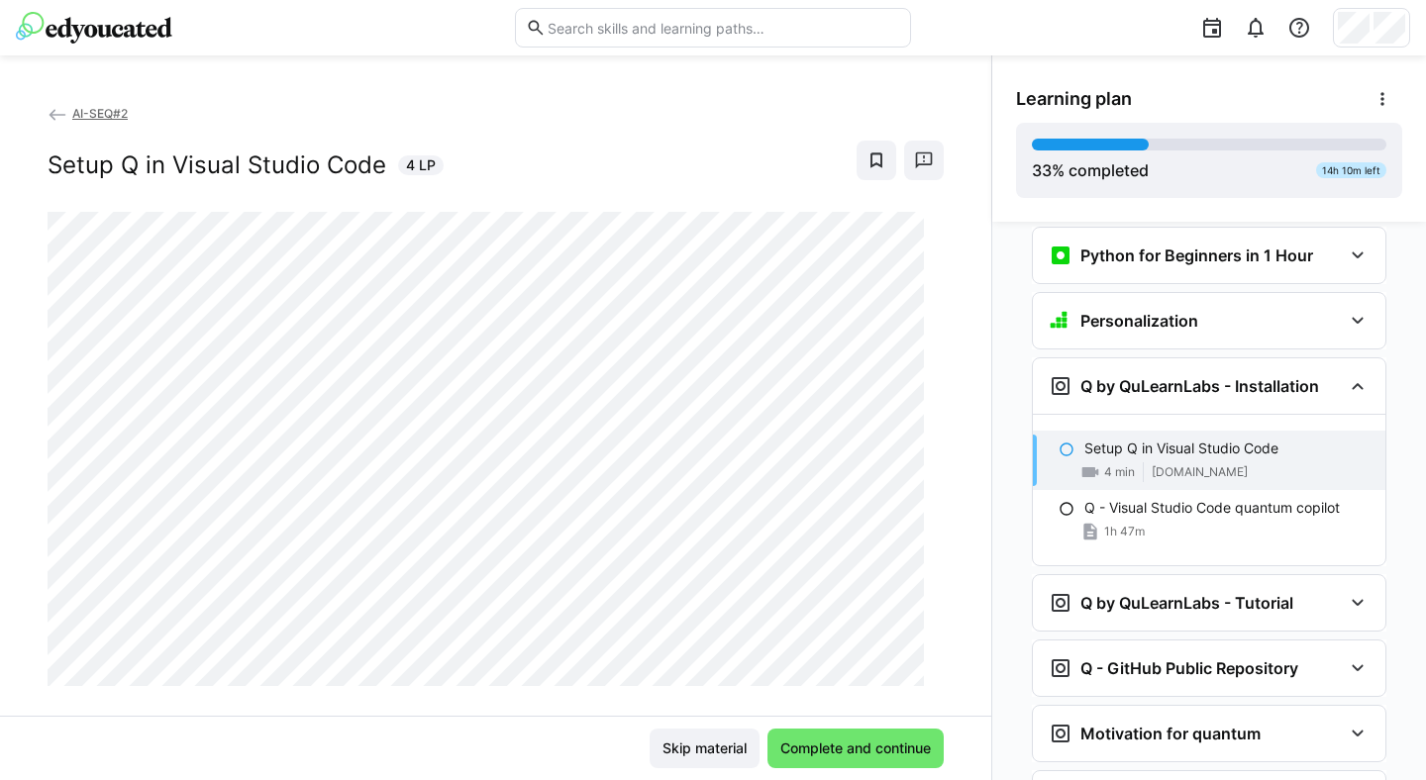
scroll to position [1741, 0]
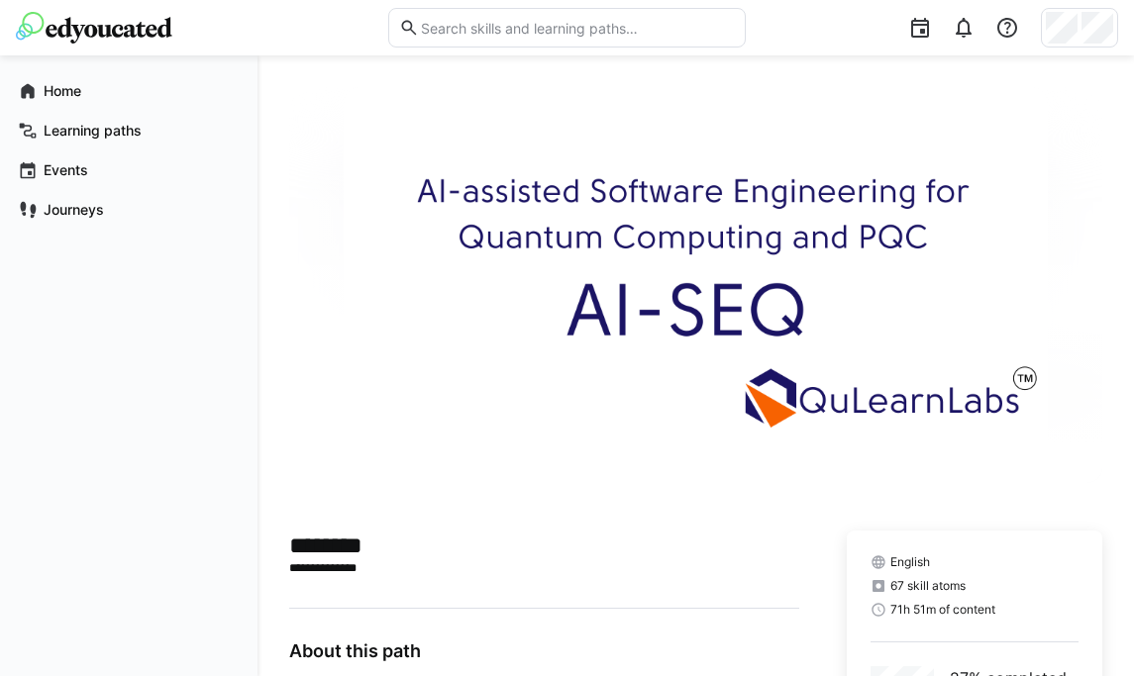
scroll to position [759, 0]
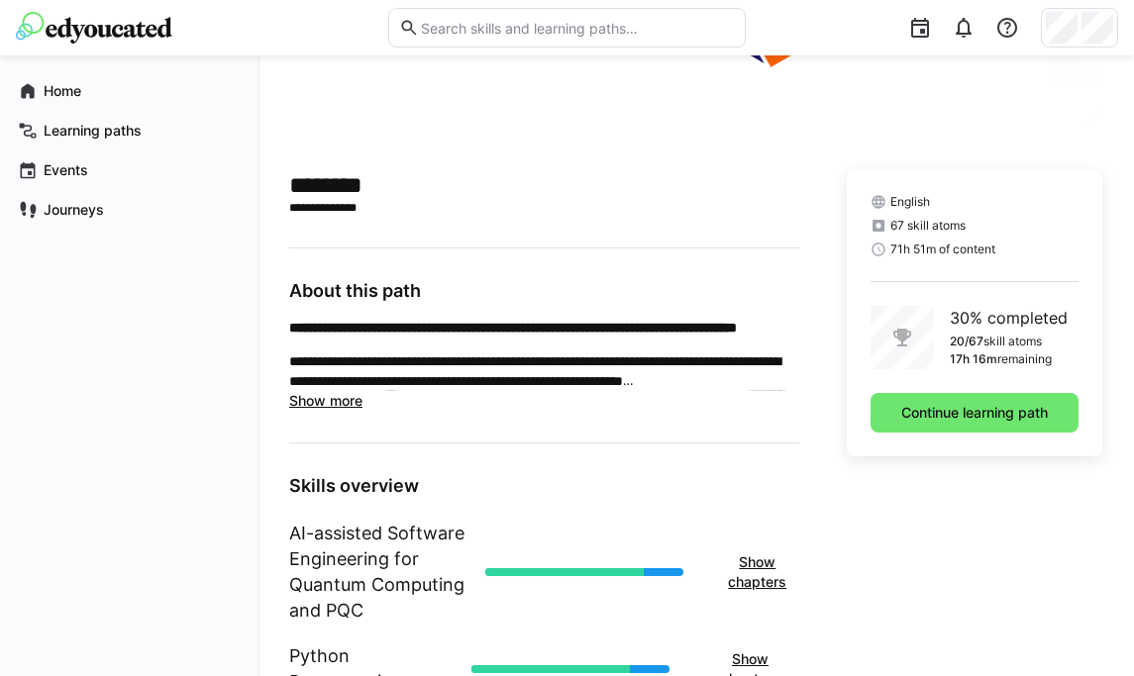
scroll to position [682, 0]
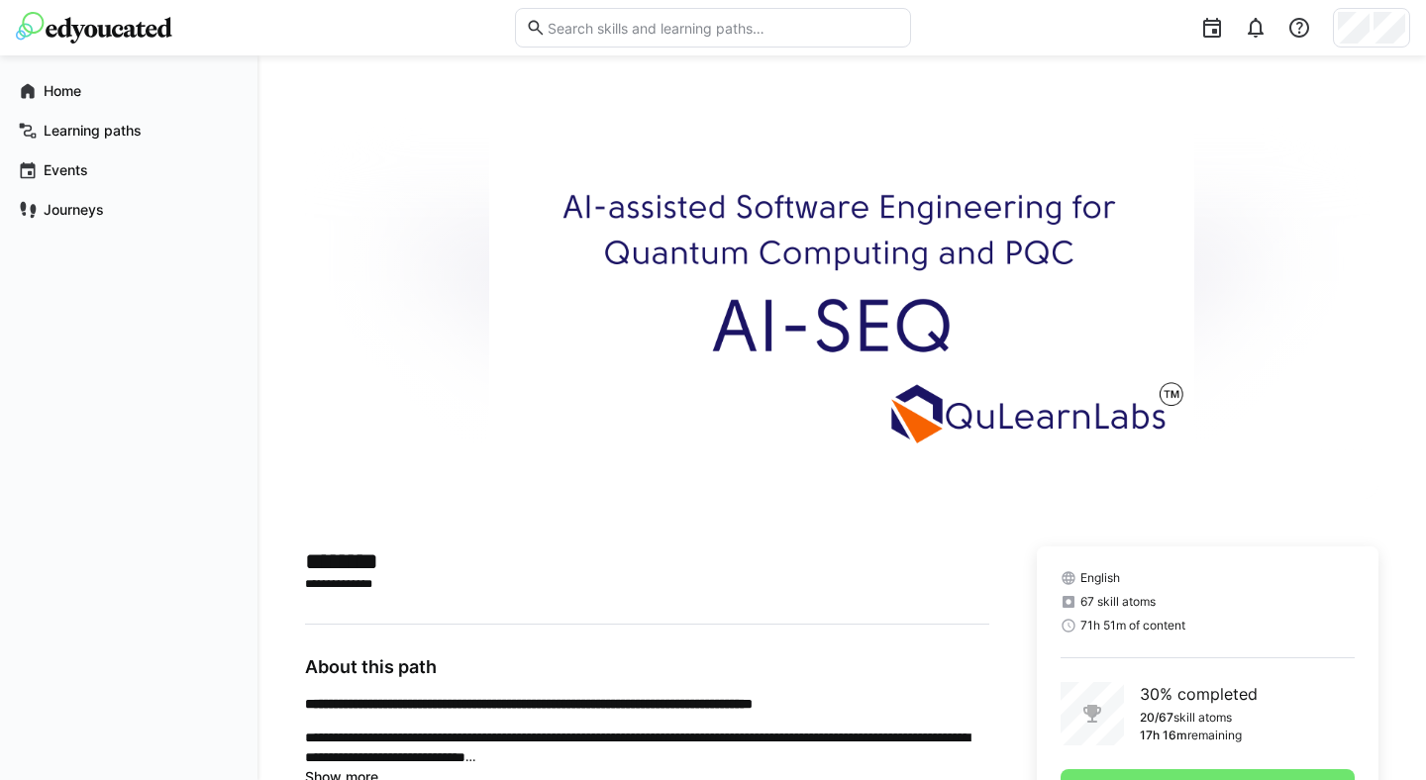
scroll to position [667, 0]
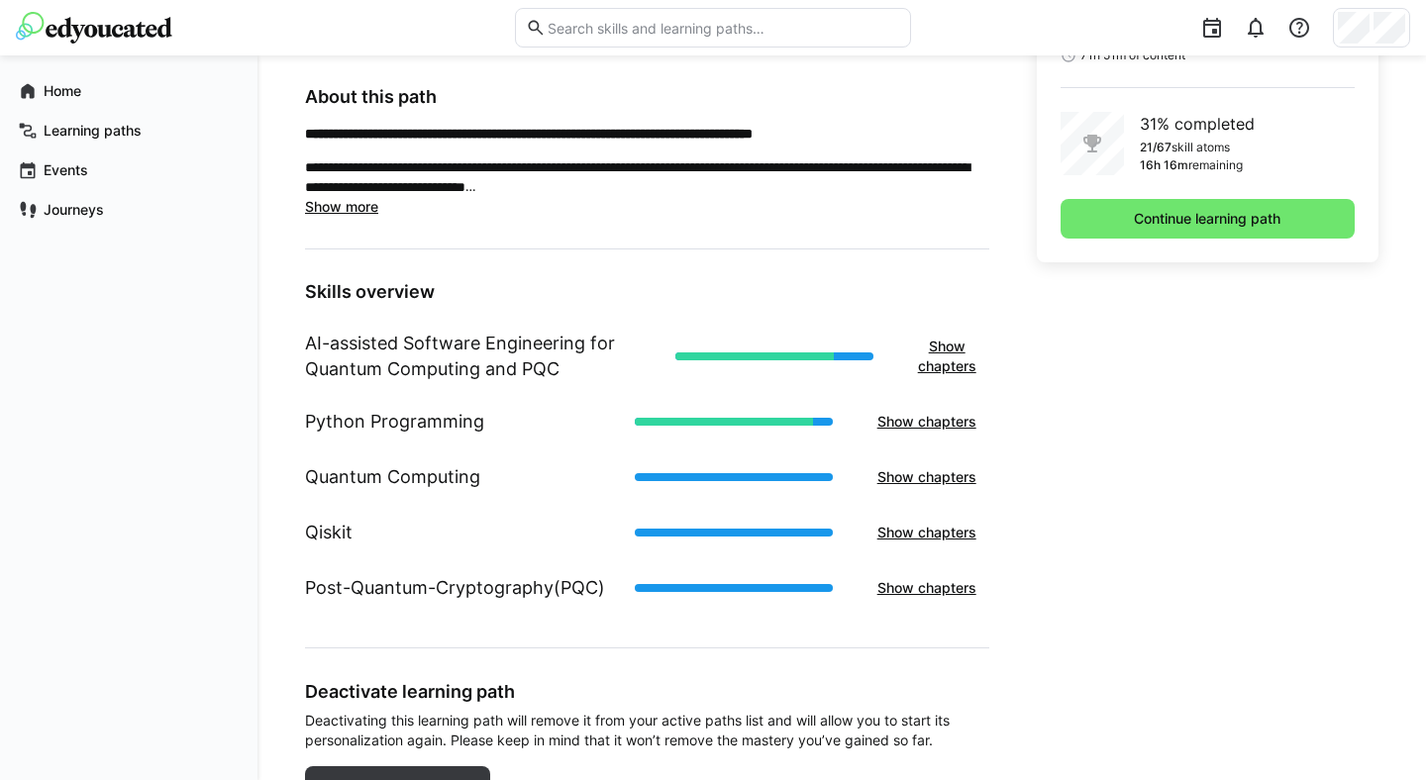
scroll to position [667, 0]
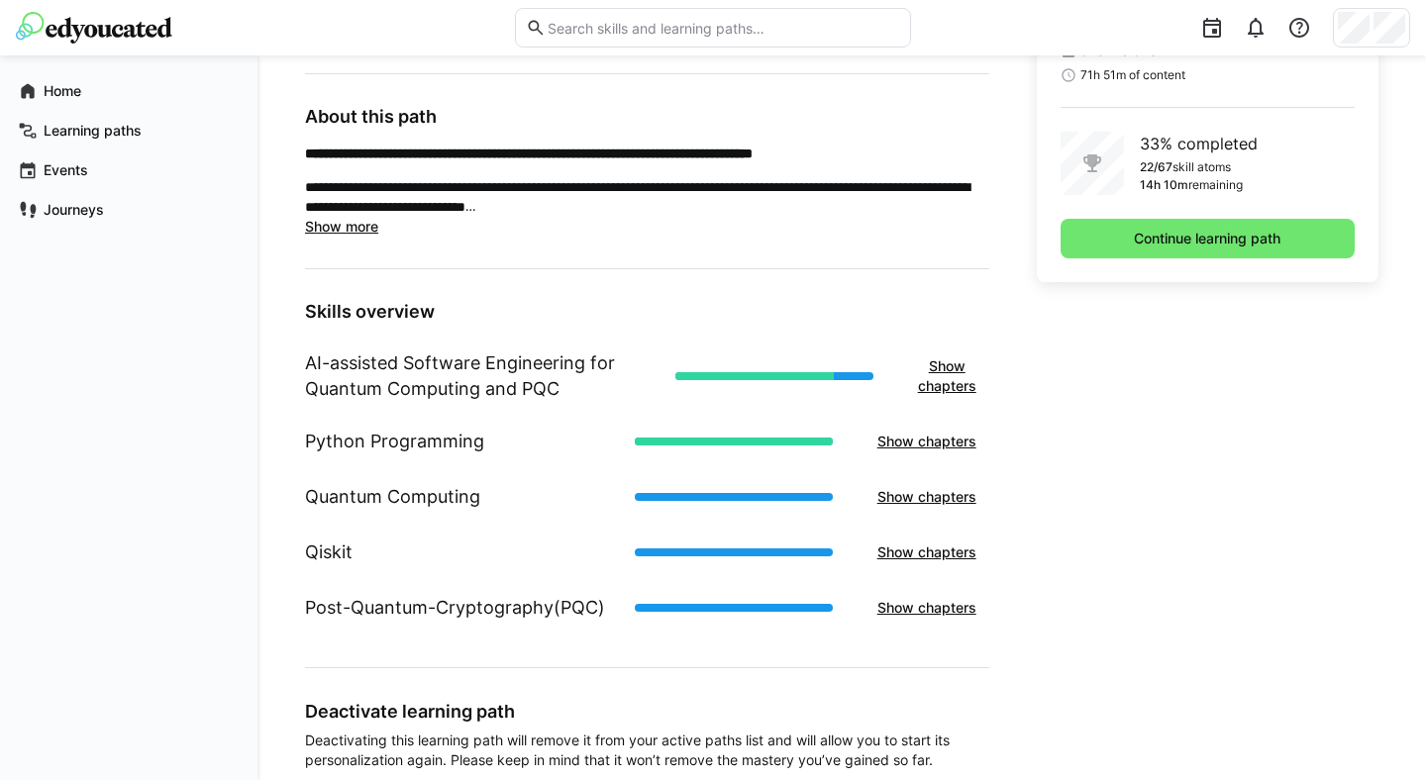
scroll to position [553, 0]
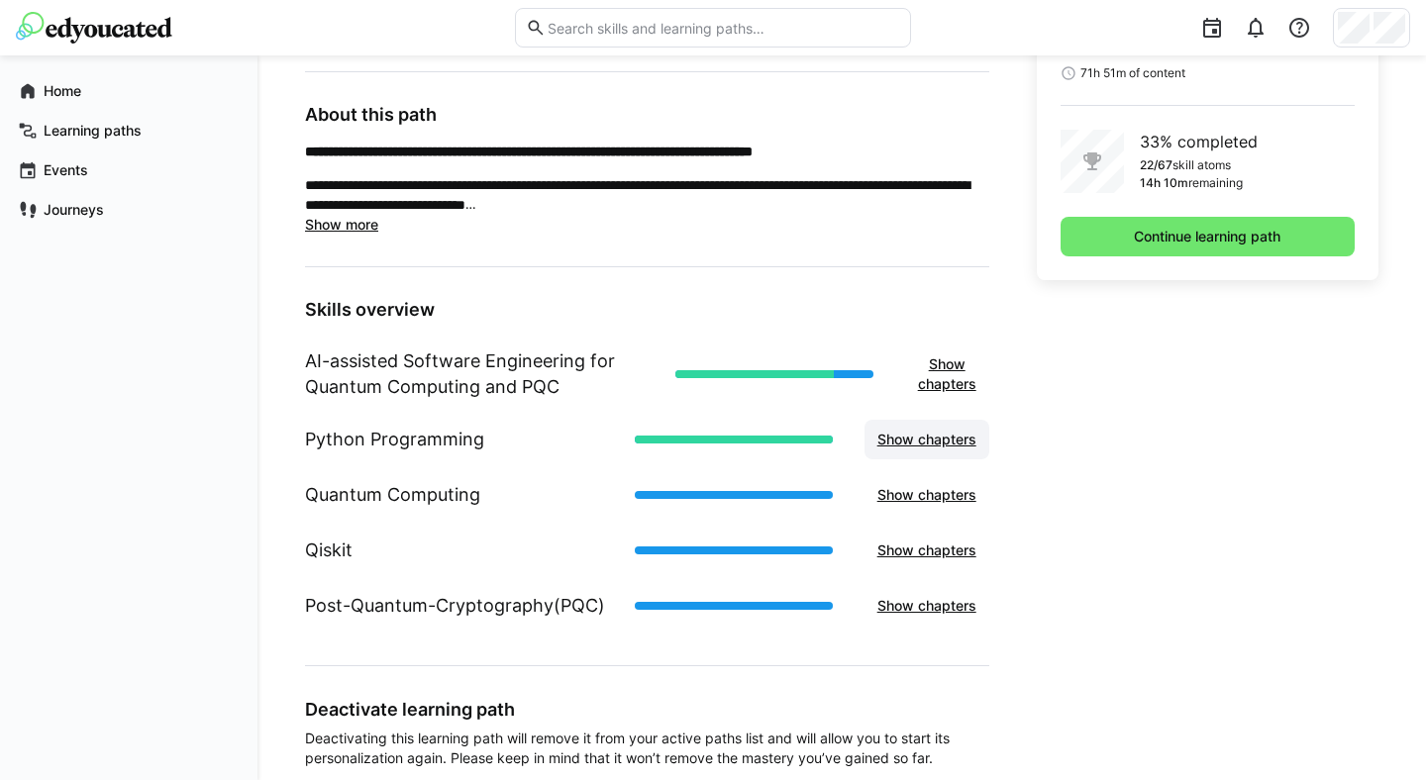
click at [925, 442] on span "Show chapters" at bounding box center [926, 440] width 105 height 20
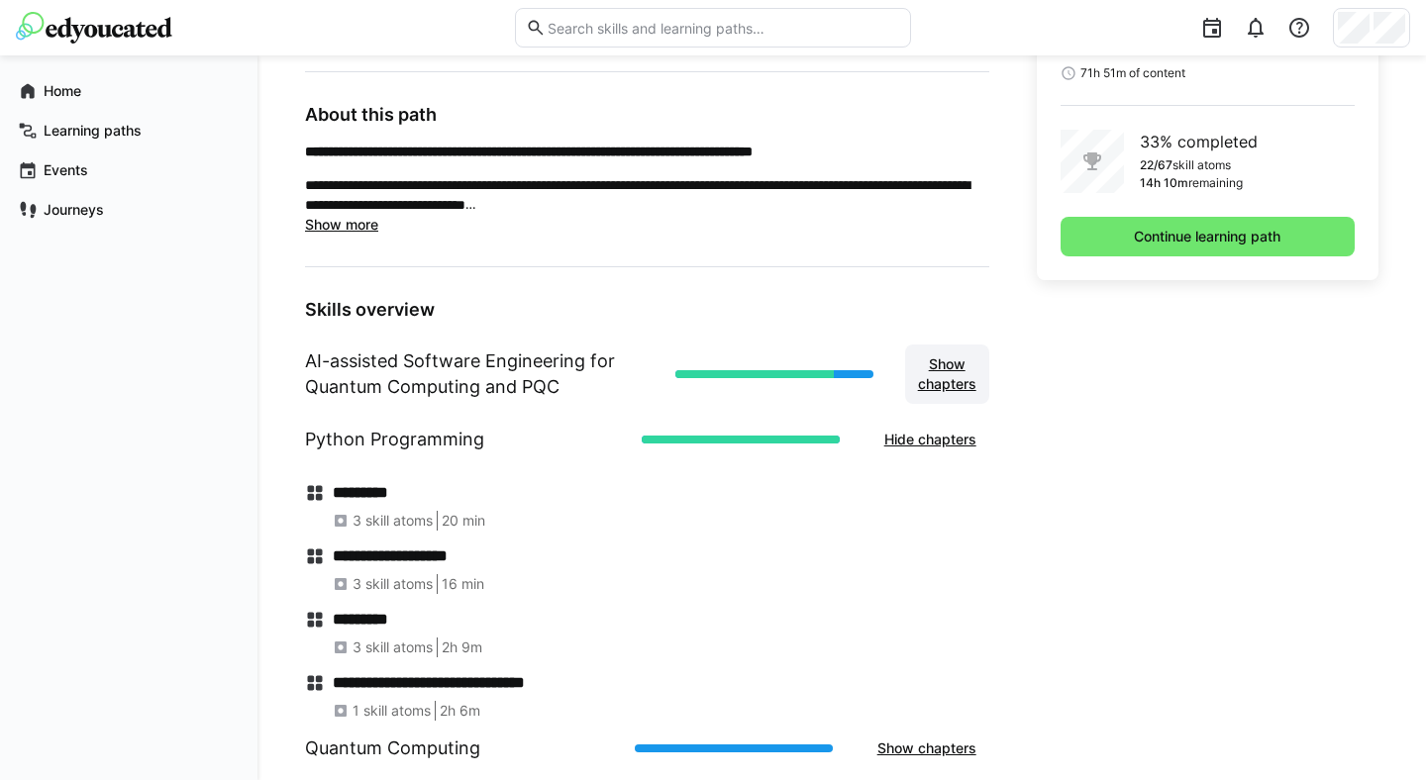
click at [951, 364] on span "Show chapters" at bounding box center [947, 375] width 64 height 40
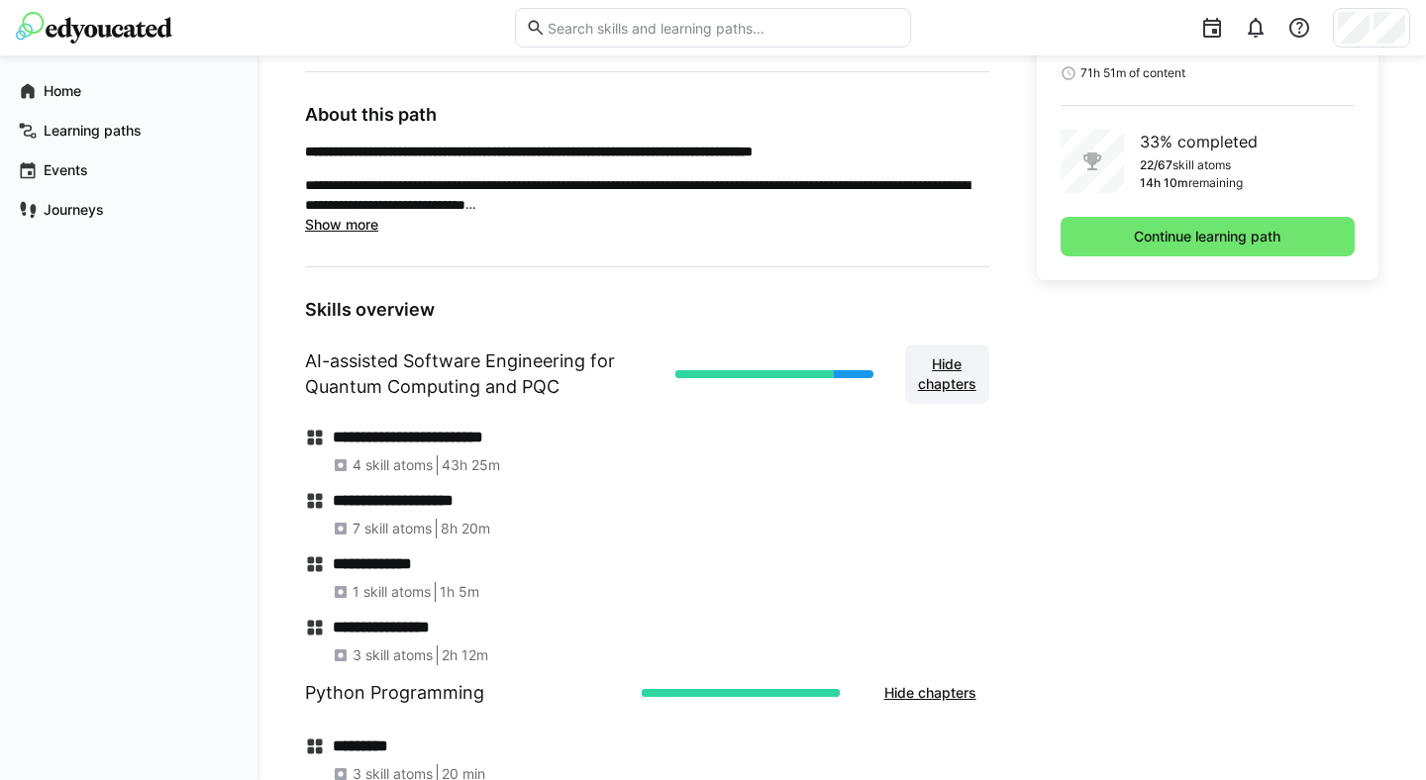
click at [951, 364] on span "Hide chapters" at bounding box center [947, 375] width 64 height 40
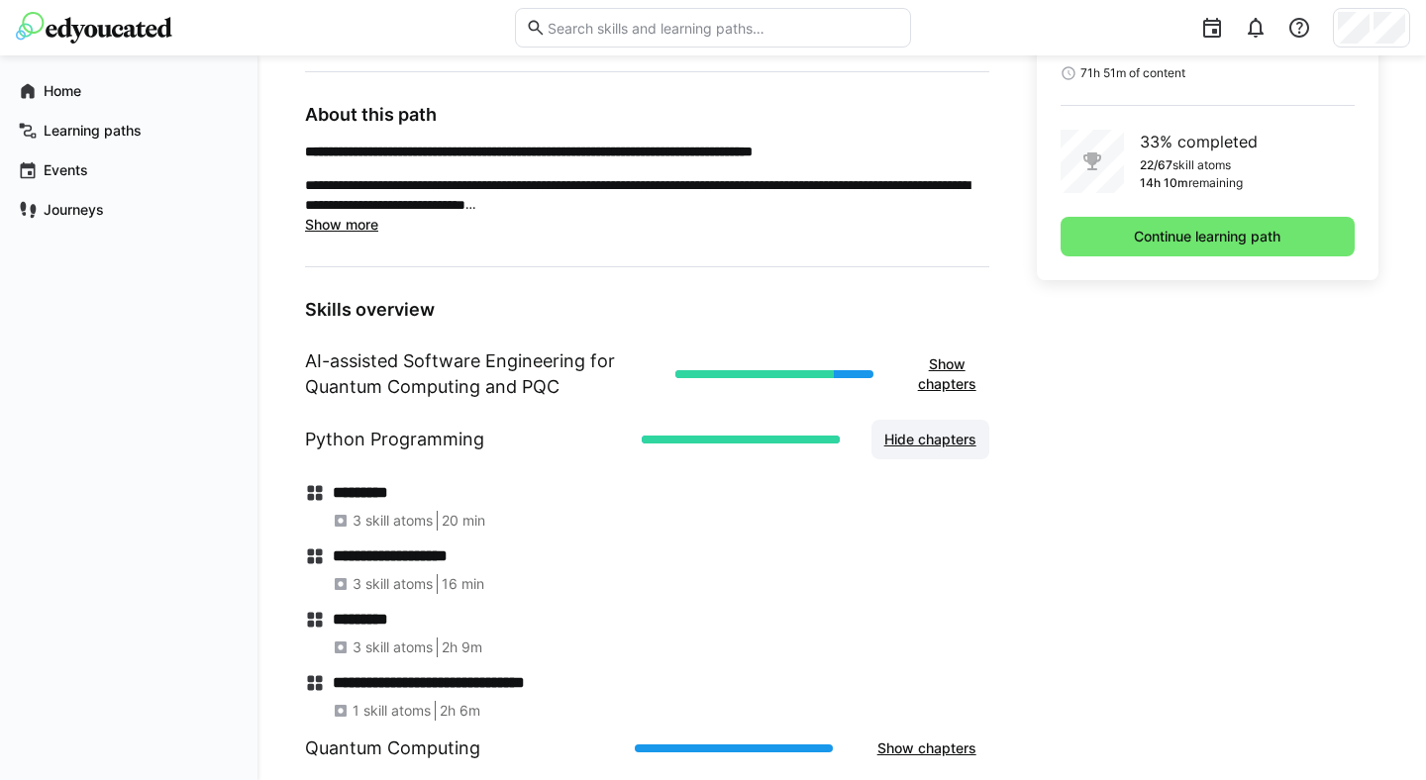
click at [922, 438] on span "Hide chapters" at bounding box center [930, 440] width 98 height 20
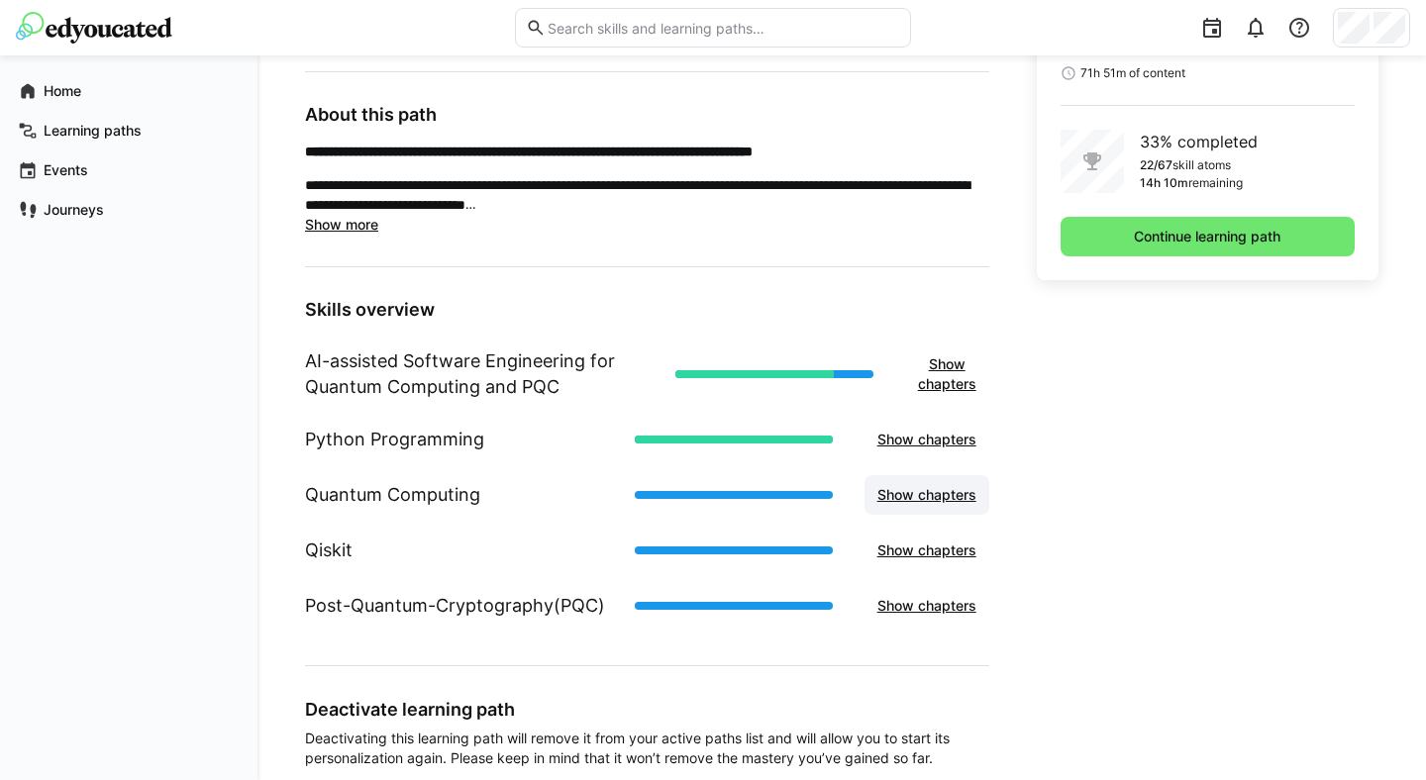
click at [931, 490] on span "Show chapters" at bounding box center [926, 495] width 105 height 20
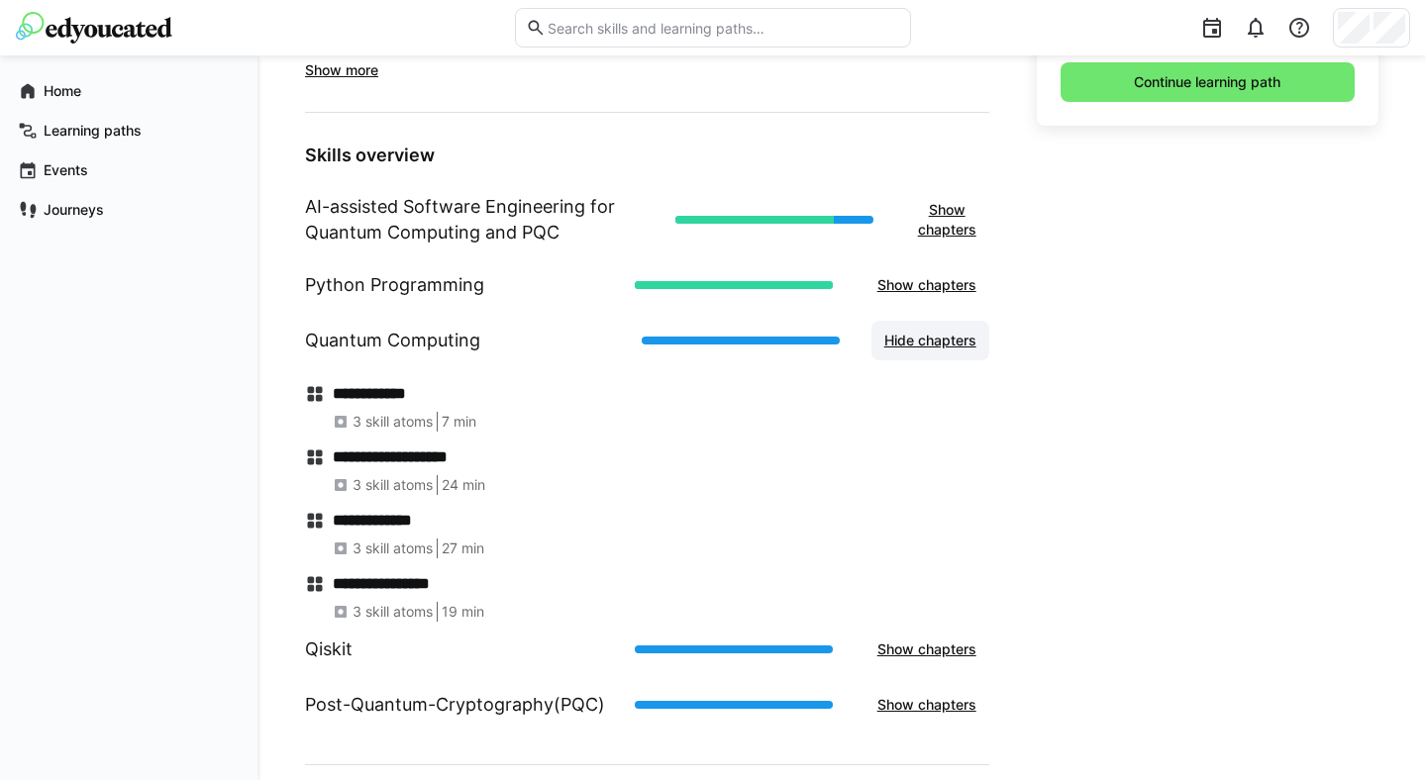
scroll to position [710, 0]
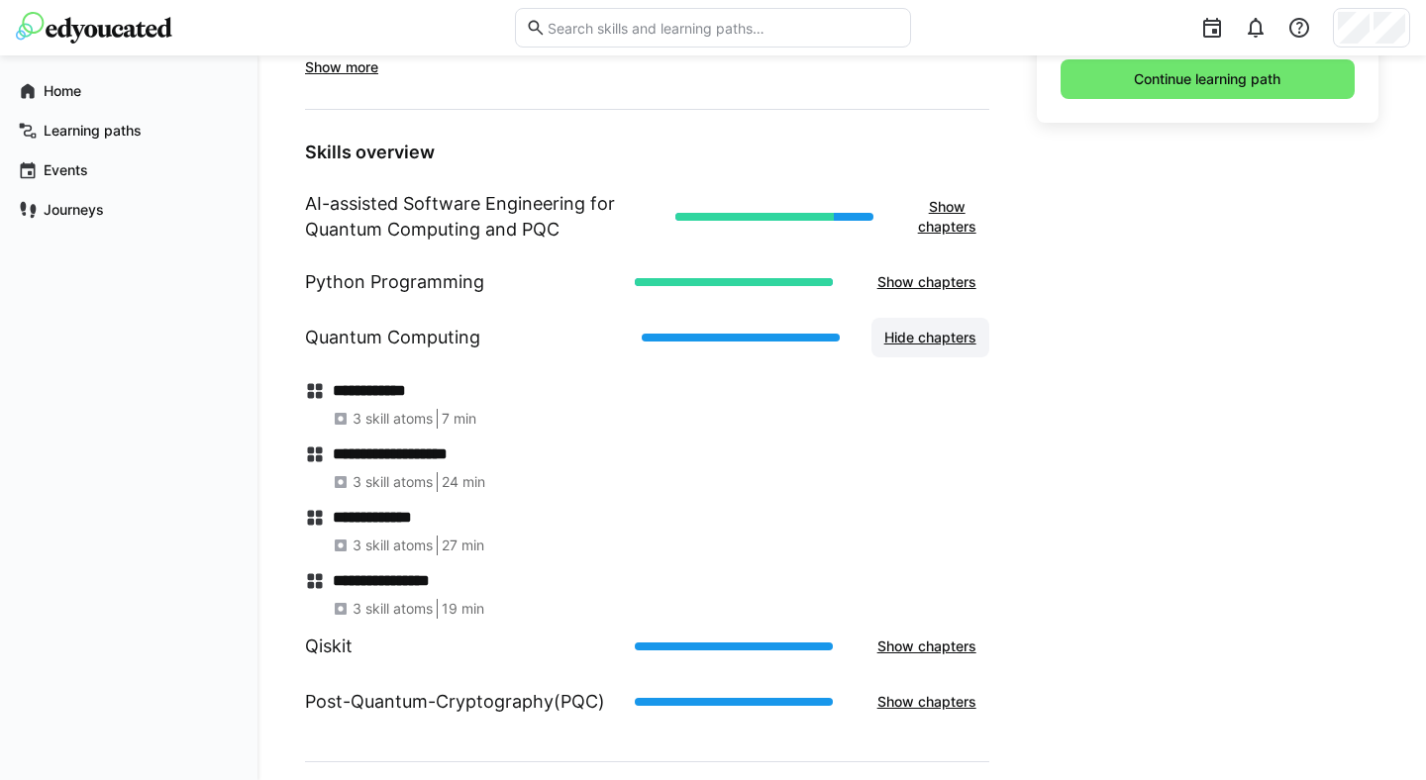
click at [925, 336] on span "Hide chapters" at bounding box center [930, 338] width 98 height 20
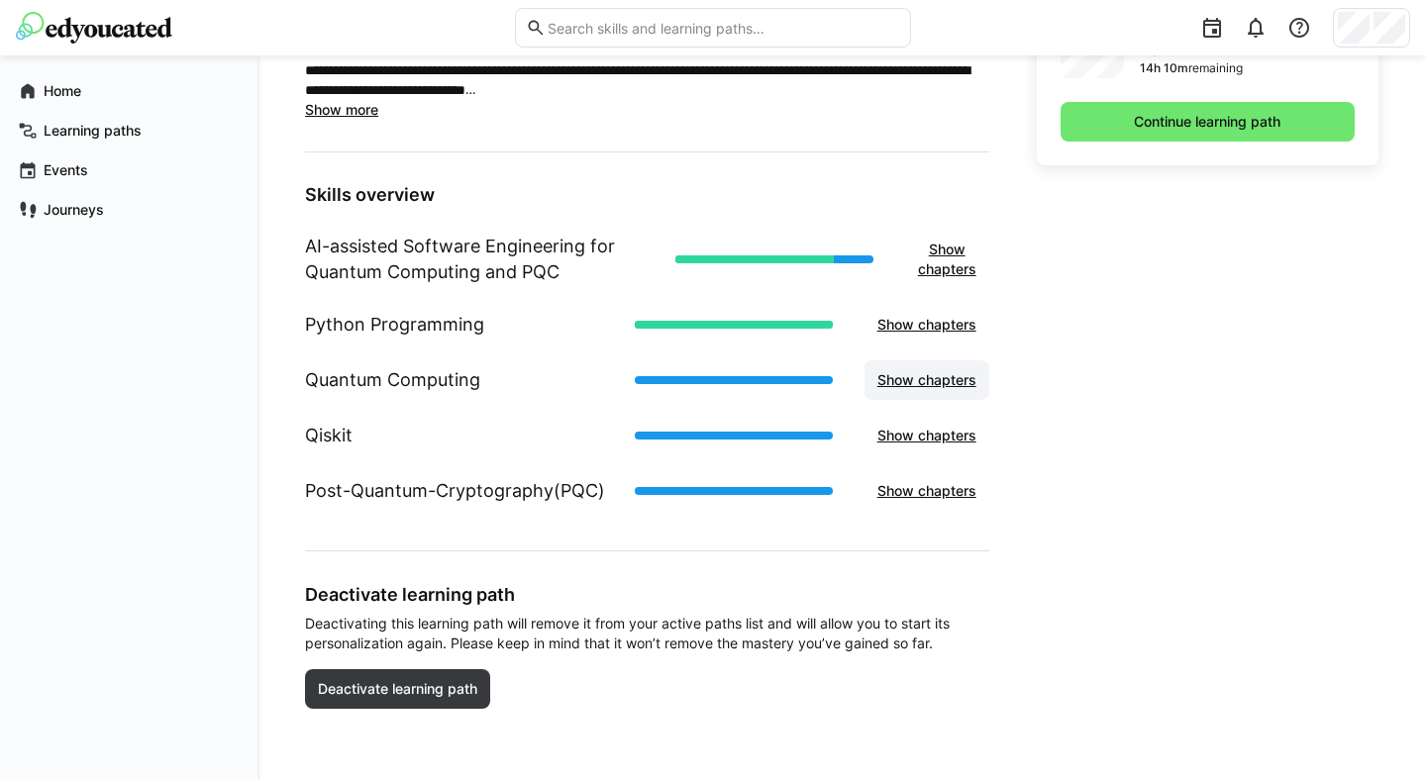
scroll to position [667, 0]
click at [928, 423] on span "Show chapters" at bounding box center [927, 436] width 125 height 40
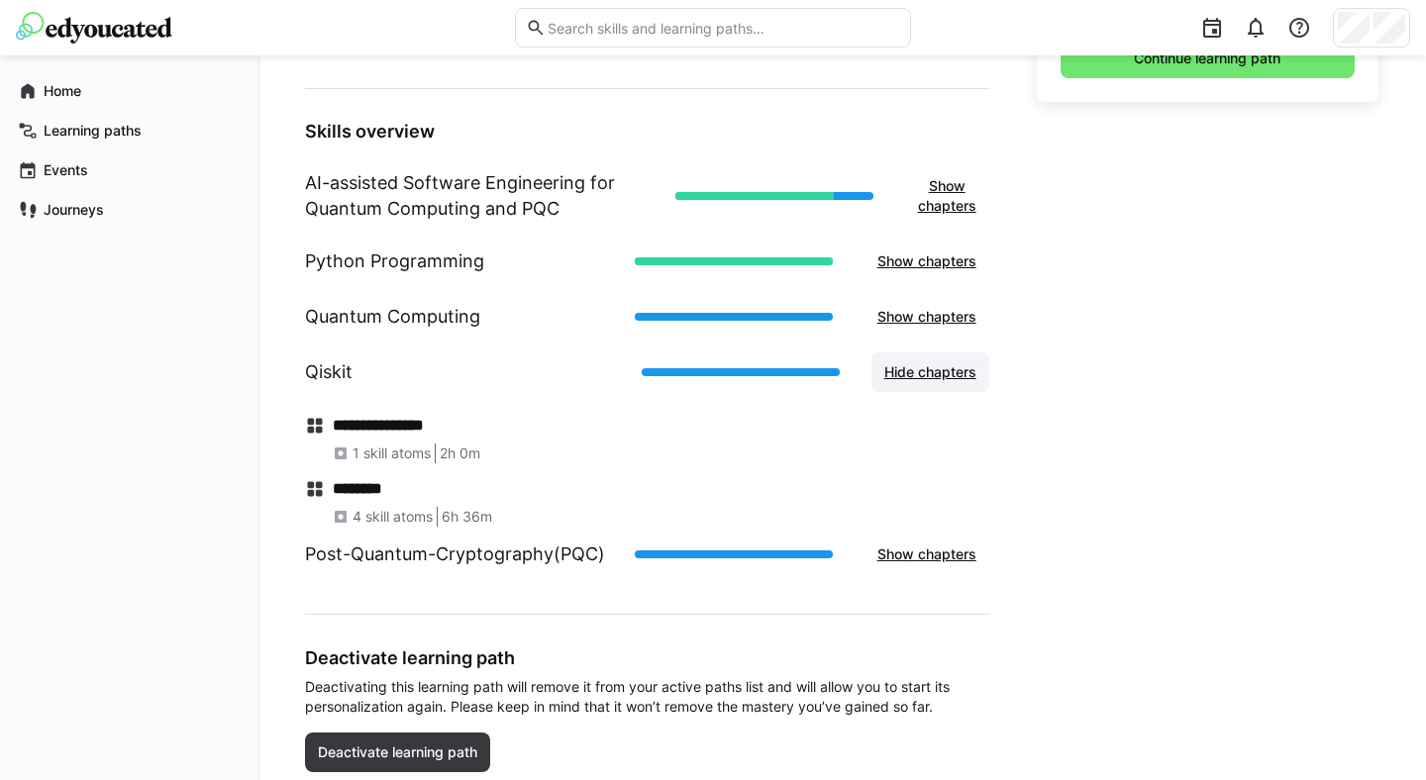
scroll to position [732, 0]
click at [923, 375] on span "Hide chapters" at bounding box center [930, 371] width 98 height 20
